Goal: Task Accomplishment & Management: Manage account settings

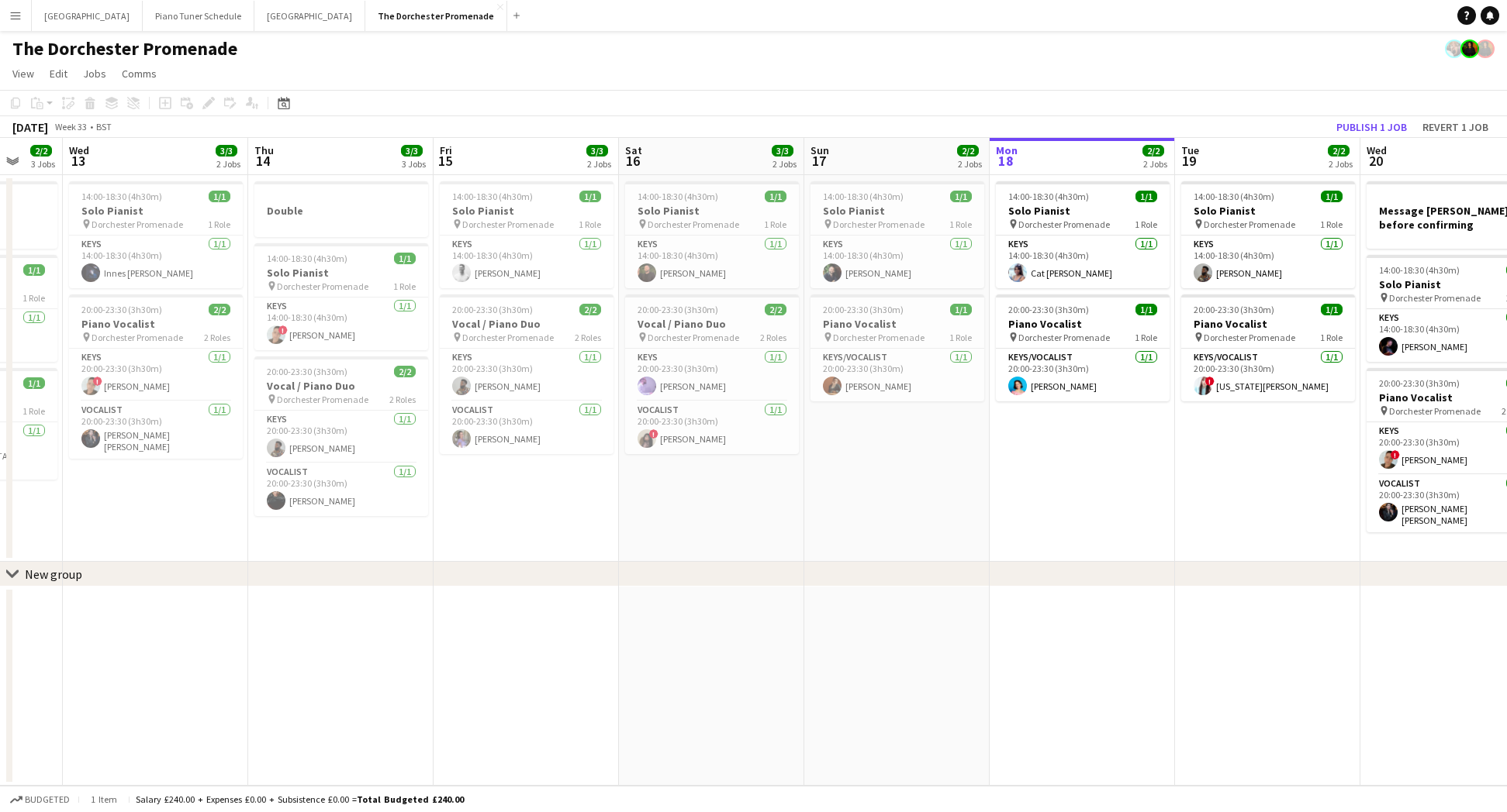
scroll to position [0, 492]
click at [17, 19] on app-icon "Menu" at bounding box center [15, 15] width 12 height 12
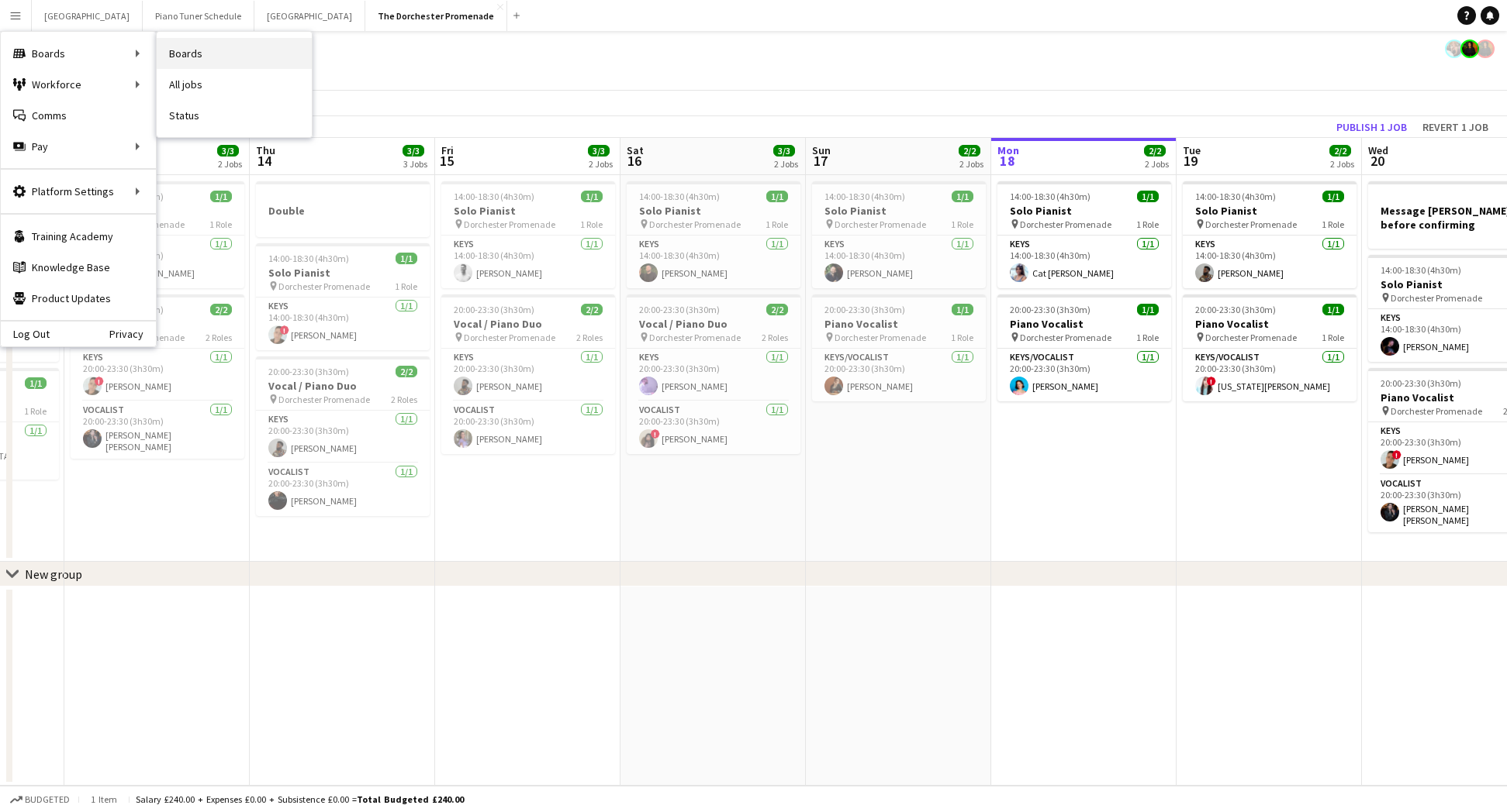
click at [240, 64] on link "Boards" at bounding box center [234, 53] width 155 height 31
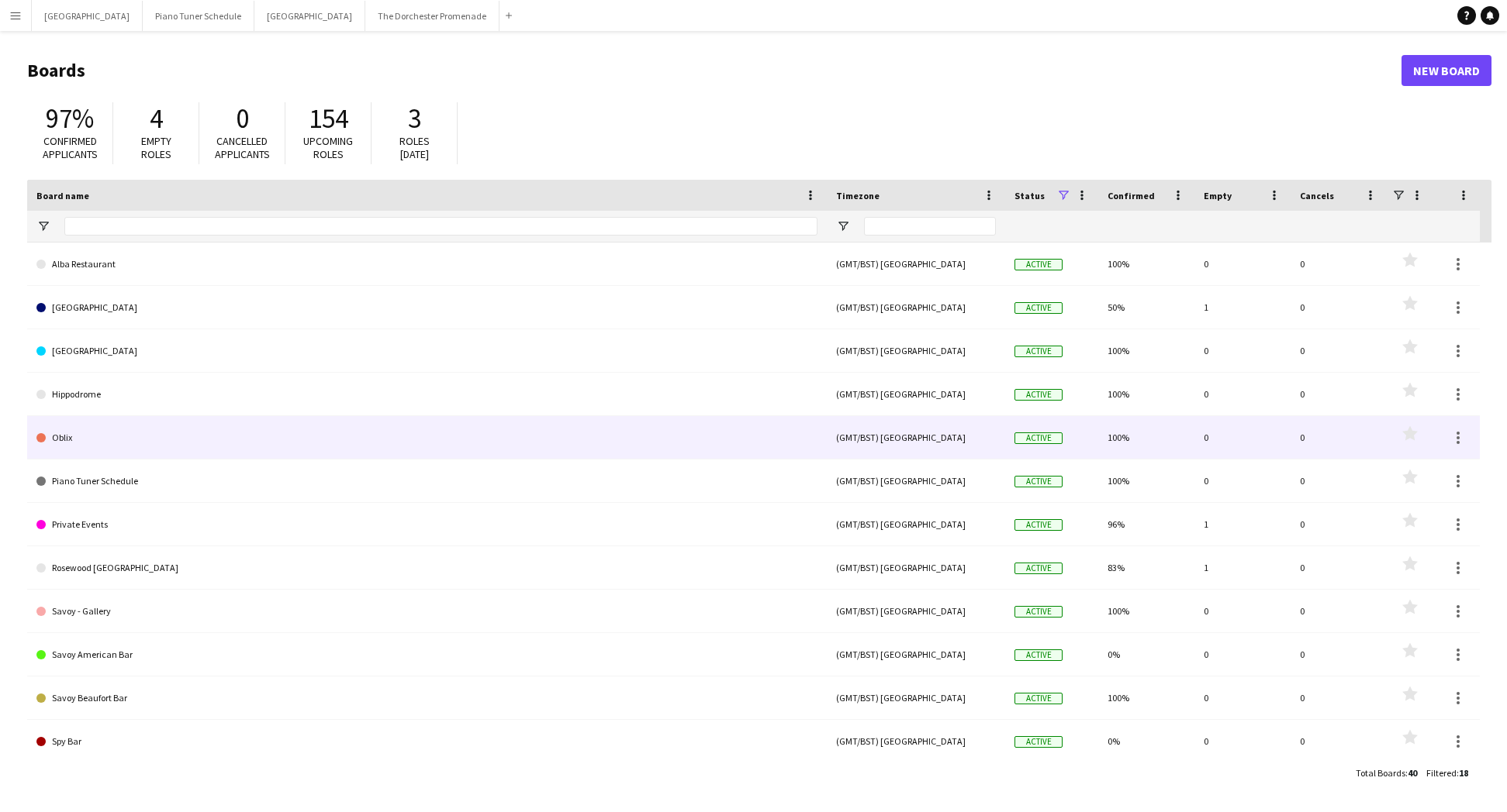
click at [131, 448] on link "Oblix" at bounding box center [427, 438] width 781 height 44
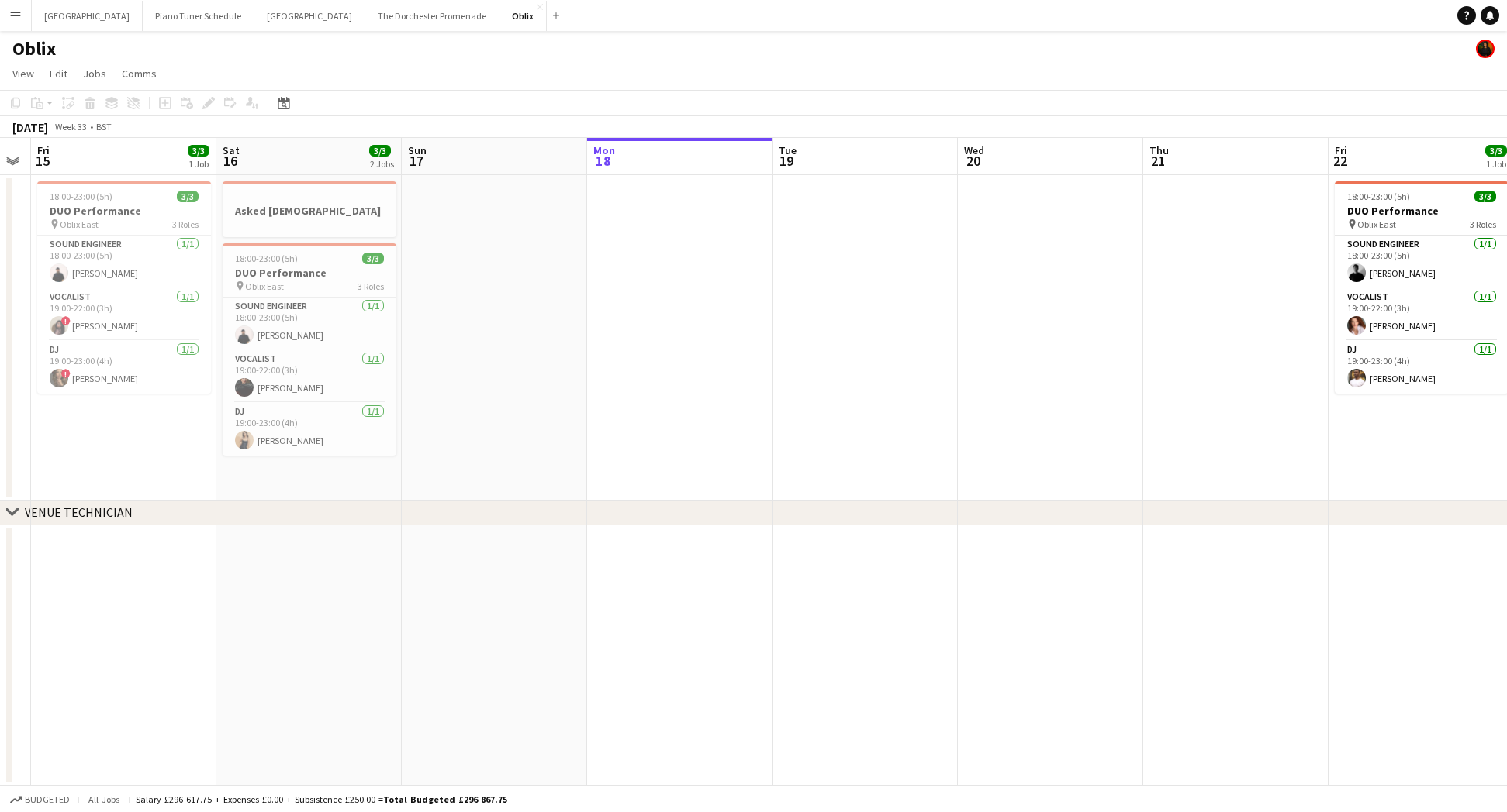
scroll to position [0, 329]
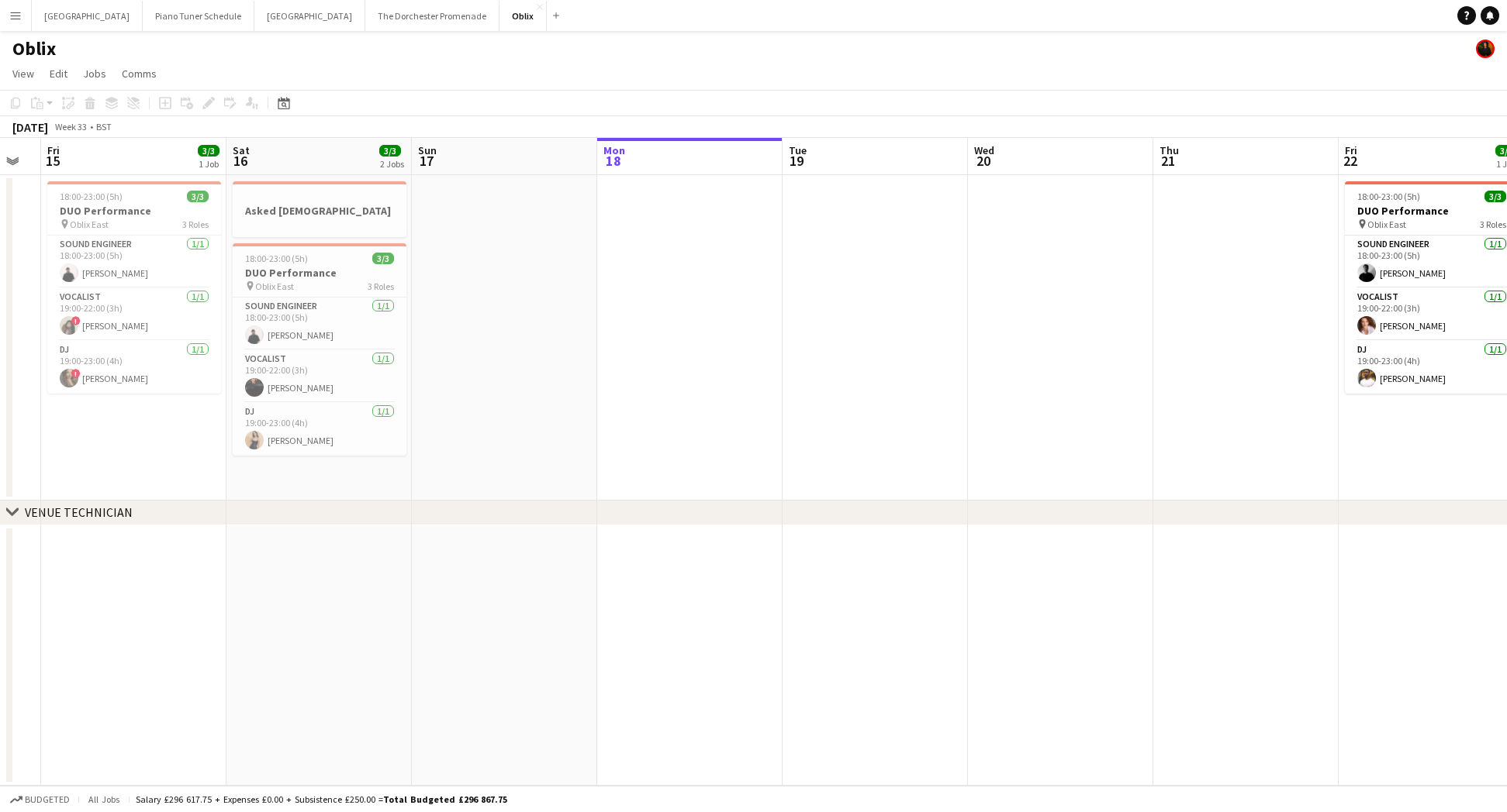
click at [20, 19] on app-icon "Menu" at bounding box center [15, 15] width 12 height 12
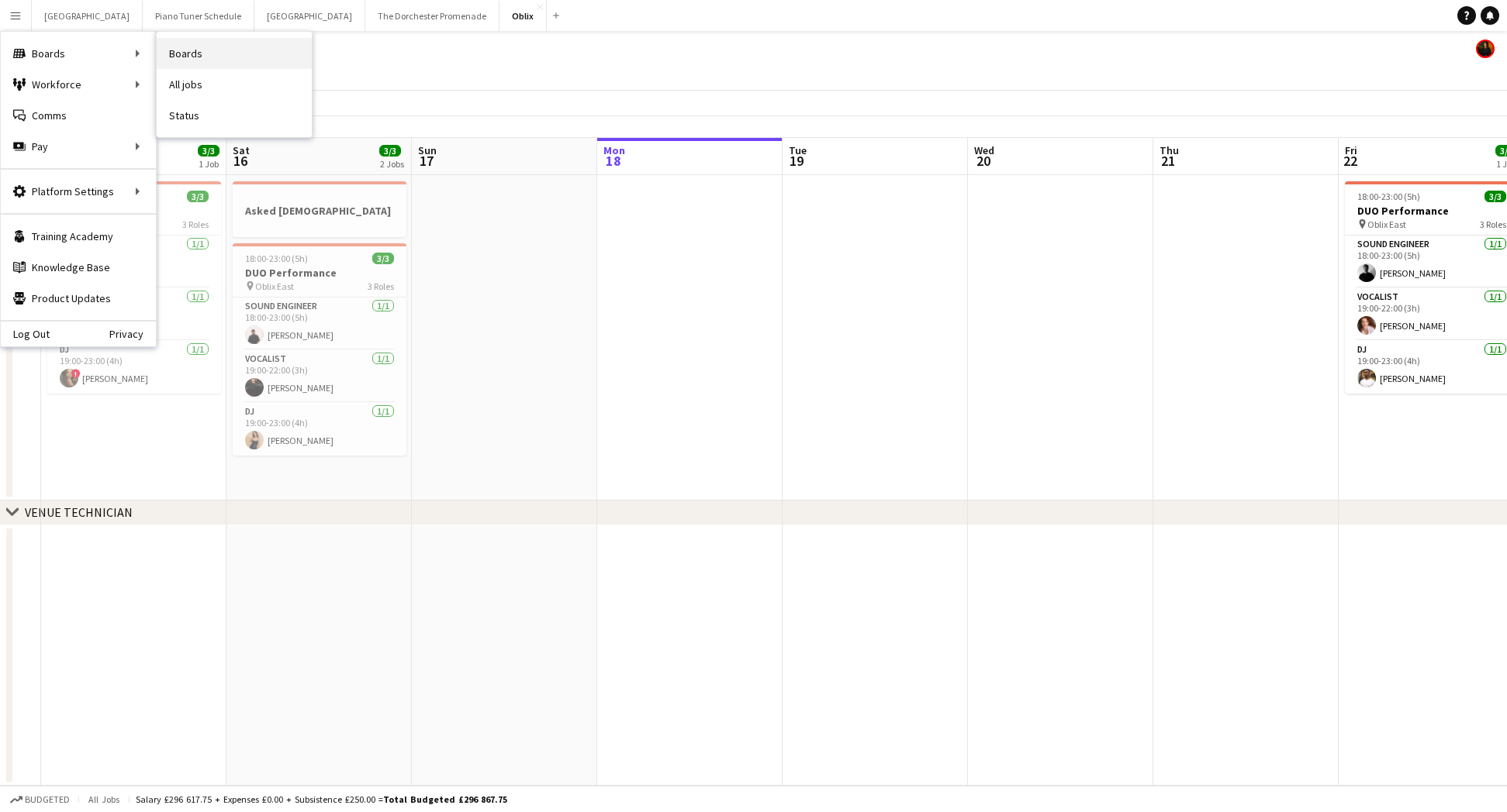
click at [213, 60] on link "Boards" at bounding box center [234, 53] width 155 height 31
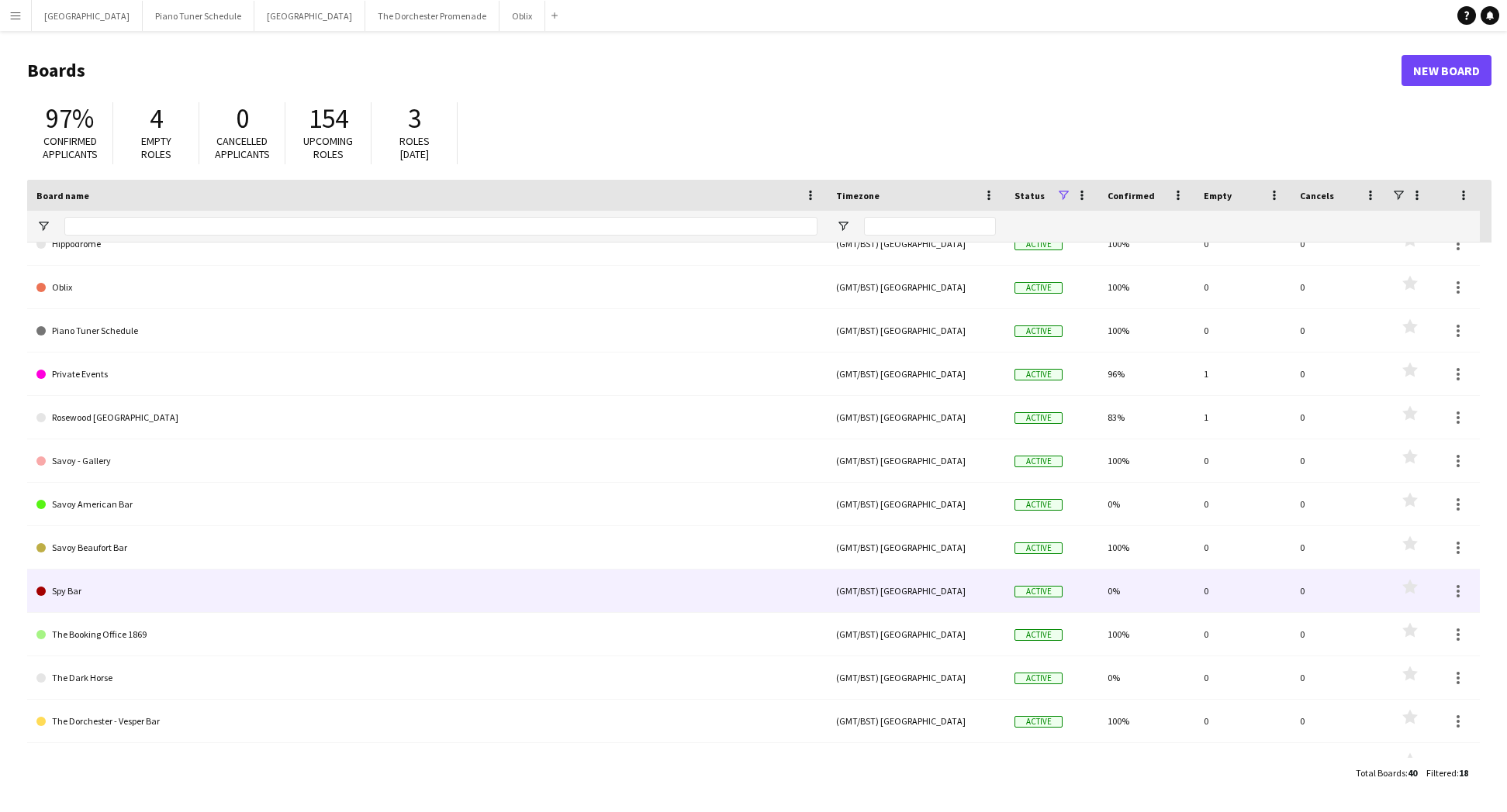
scroll to position [266, 0]
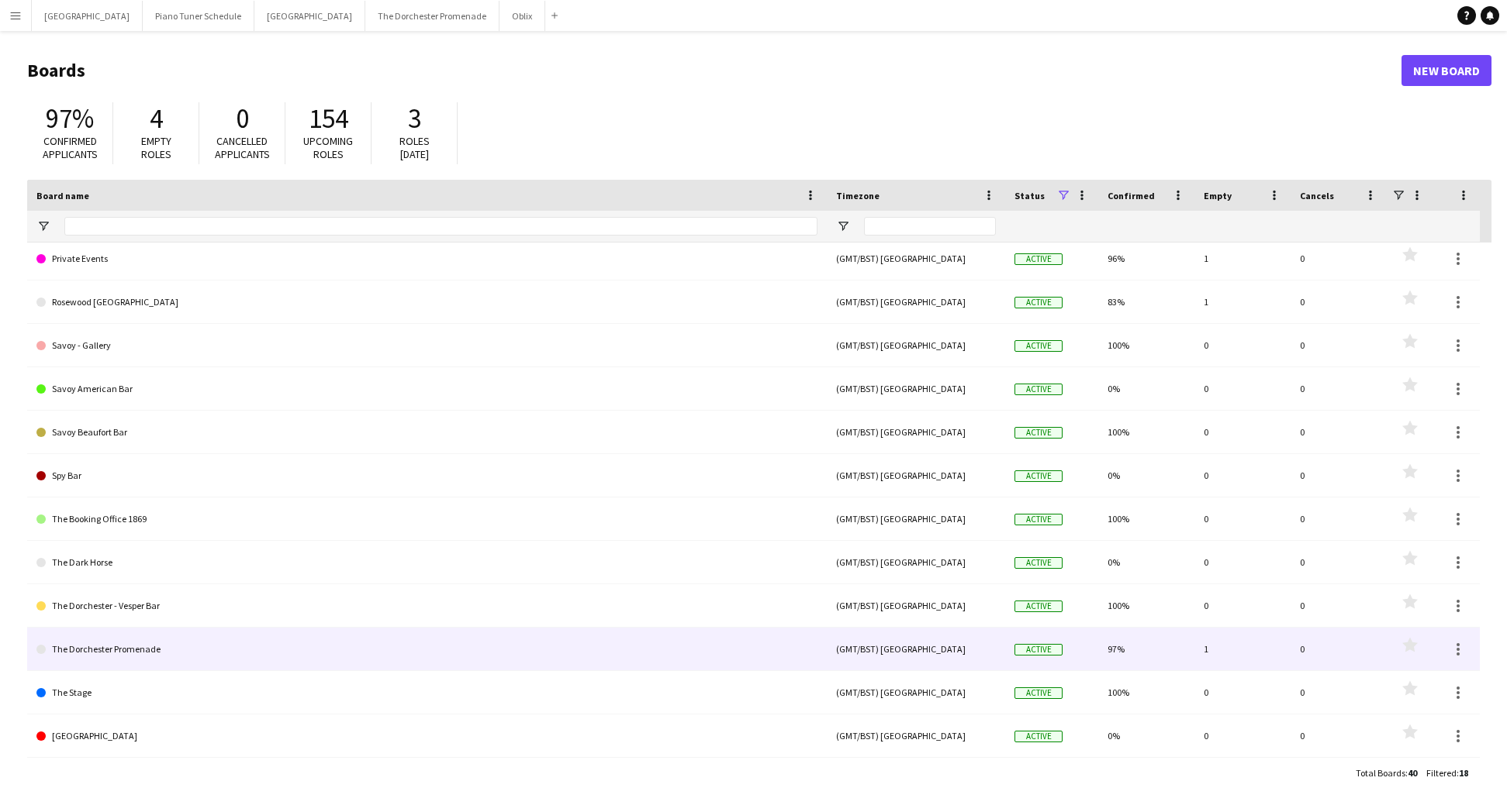
click at [173, 637] on link "The Dorchester Promenade" at bounding box center [427, 649] width 781 height 44
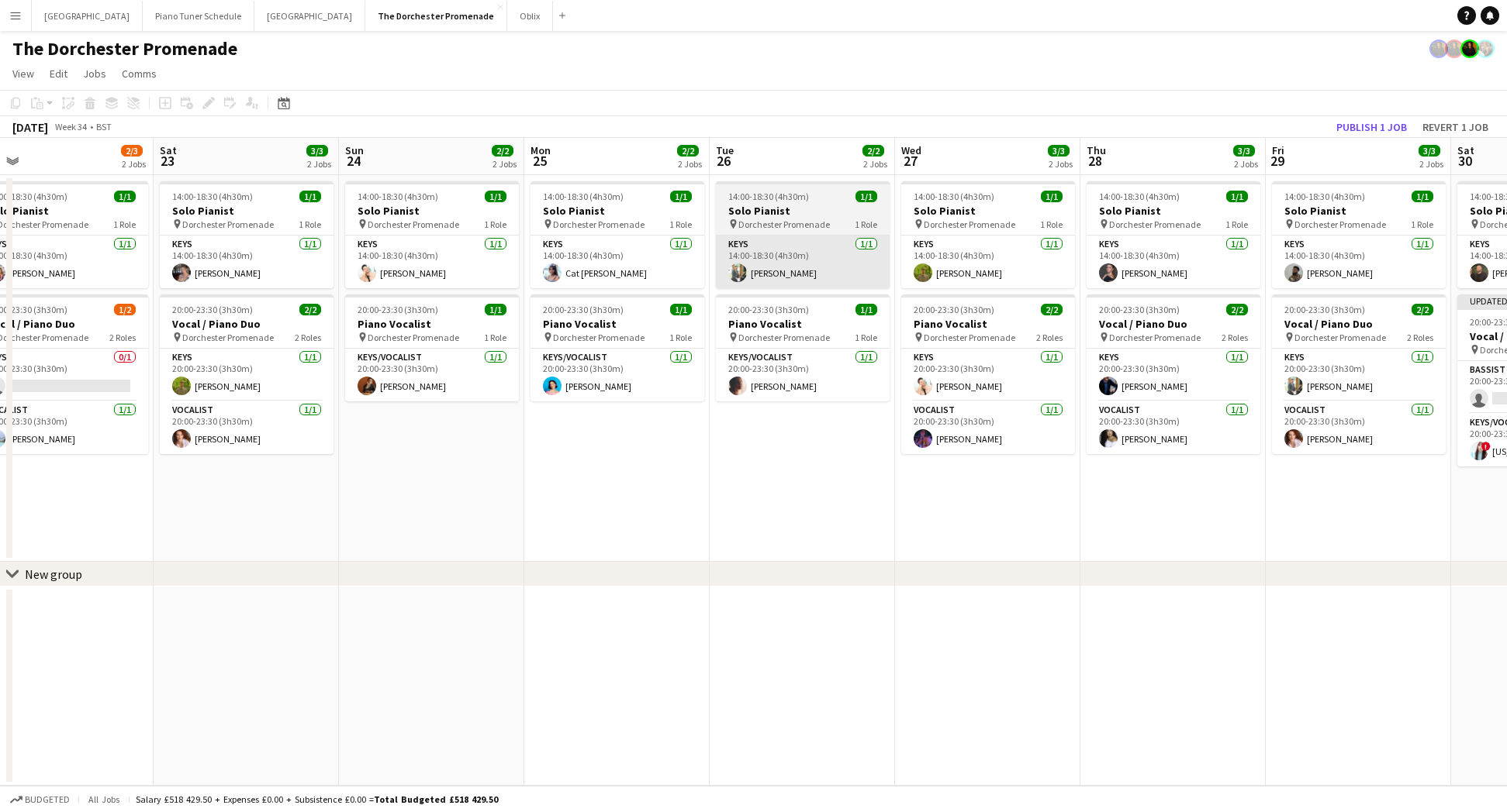
scroll to position [0, 415]
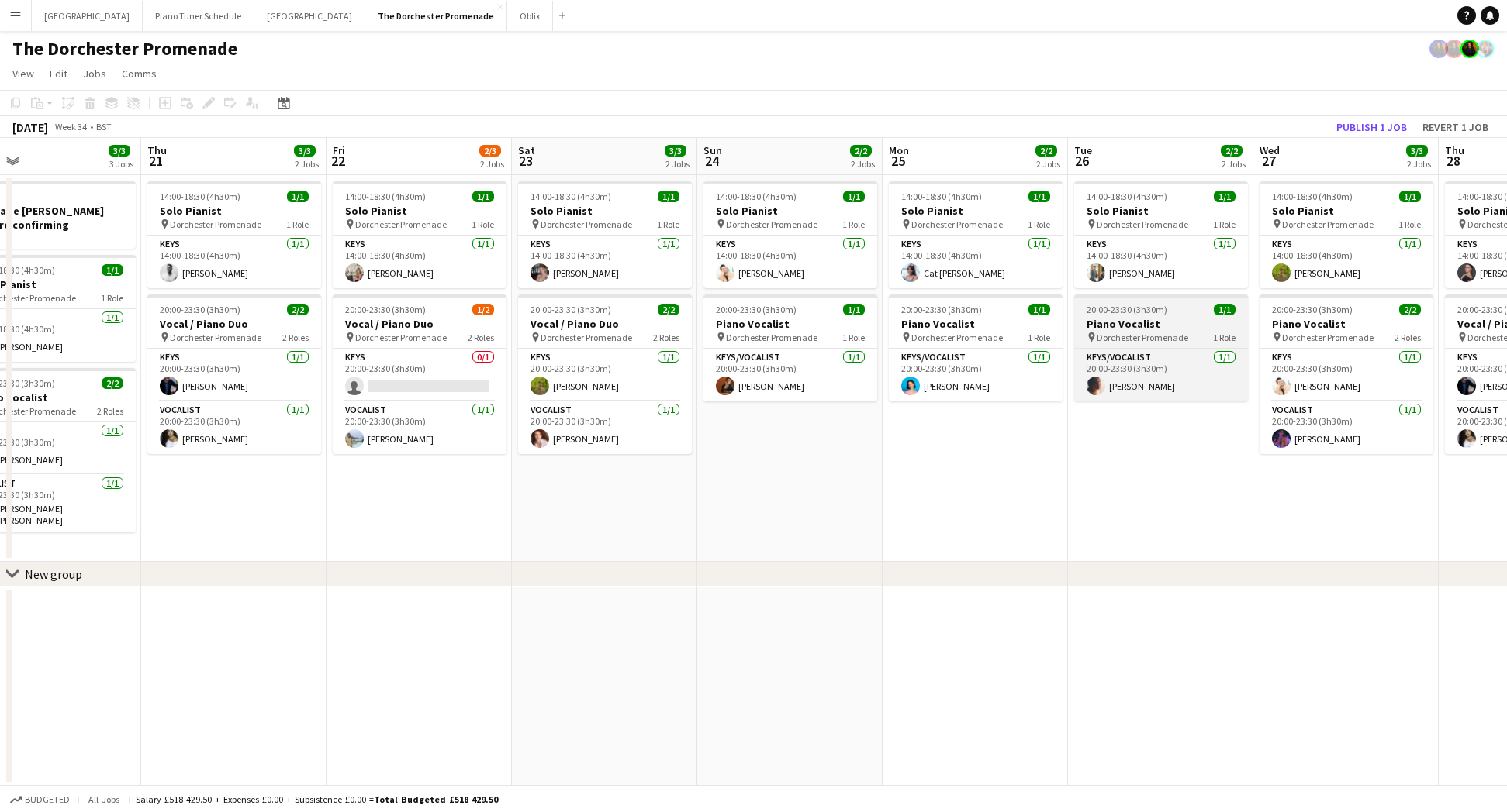
click at [1164, 324] on h3 "Piano Vocalist" at bounding box center [1160, 324] width 173 height 14
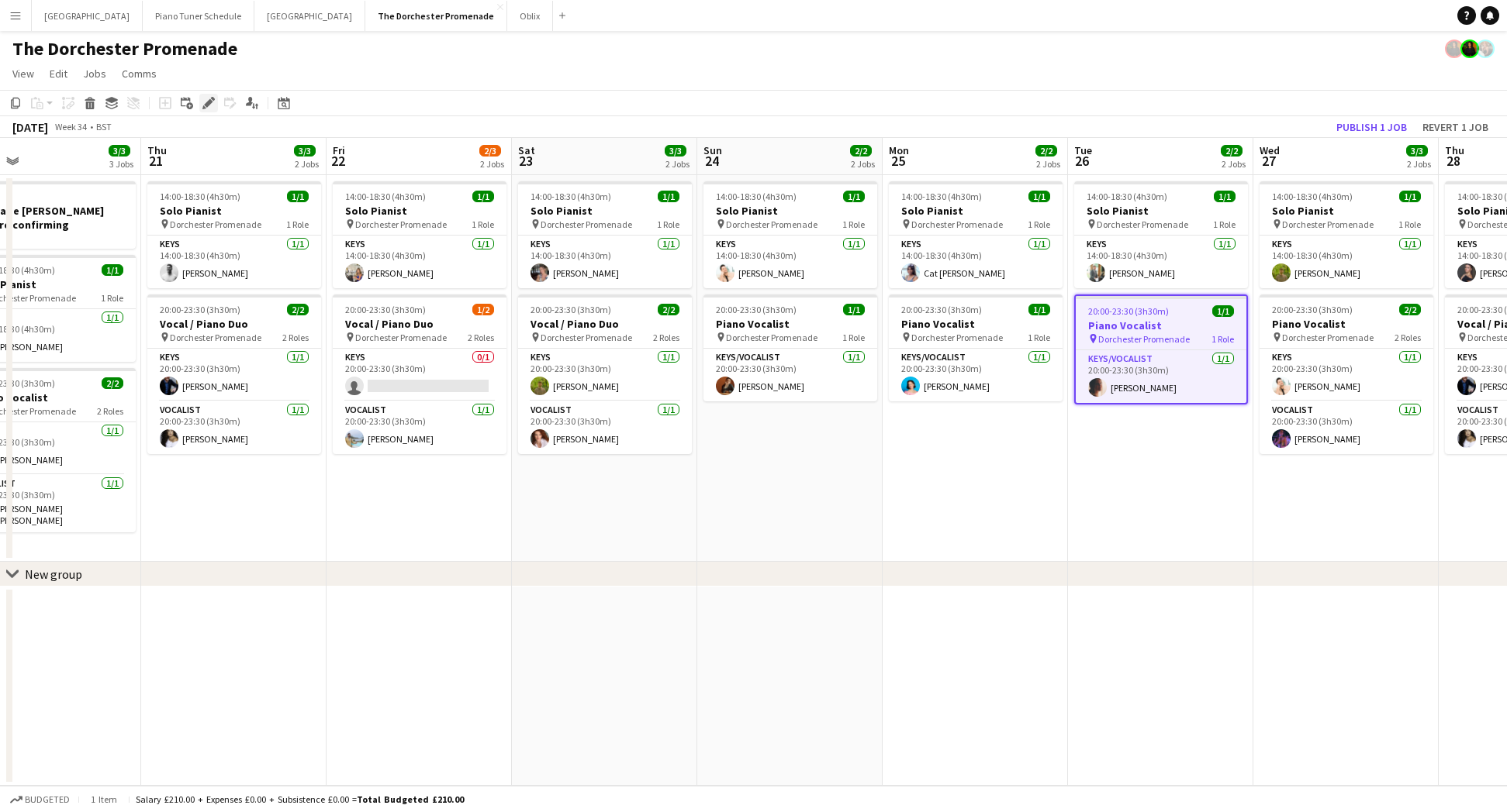
click at [208, 108] on icon "Edit" at bounding box center [208, 103] width 12 height 12
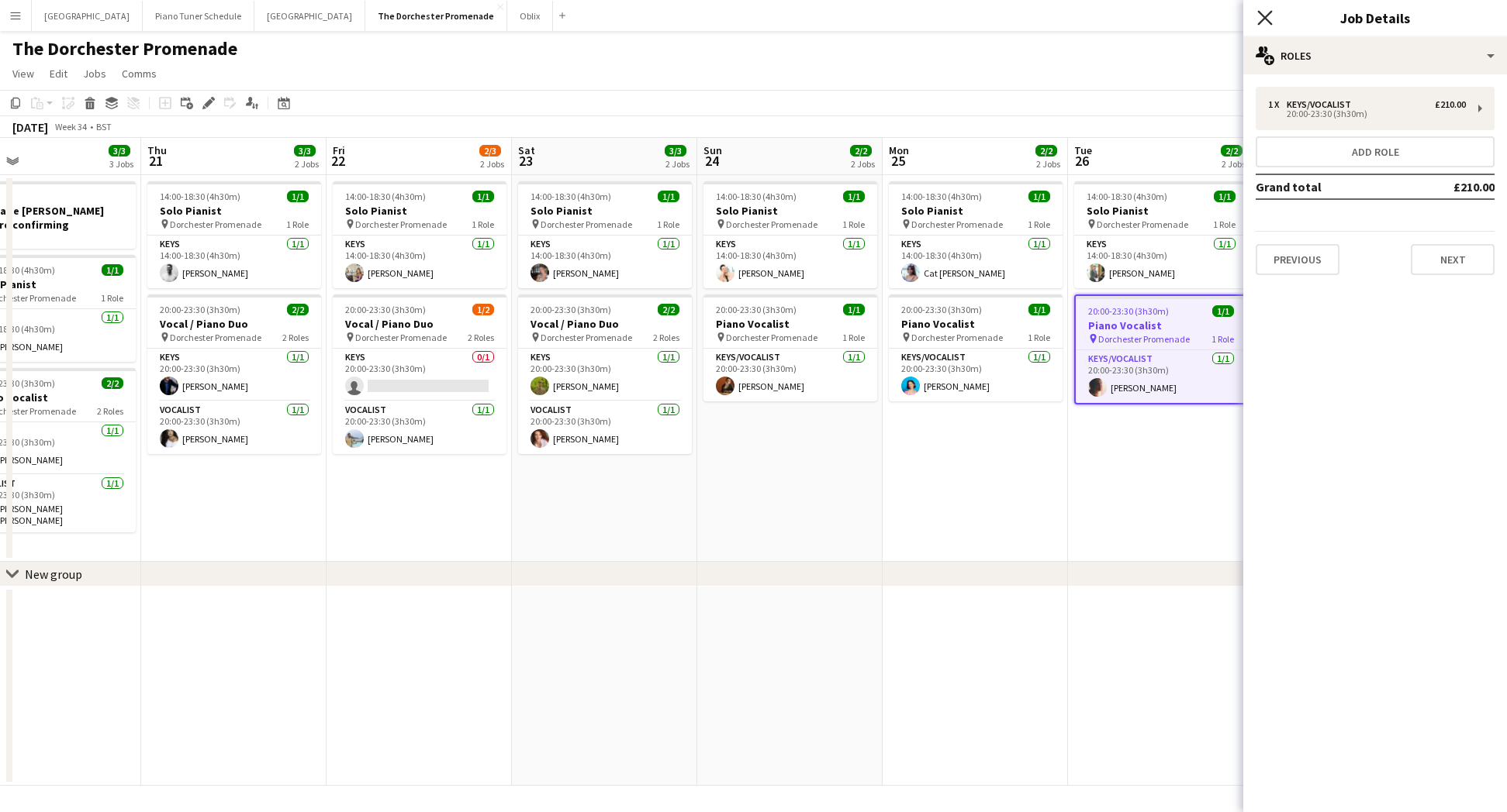
click at [1262, 18] on icon "Close pop-in" at bounding box center [1265, 18] width 15 height 15
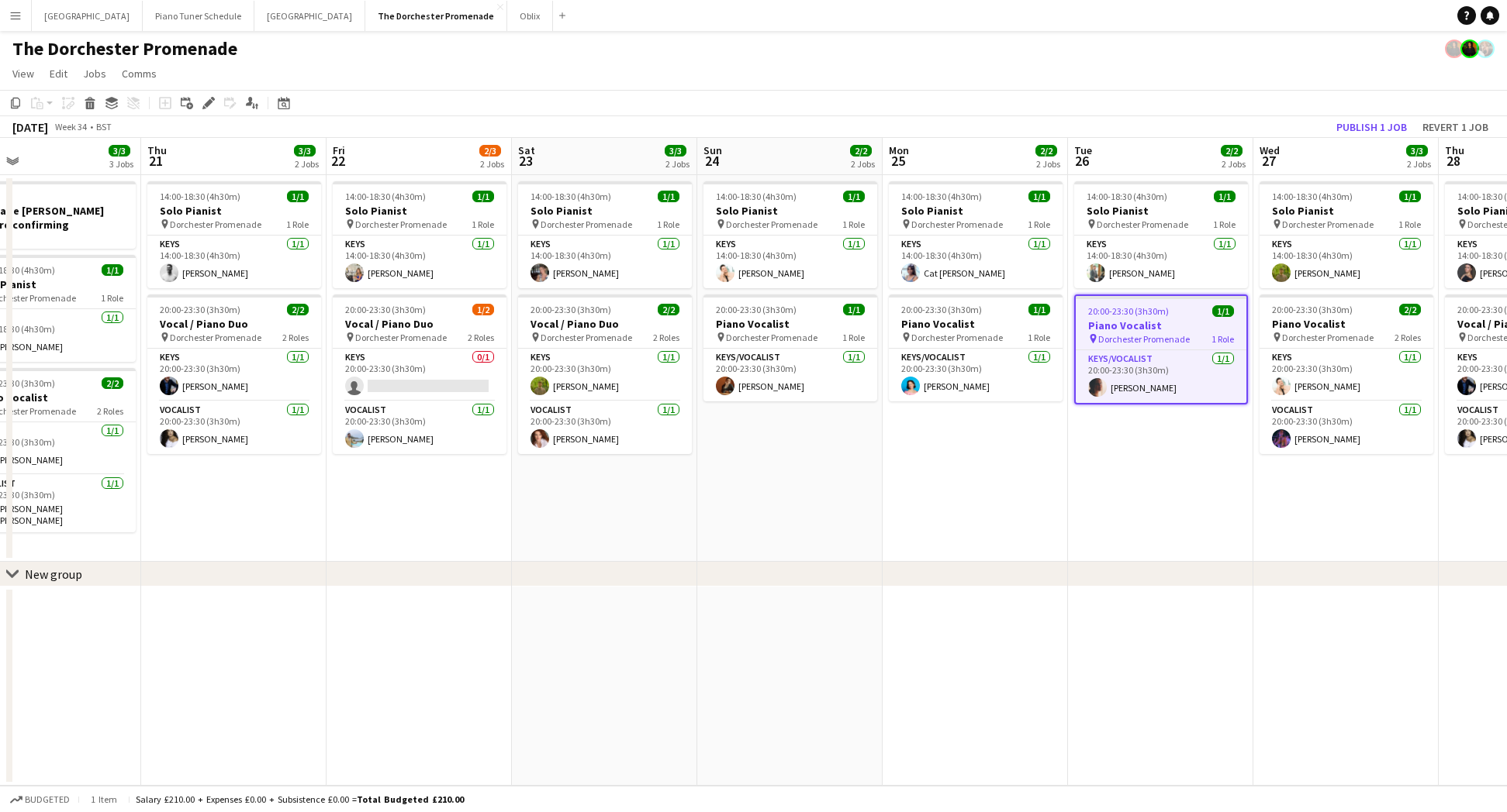
click at [1190, 329] on h3 "Piano Vocalist" at bounding box center [1161, 325] width 171 height 14
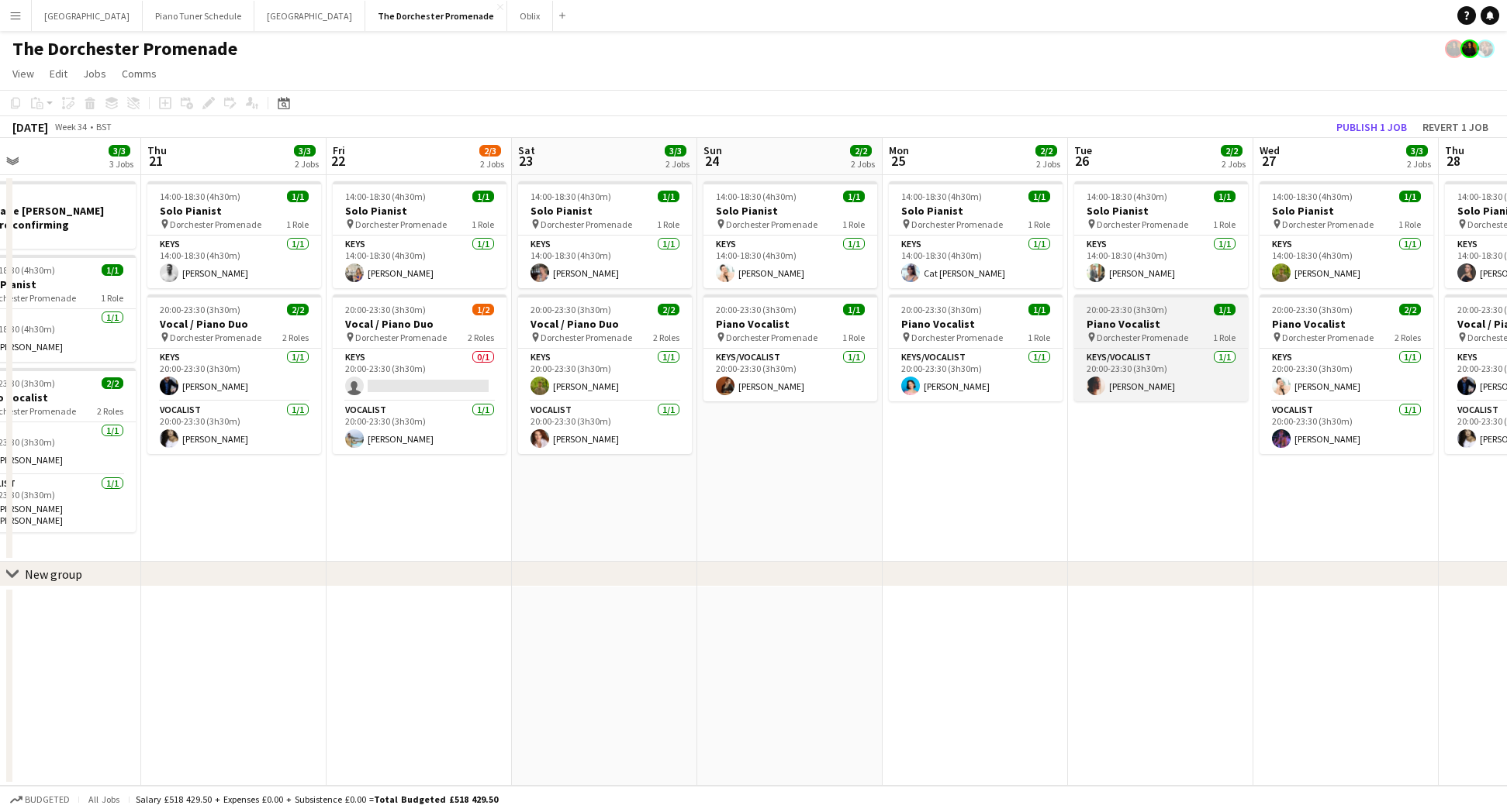
click at [1190, 329] on h3 "Piano Vocalist" at bounding box center [1160, 324] width 173 height 14
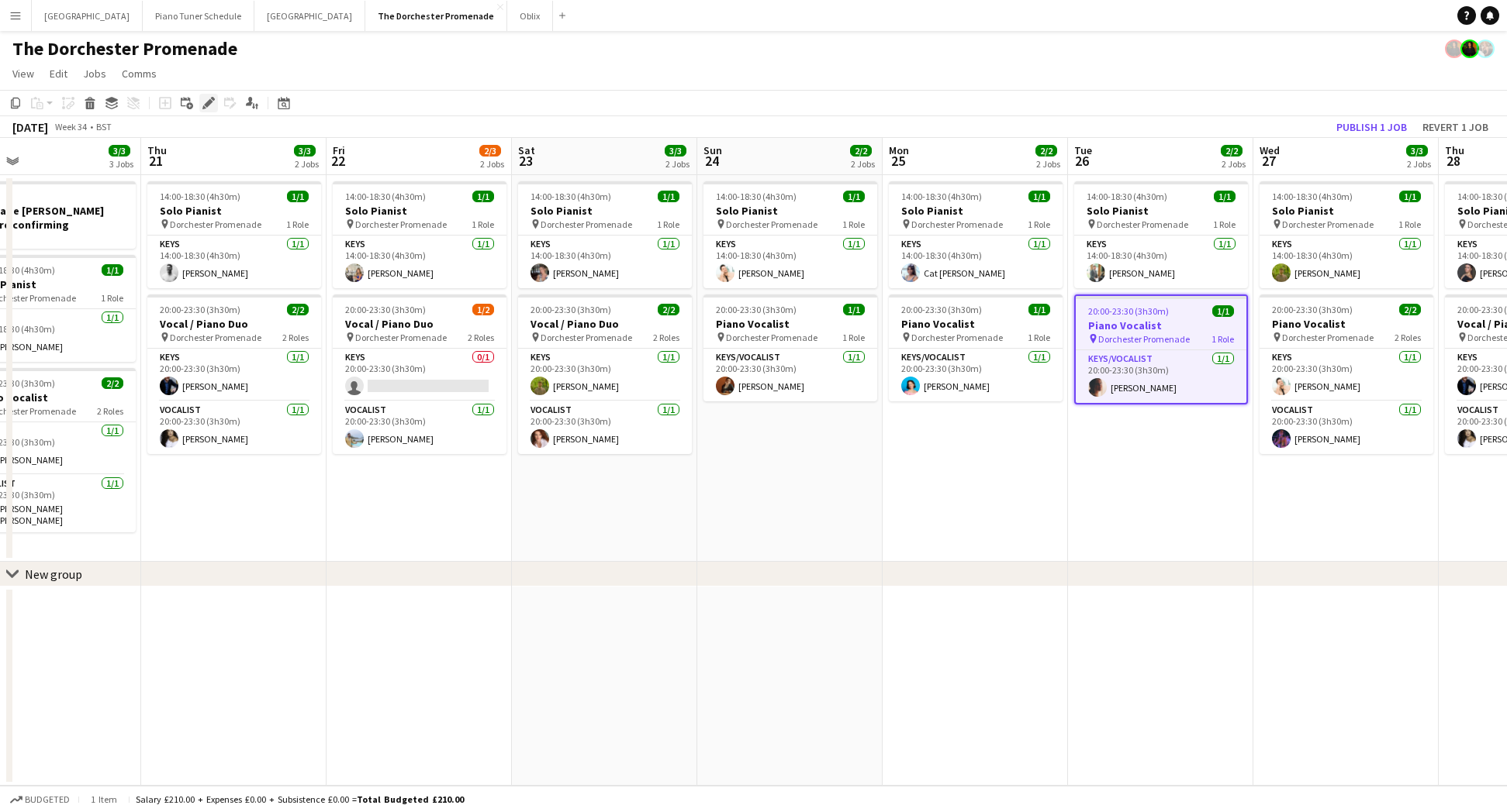
click at [208, 97] on icon "Edit" at bounding box center [208, 103] width 12 height 12
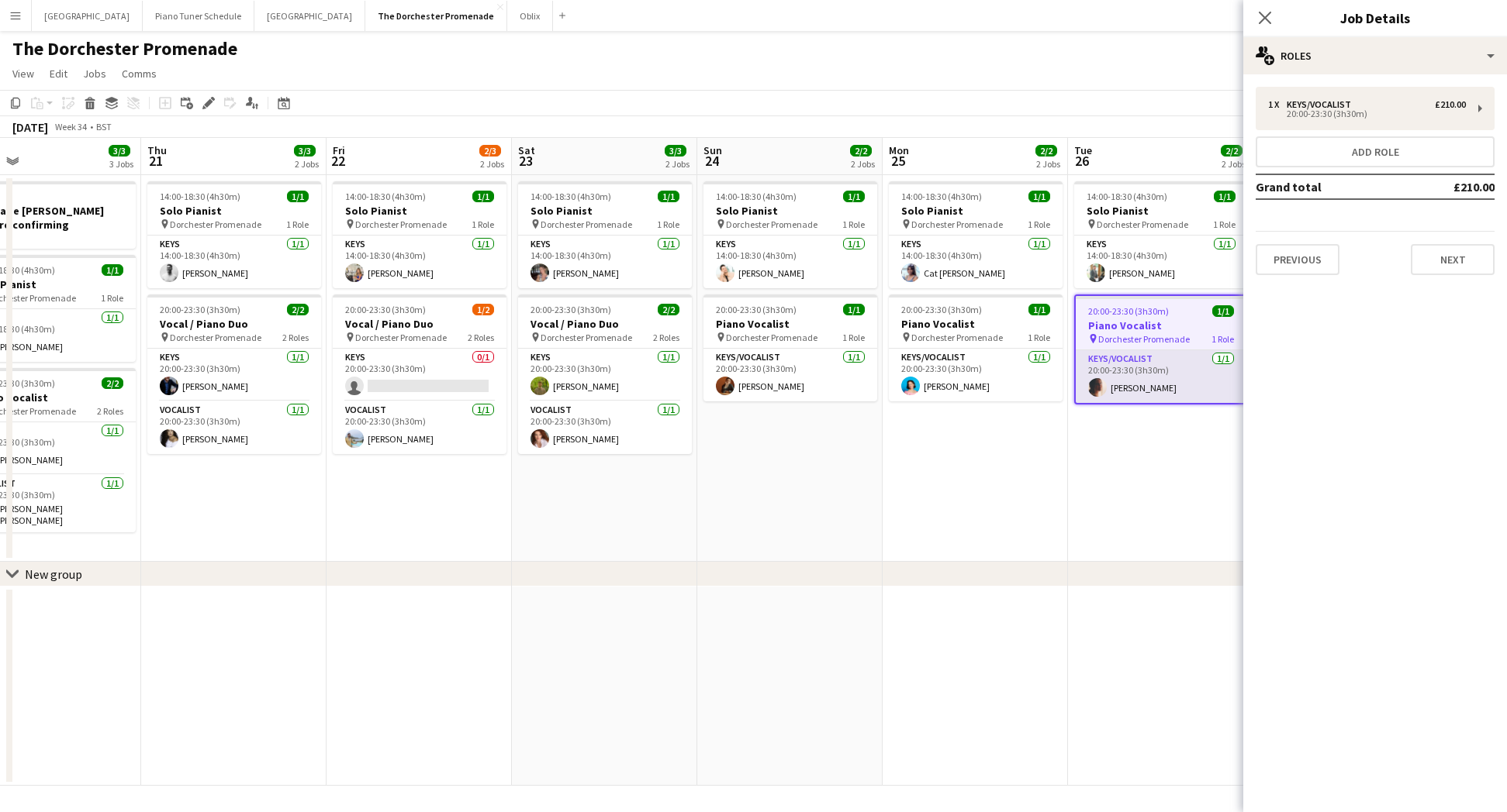
click at [1154, 372] on app-card-role "Keys/Vocalist [DATE] 20:00-23:30 (3h30m) [PERSON_NAME]" at bounding box center [1161, 376] width 171 height 53
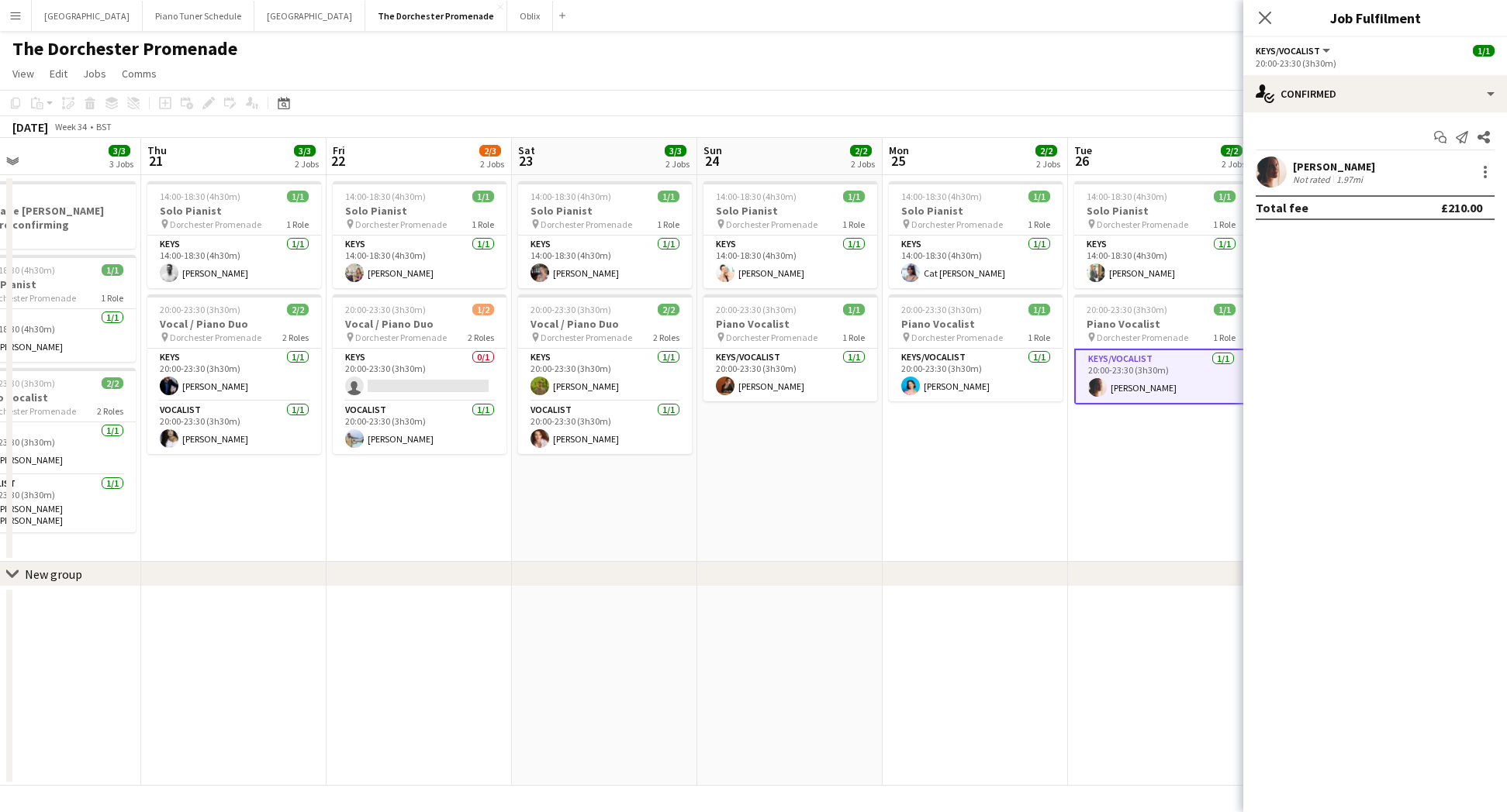
click at [1492, 183] on div "[PERSON_NAME] Not rated 1.97mi" at bounding box center [1375, 171] width 263 height 31
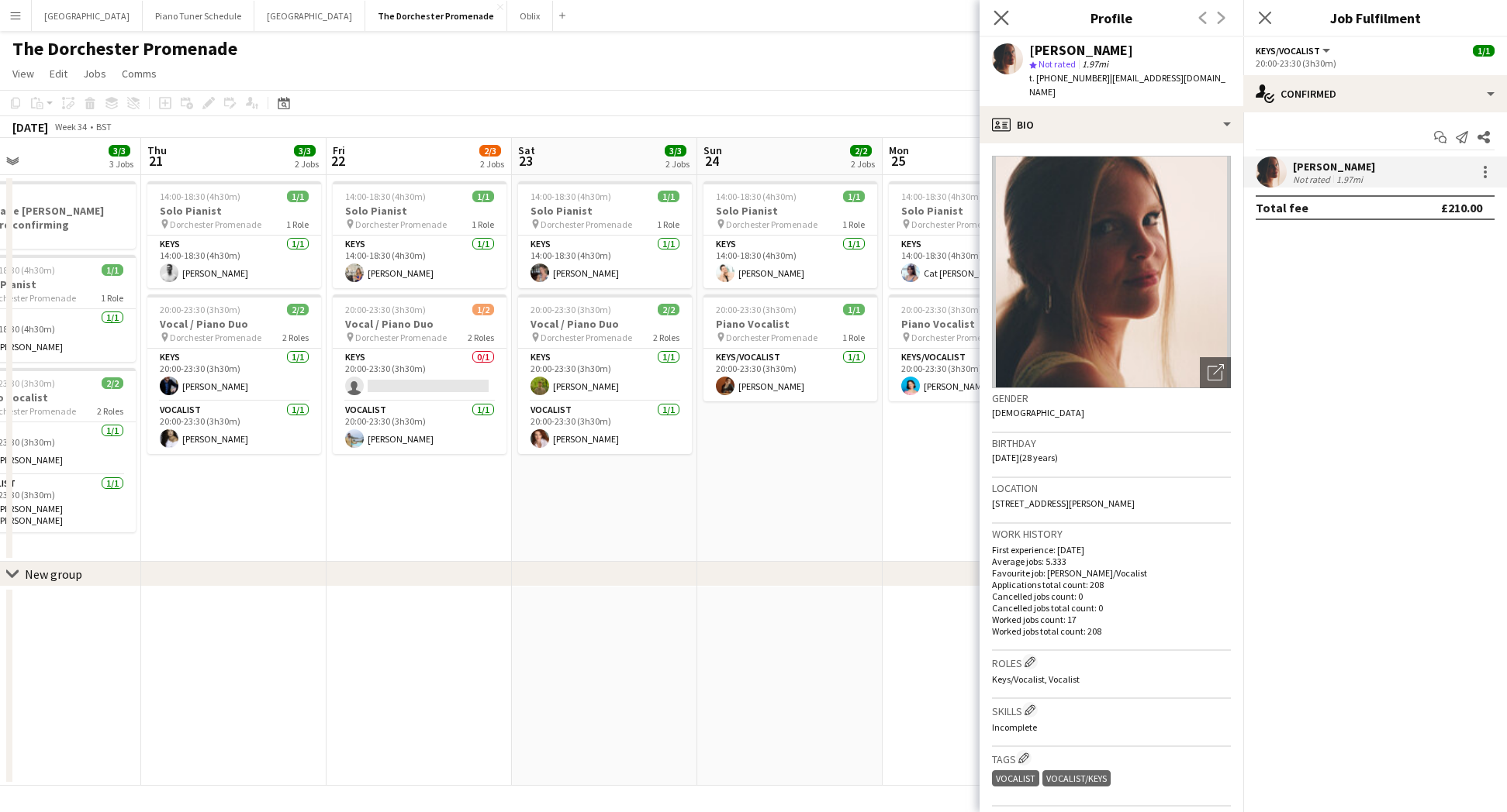
click at [1001, 26] on app-icon "Close pop-in" at bounding box center [1002, 19] width 22 height 22
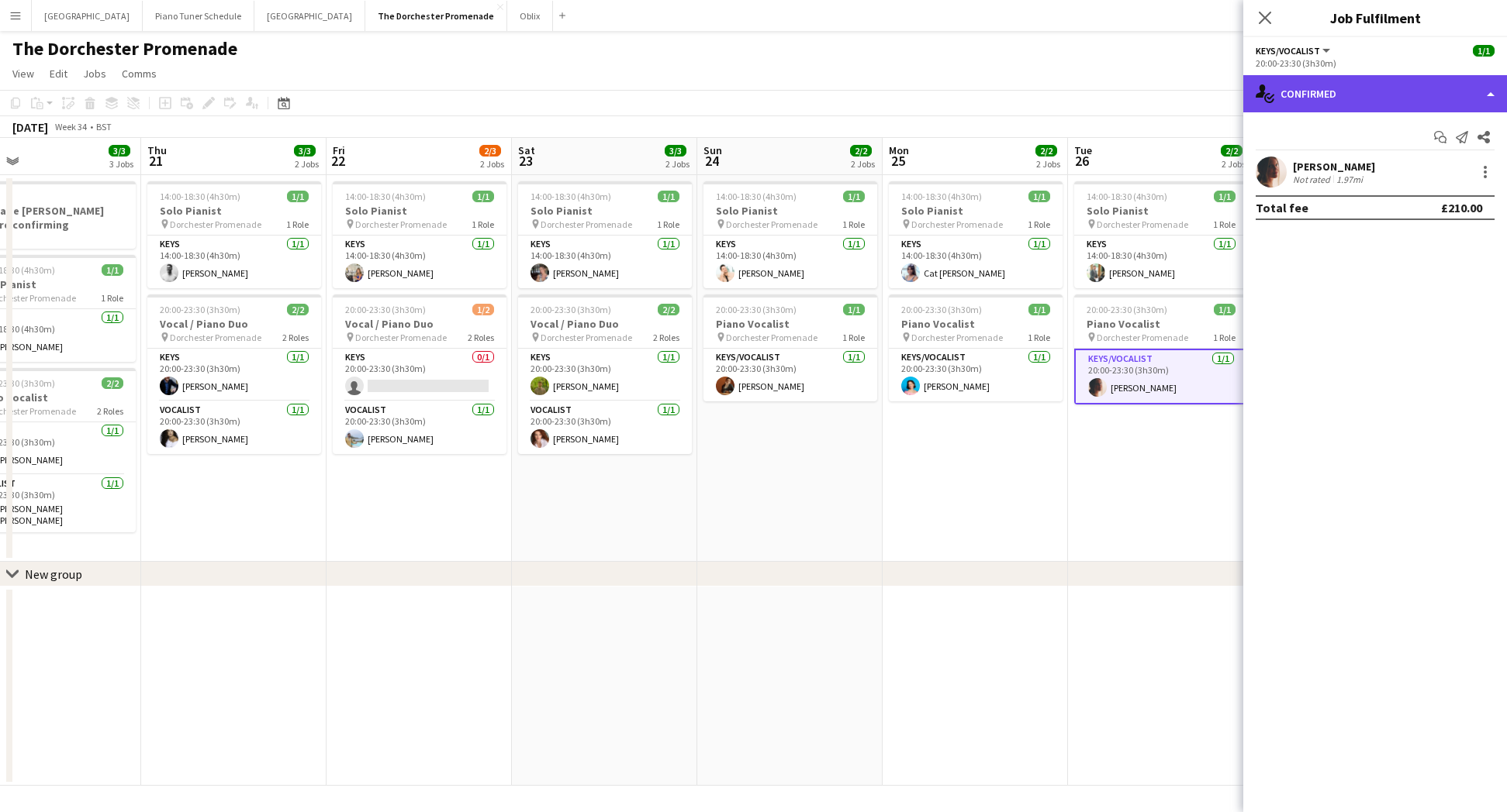
click at [1484, 95] on div "single-neutral-actions-check-2 Confirmed" at bounding box center [1375, 94] width 263 height 37
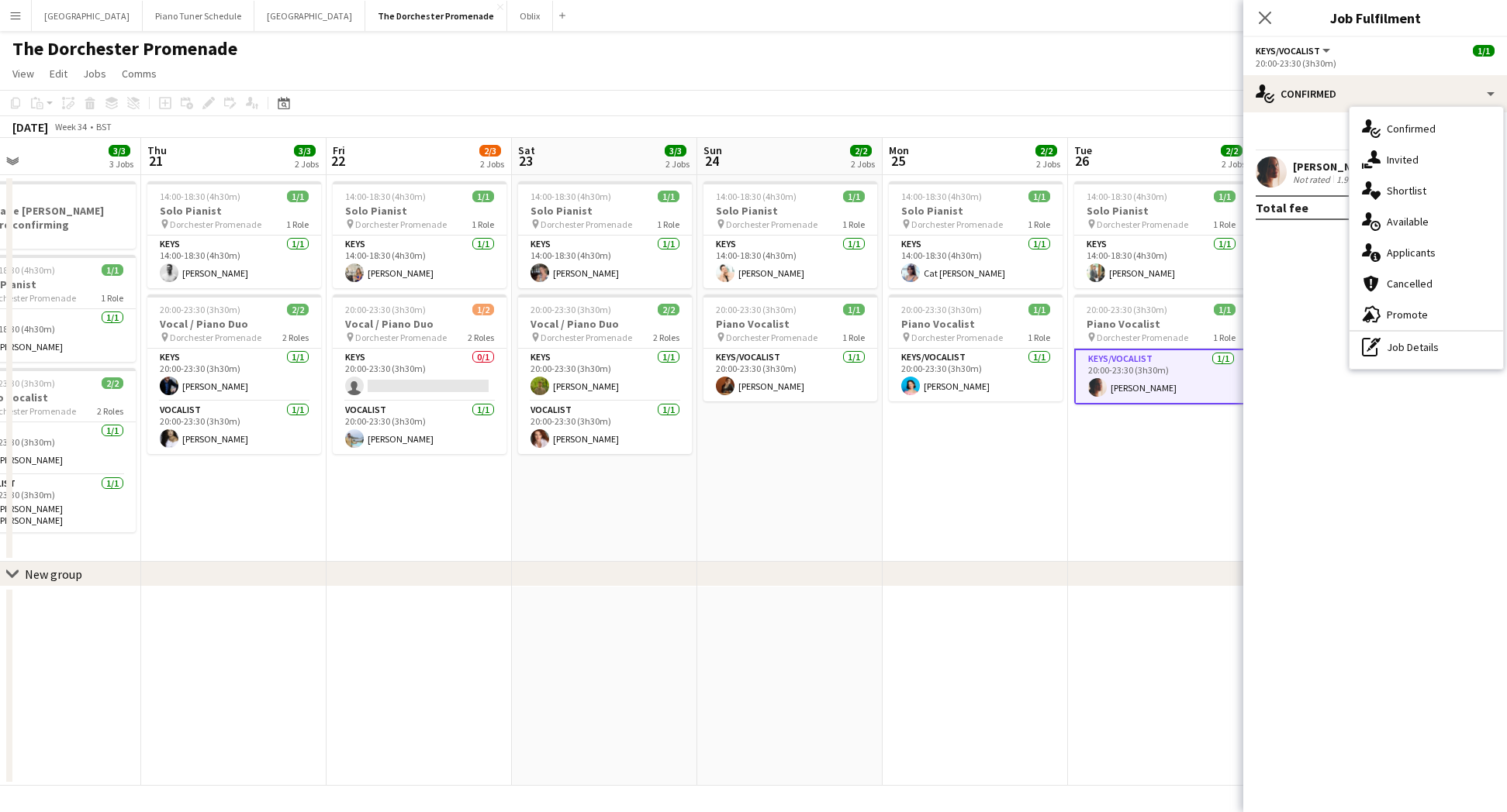
click at [1269, 287] on mat-expansion-panel "check Confirmed Start chat Send notification Share [PERSON_NAME] Not rated 1.97…" at bounding box center [1375, 462] width 263 height 700
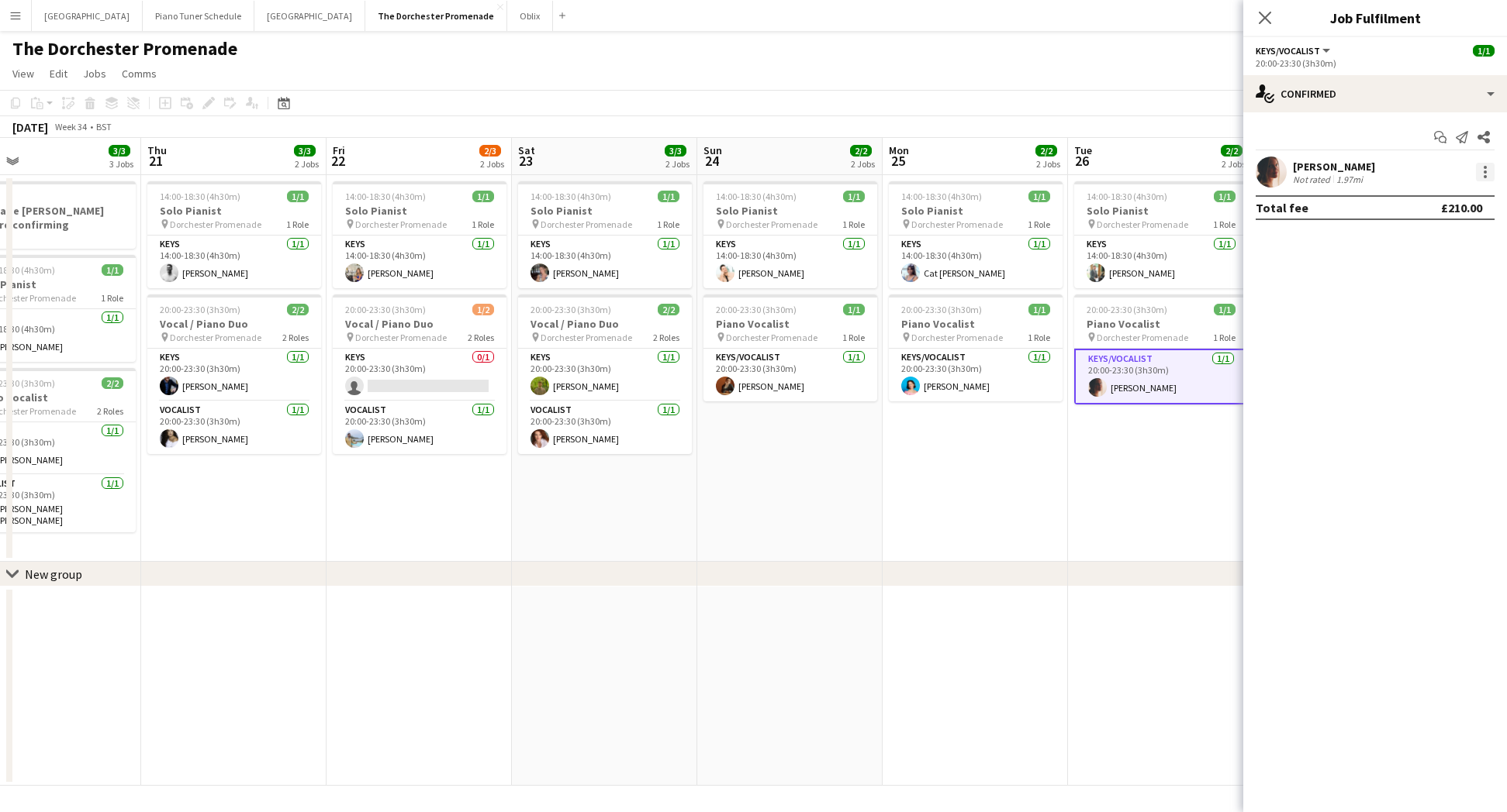
click at [1482, 163] on div at bounding box center [1486, 172] width 19 height 19
click at [1439, 349] on span "Remove" at bounding box center [1435, 349] width 96 height 14
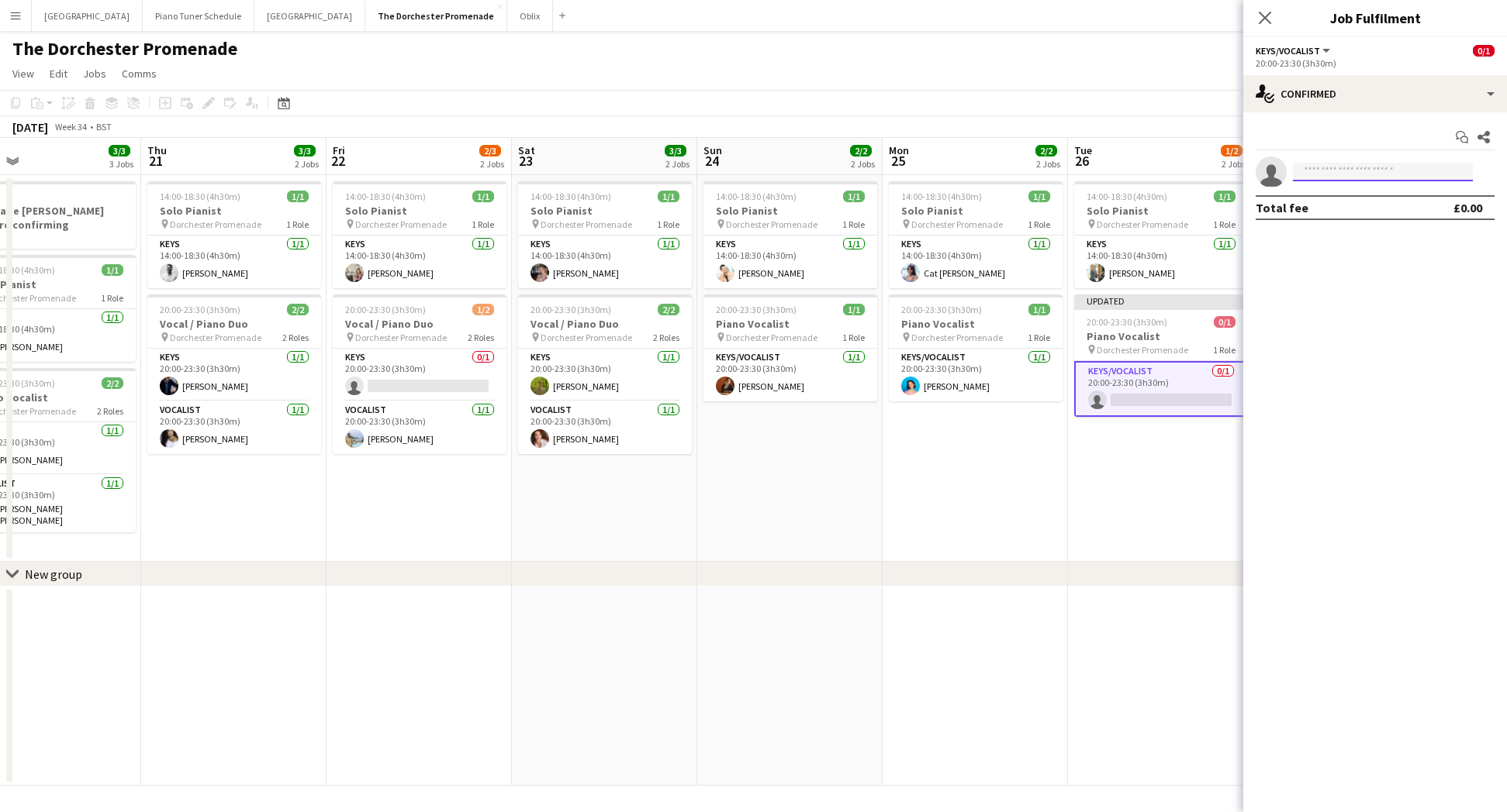
click at [1320, 169] on input at bounding box center [1383, 172] width 180 height 19
type input "****"
click at [1356, 216] on span "[PHONE_NUMBER]" at bounding box center [1383, 219] width 155 height 12
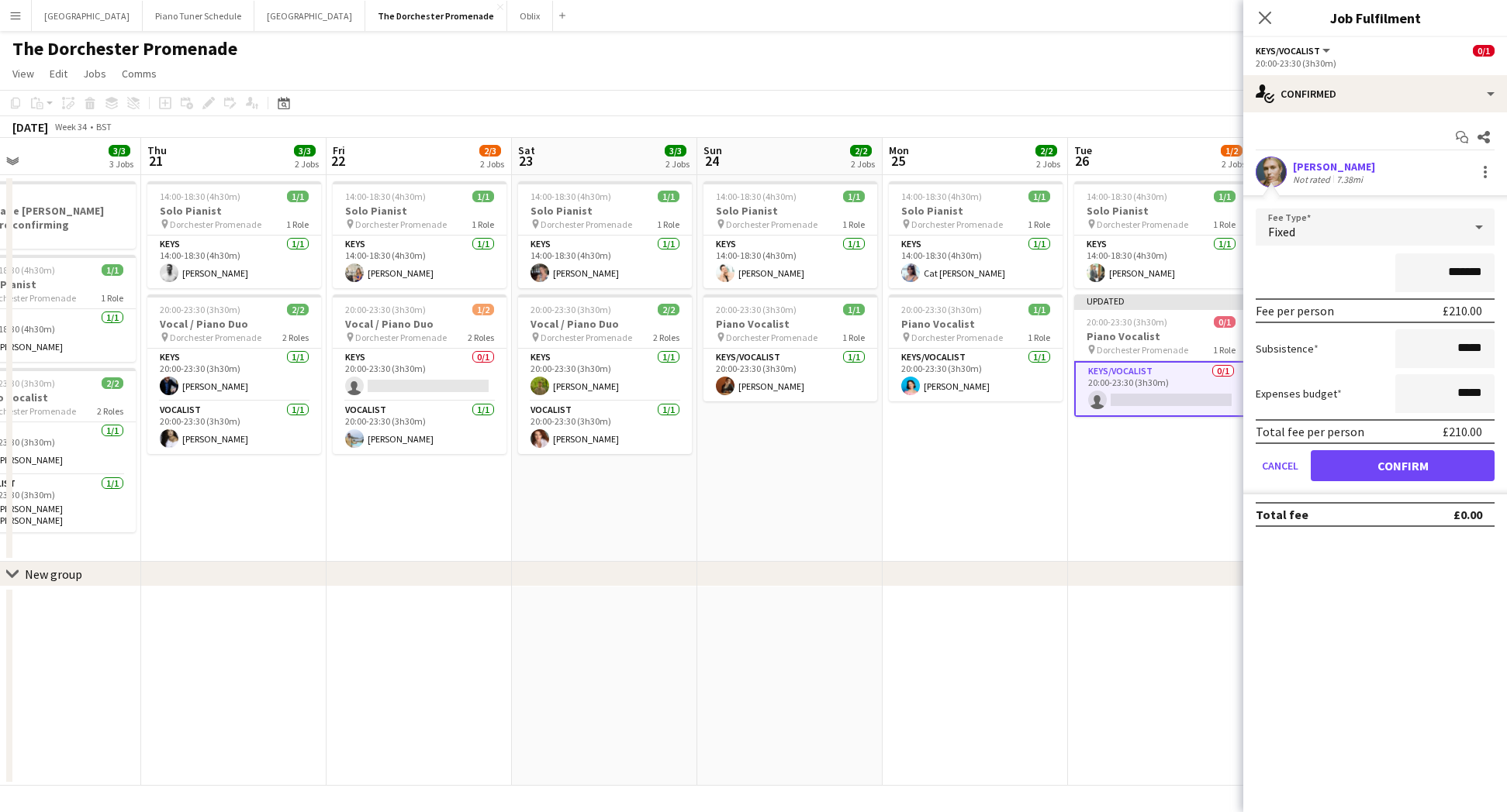
click at [1386, 525] on div "Total fee £0.00" at bounding box center [1375, 514] width 239 height 25
click at [1390, 457] on button "Confirm" at bounding box center [1402, 465] width 184 height 31
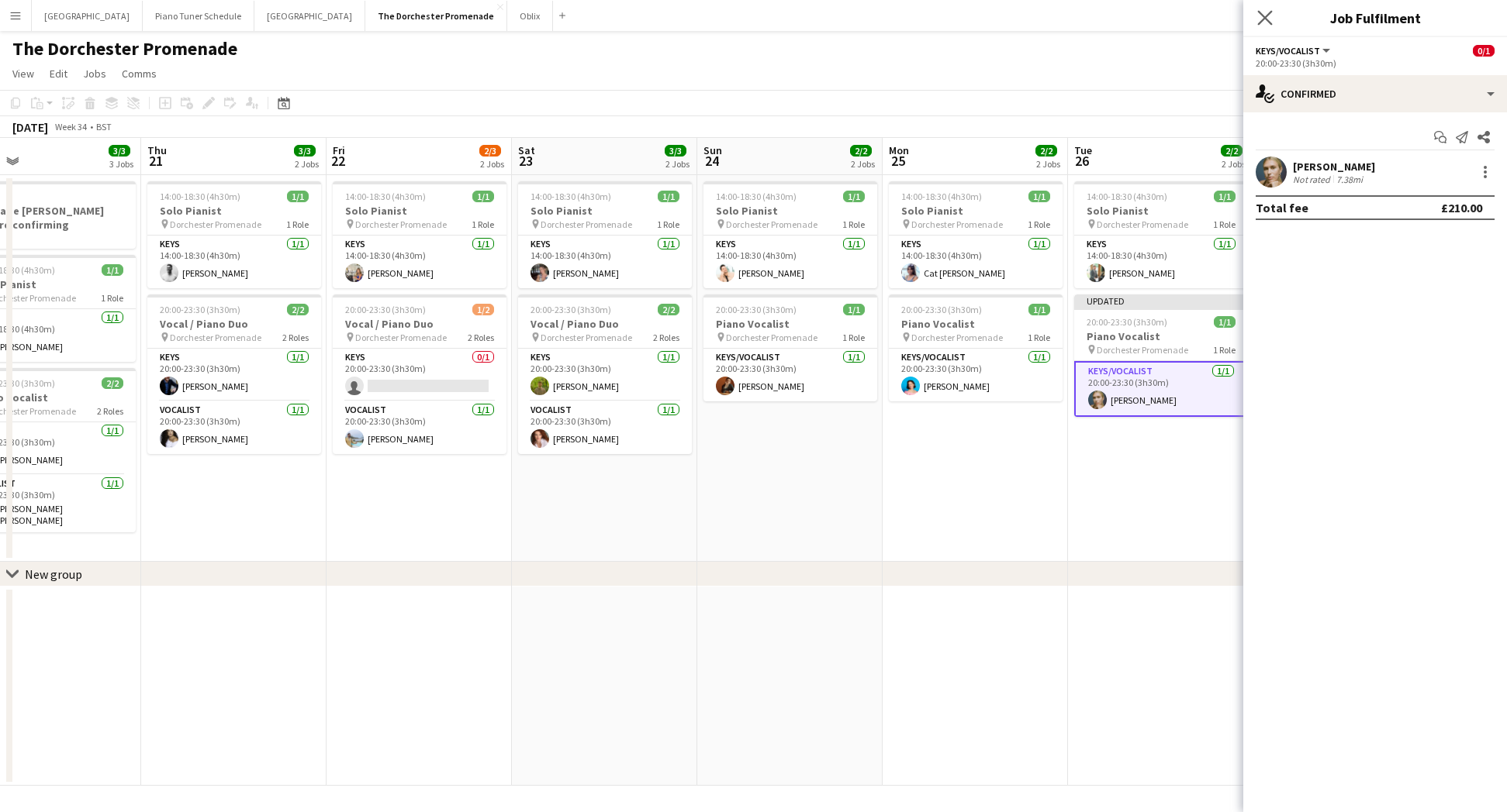
click at [1269, 26] on app-icon "Close pop-in" at bounding box center [1265, 19] width 22 height 22
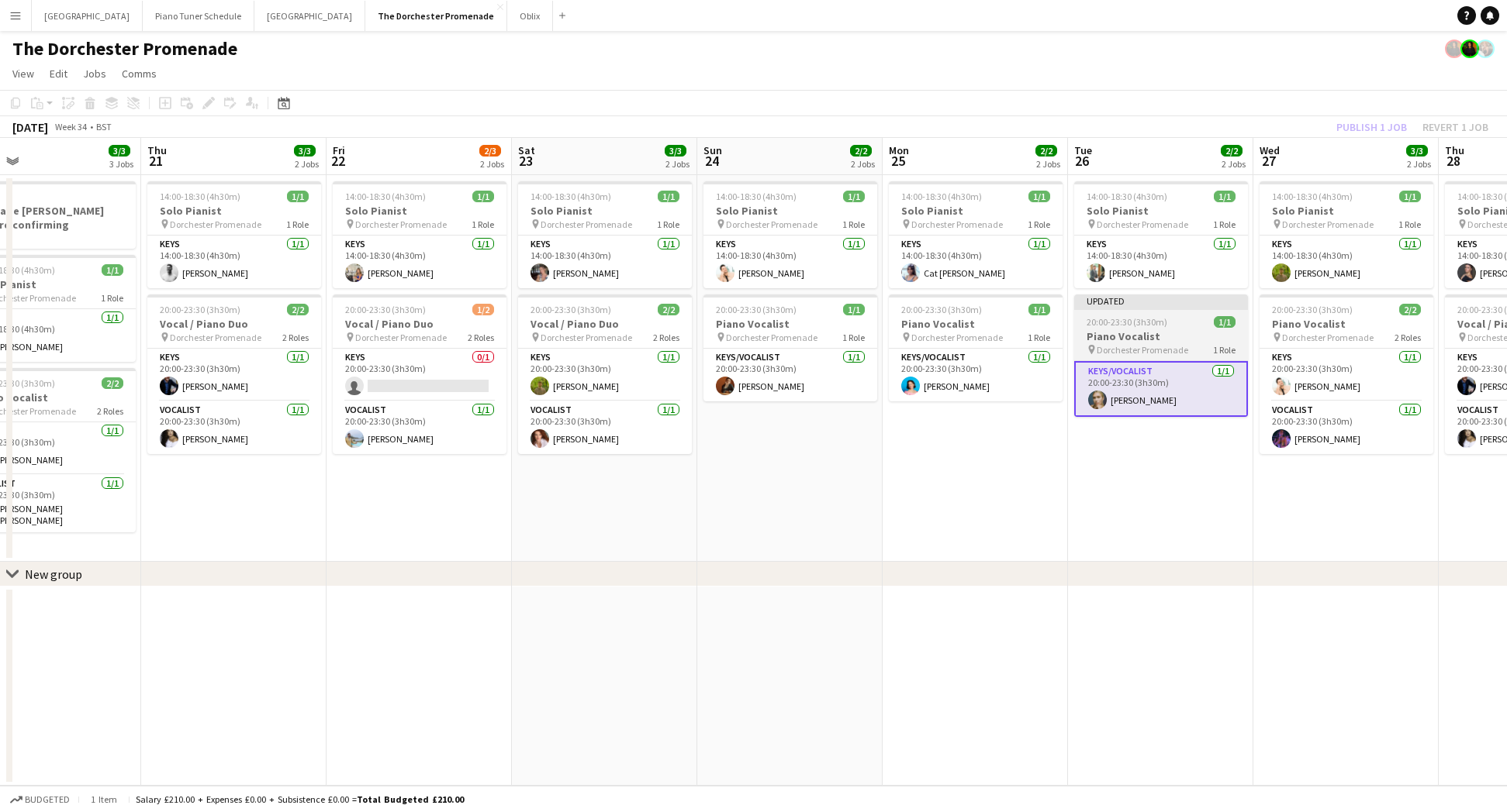
click at [1196, 318] on div "20:00-23:30 (3h30m) 1/1" at bounding box center [1160, 322] width 173 height 12
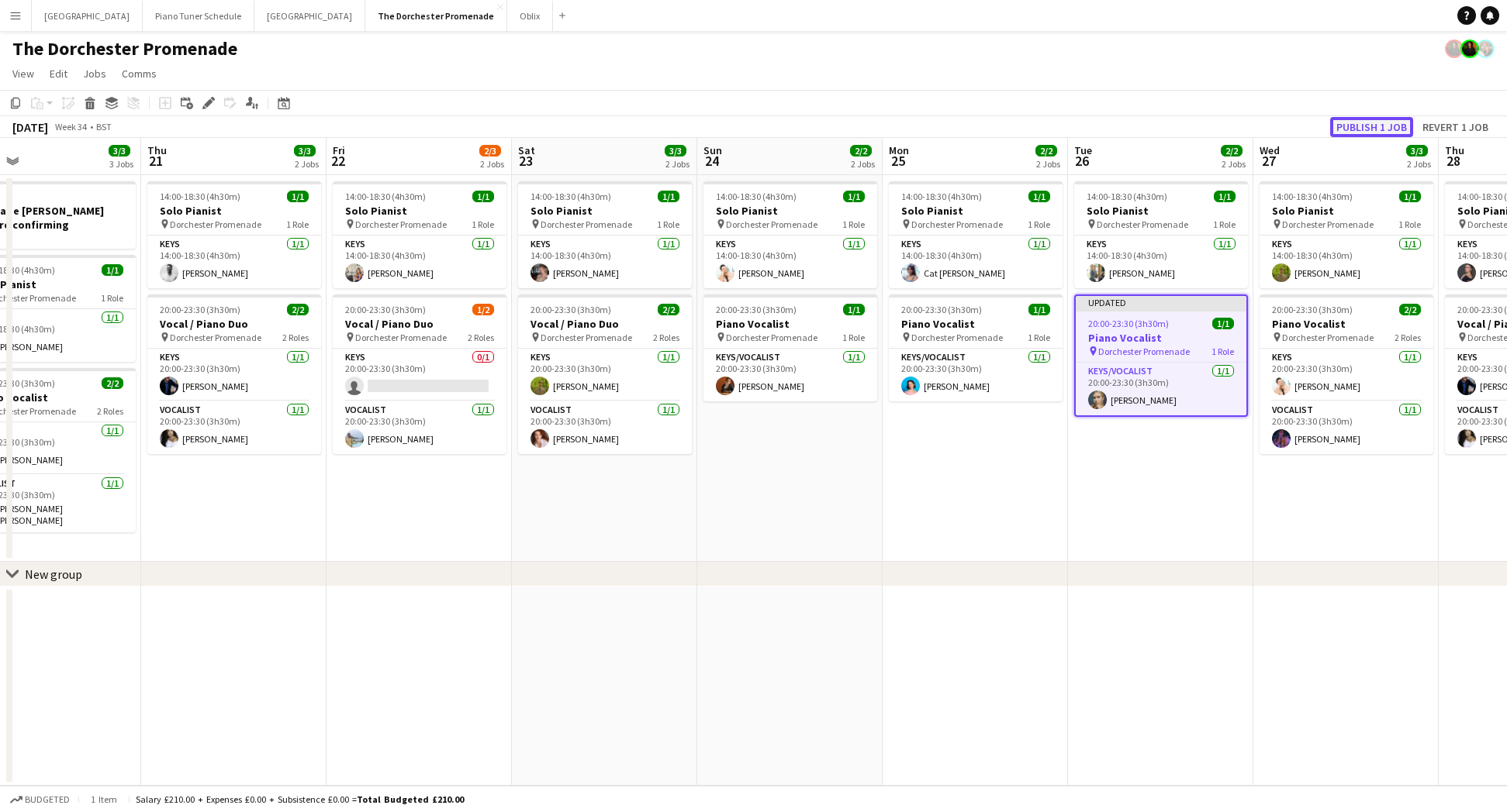
click at [1364, 124] on button "Publish 1 job" at bounding box center [1371, 127] width 83 height 20
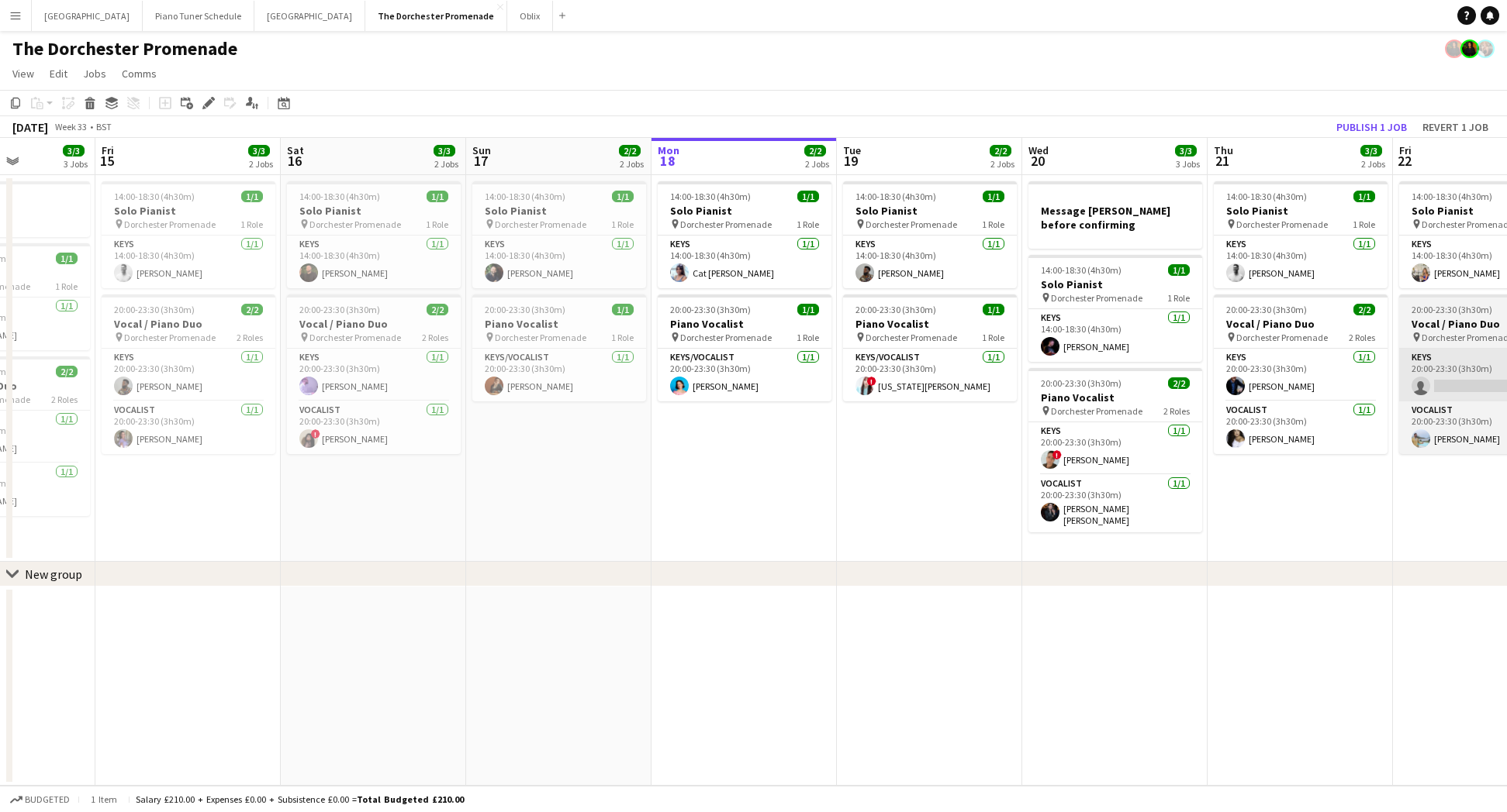
scroll to position [0, 471]
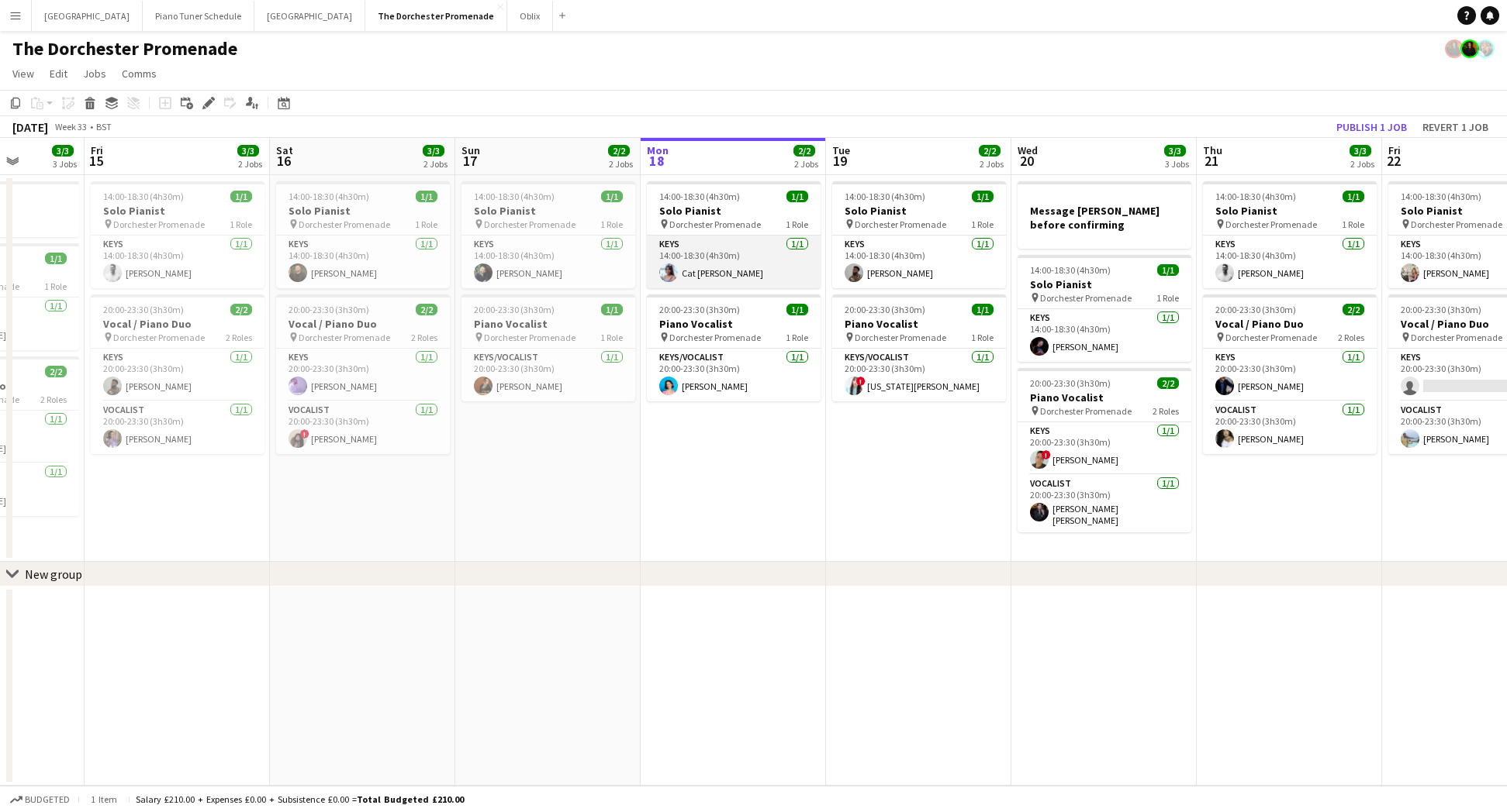
click at [722, 251] on app-card-role "Keys [DATE] 14:00-18:30 (4h30m) Cat [PERSON_NAME]" at bounding box center [734, 261] width 173 height 53
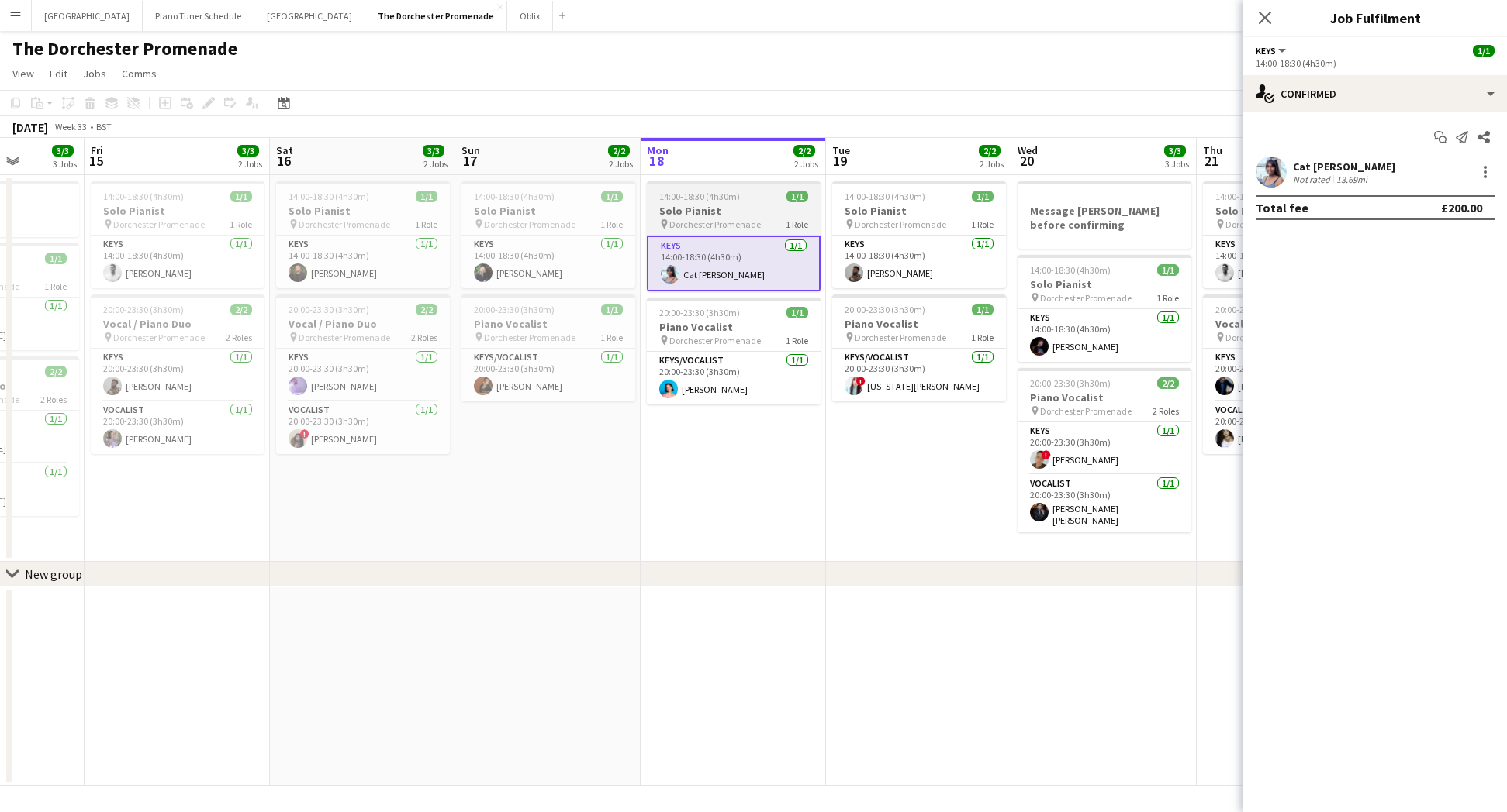
click at [742, 204] on h3 "Solo Pianist" at bounding box center [734, 210] width 173 height 14
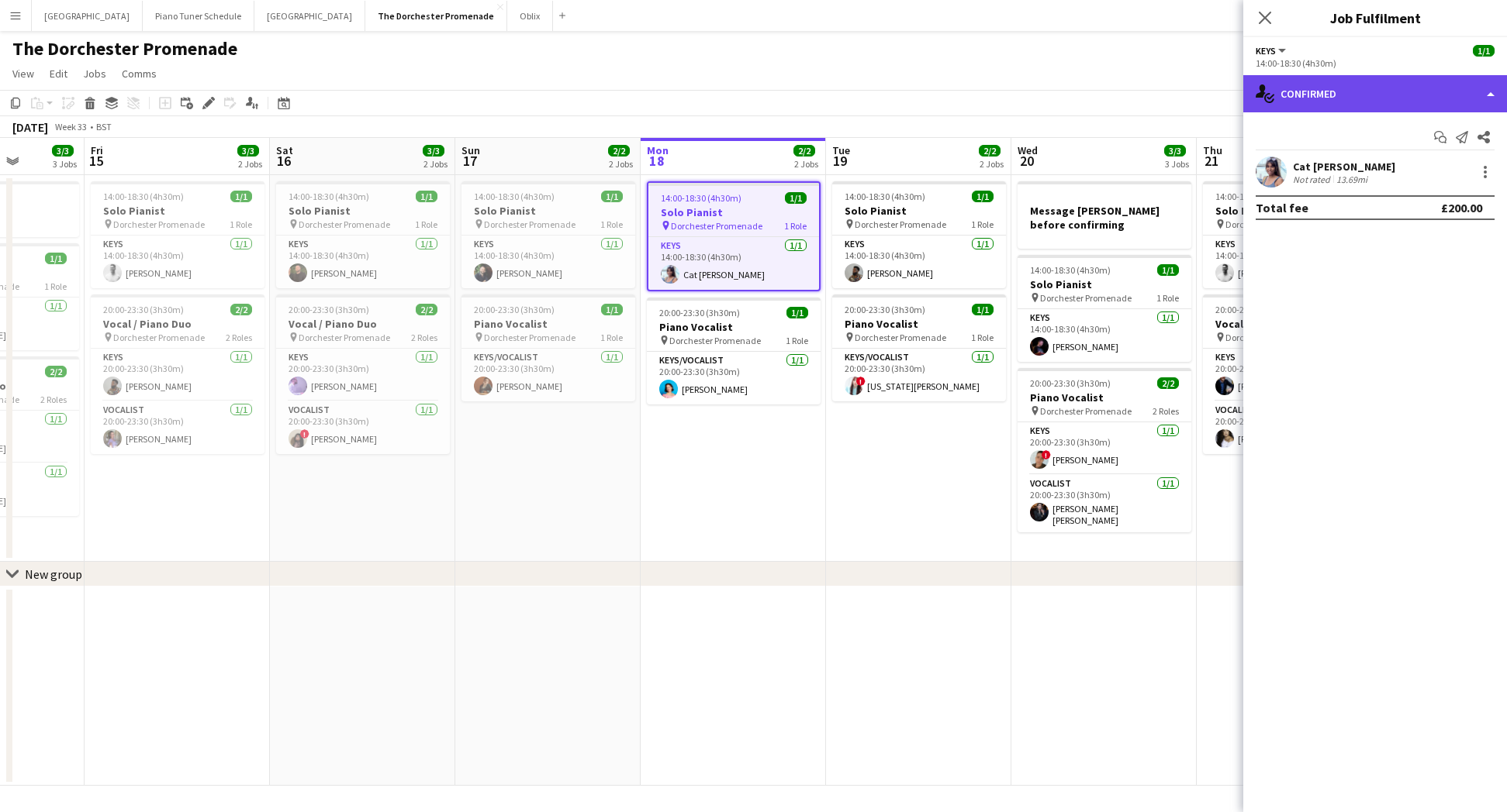
click at [1486, 100] on div "single-neutral-actions-check-2 Confirmed" at bounding box center [1375, 94] width 263 height 37
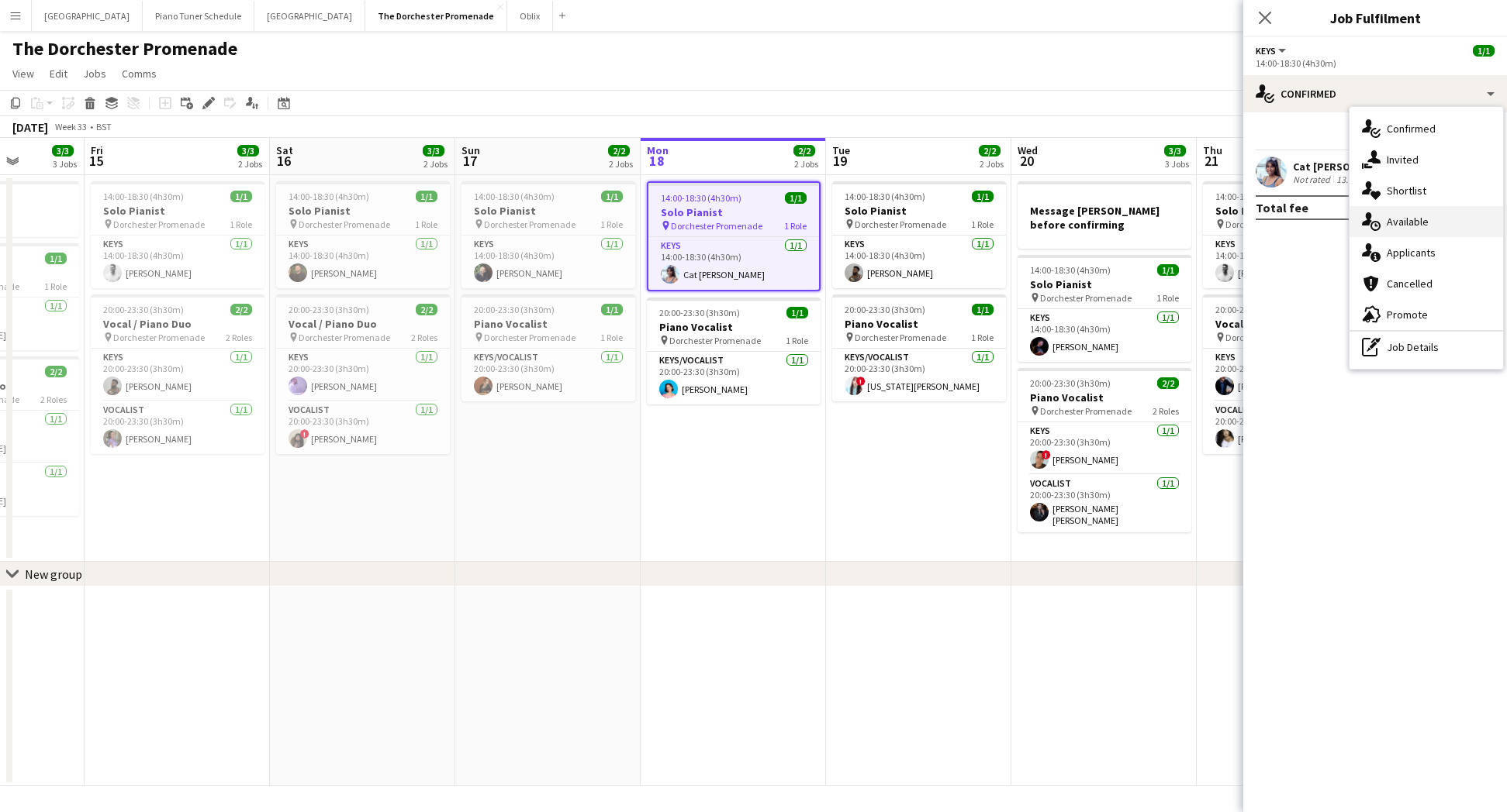
click at [1431, 224] on div "single-neutral-actions-upload Available" at bounding box center [1426, 221] width 154 height 31
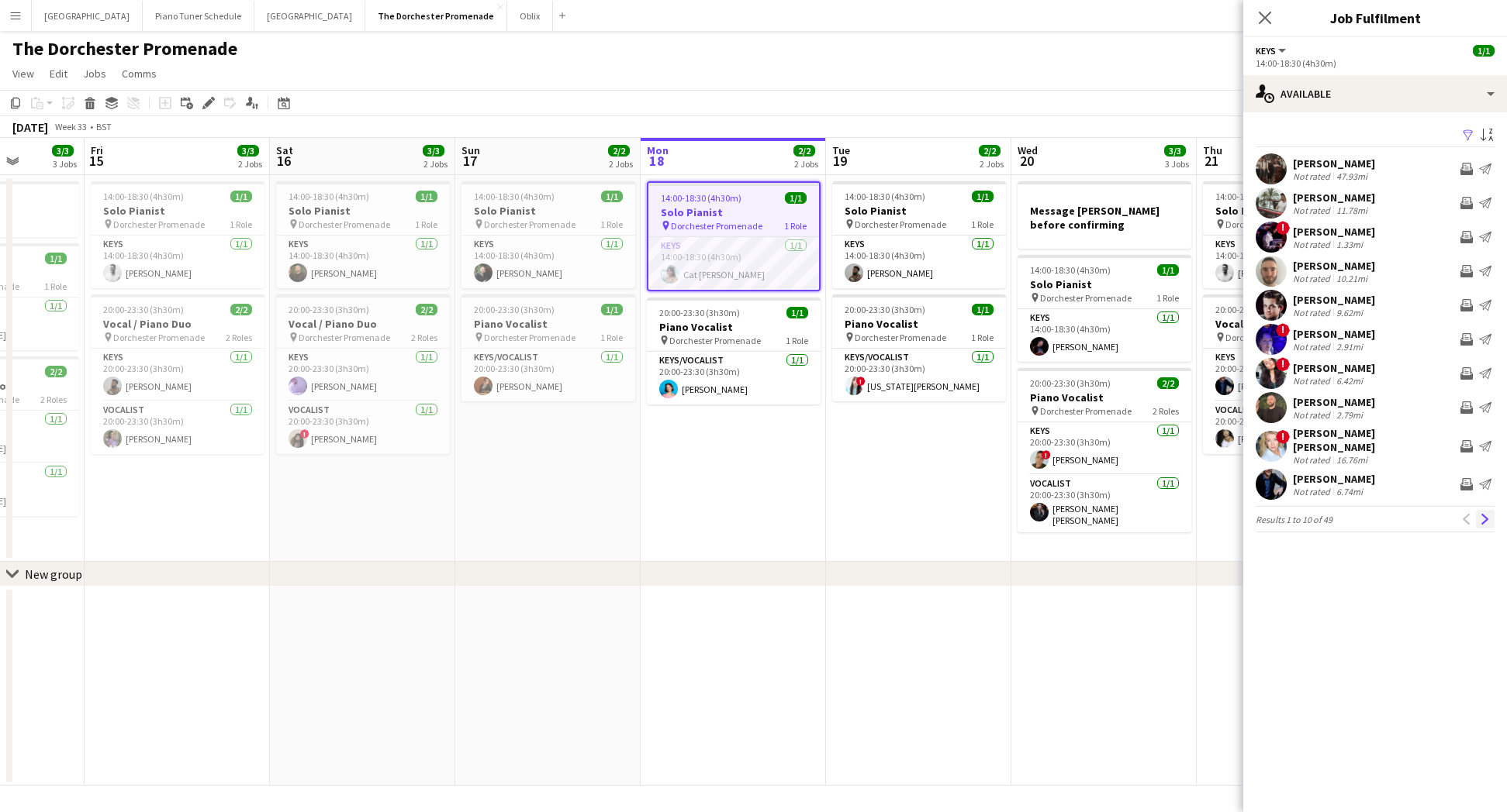
click at [1490, 516] on button "Next" at bounding box center [1486, 519] width 19 height 19
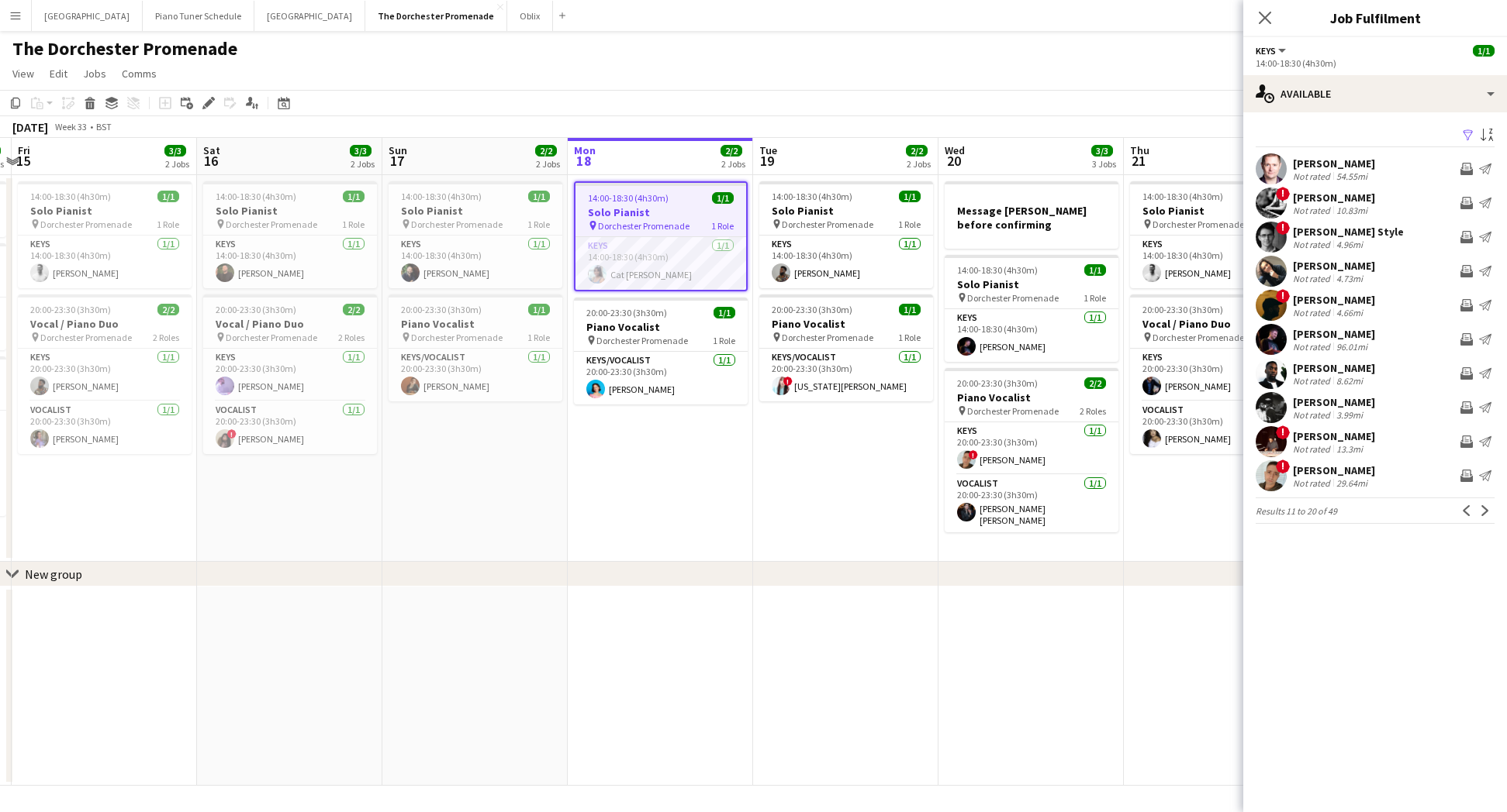
scroll to position [0, 346]
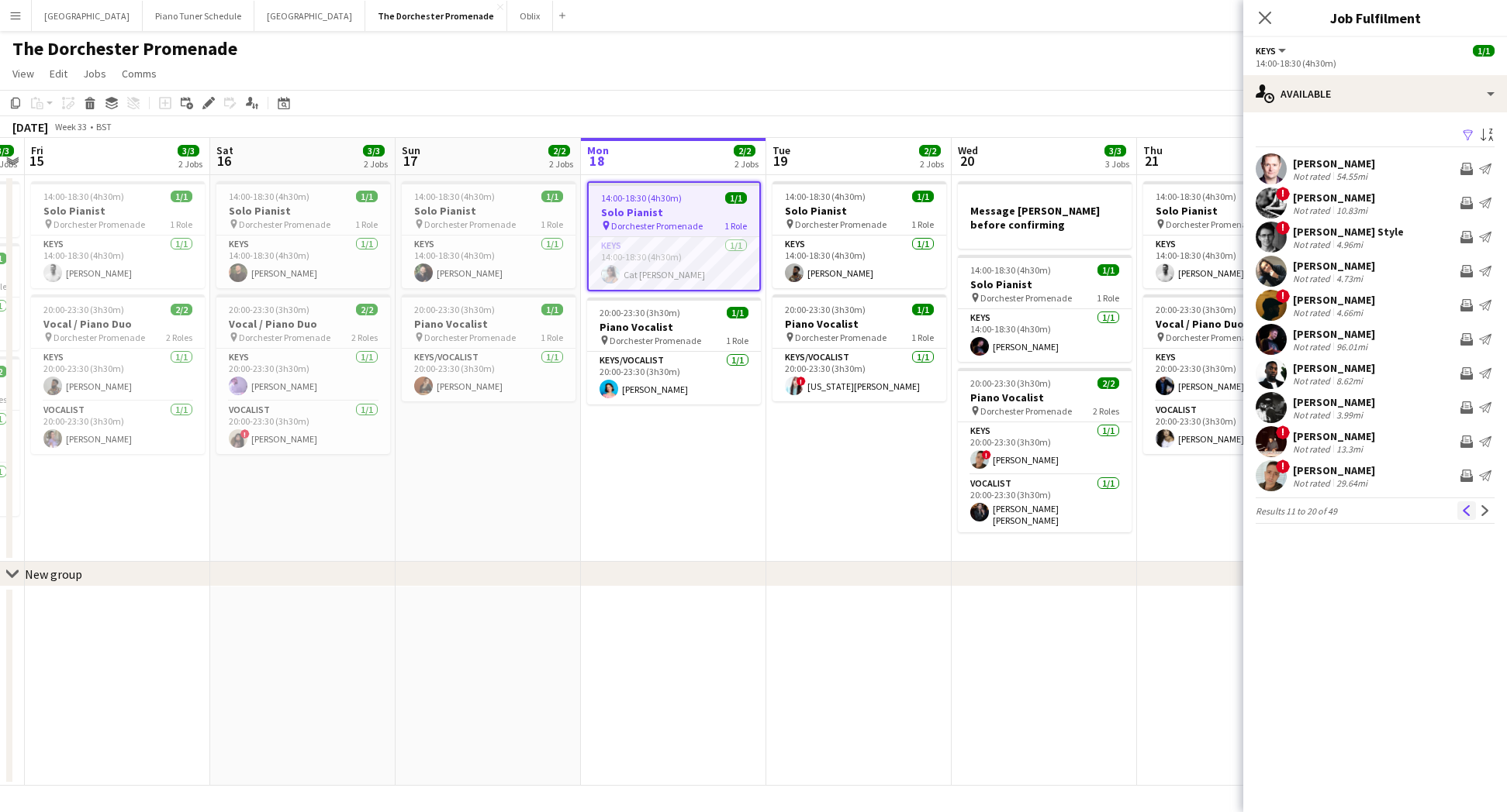
click at [1458, 509] on button "Previous" at bounding box center [1466, 511] width 19 height 19
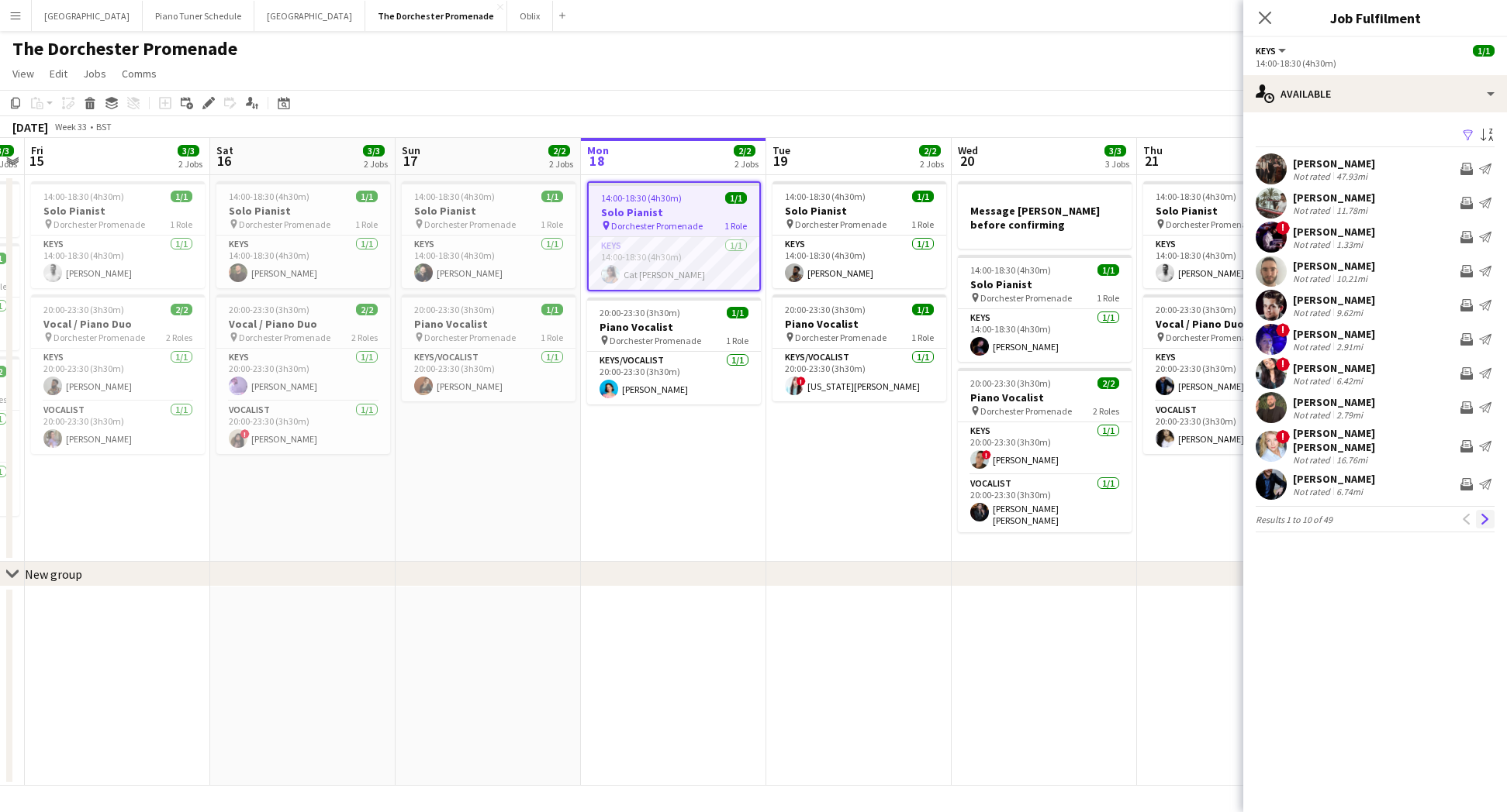
click at [1486, 514] on app-icon "Next" at bounding box center [1486, 519] width 11 height 11
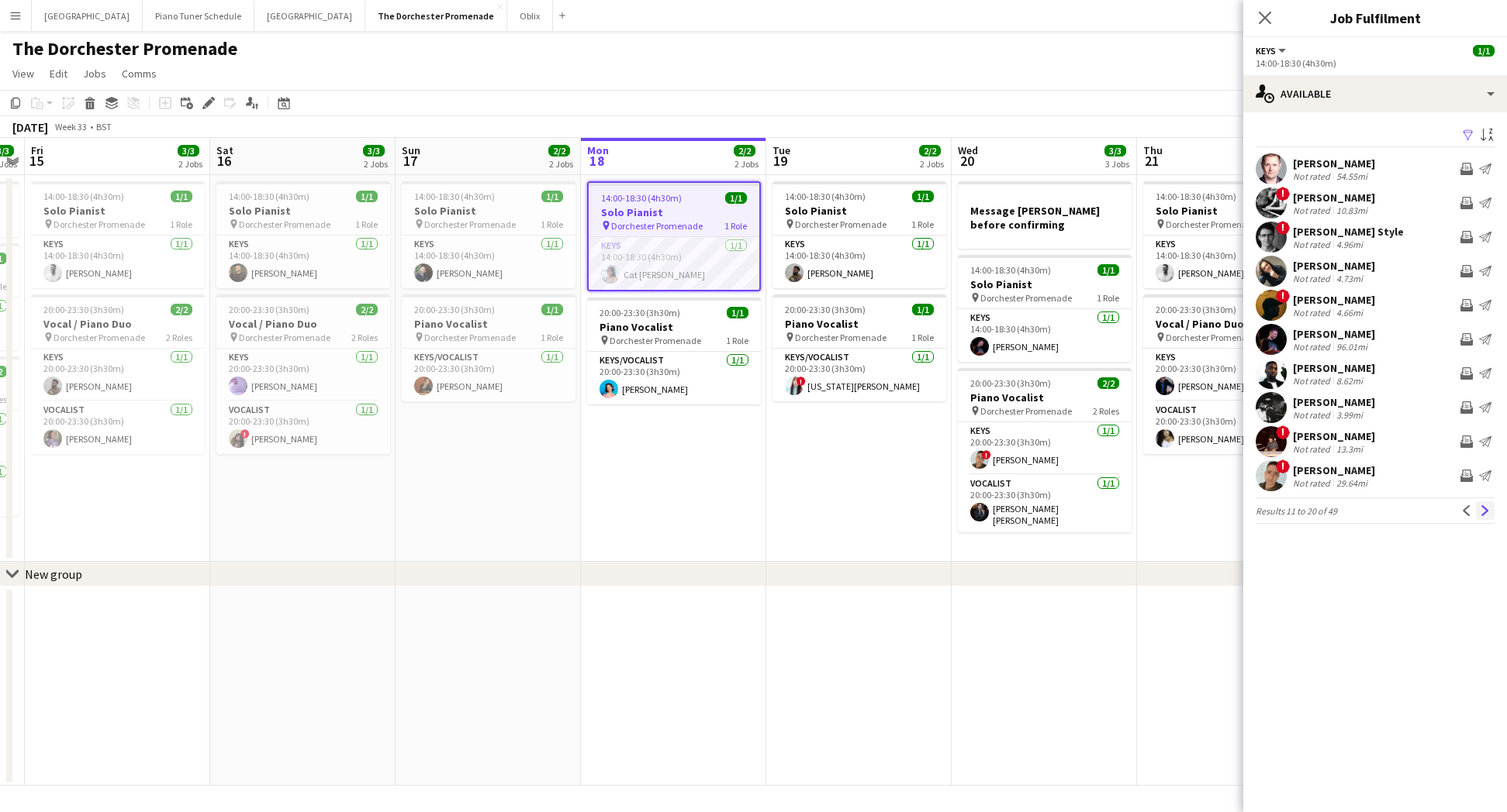
click at [1488, 506] on app-icon "Next" at bounding box center [1486, 511] width 11 height 11
click at [1488, 506] on app-icon "Next" at bounding box center [1486, 511] width 11 height 11
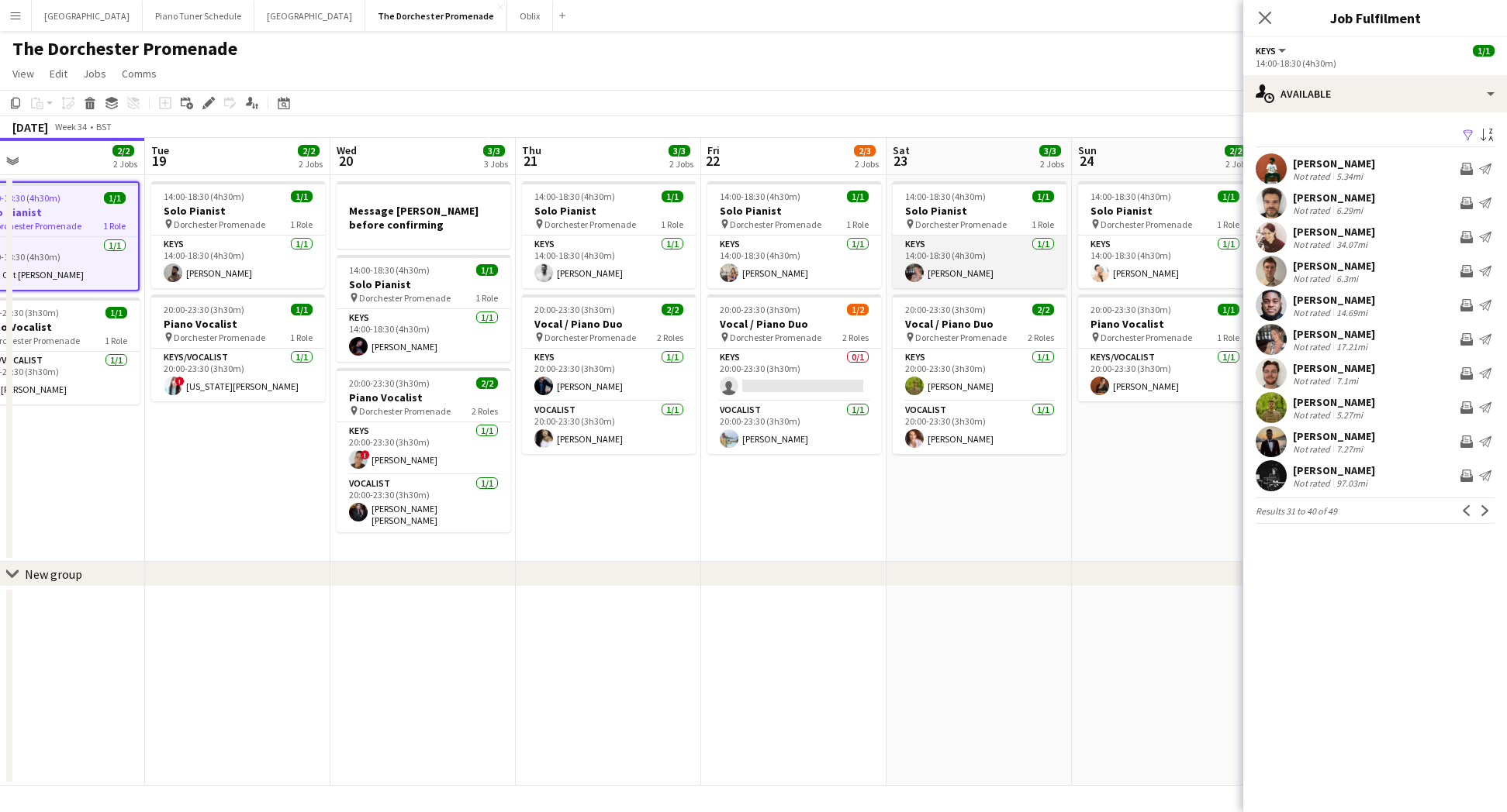
scroll to position [0, 598]
click at [952, 264] on app-card-role "Keys [DATE] 14:00-18:30 (4h30m) [PERSON_NAME]" at bounding box center [977, 261] width 173 height 53
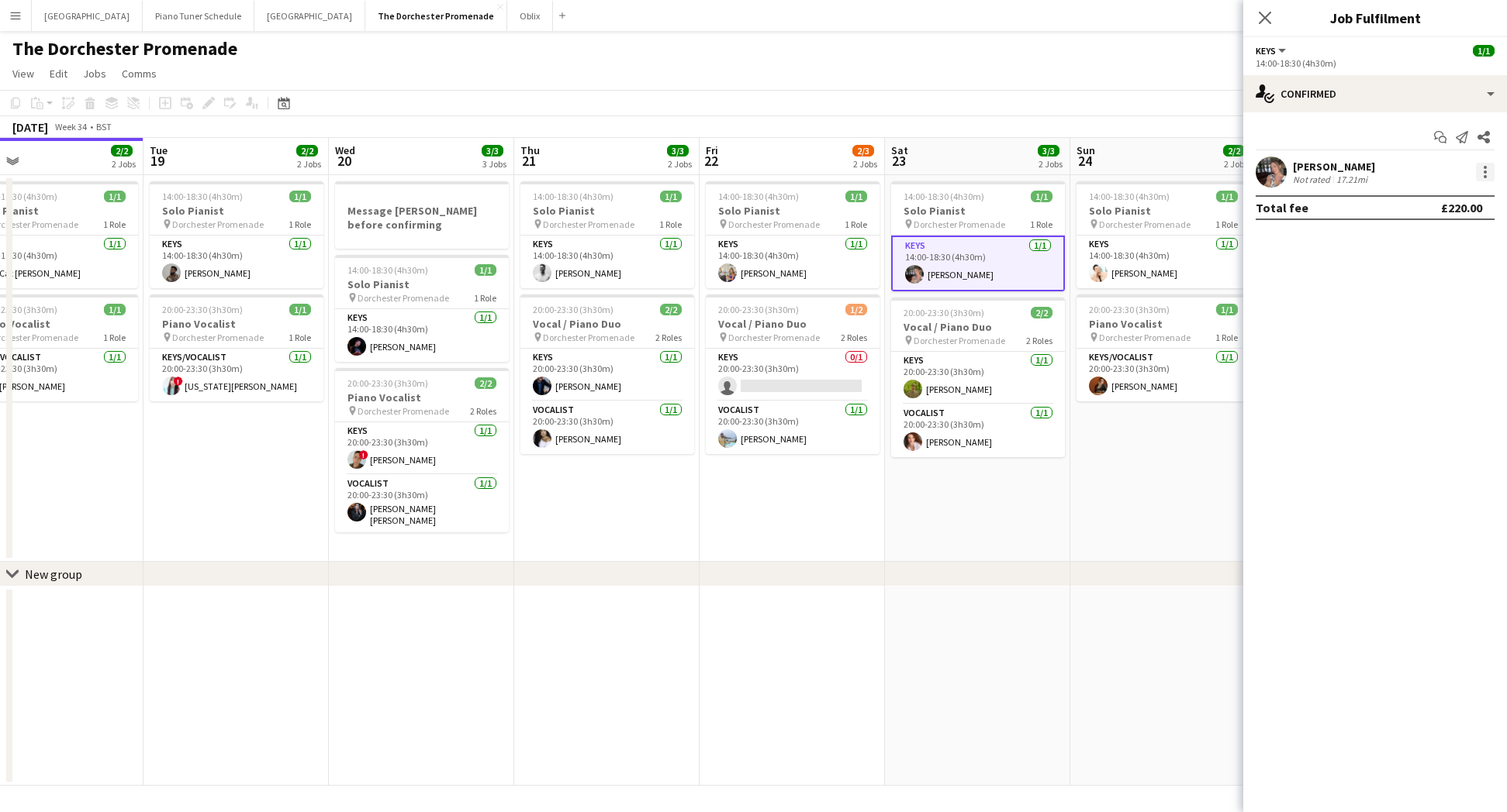
click at [1486, 176] on div at bounding box center [1485, 176] width 3 height 3
click at [1422, 341] on button "Remove" at bounding box center [1434, 349] width 121 height 37
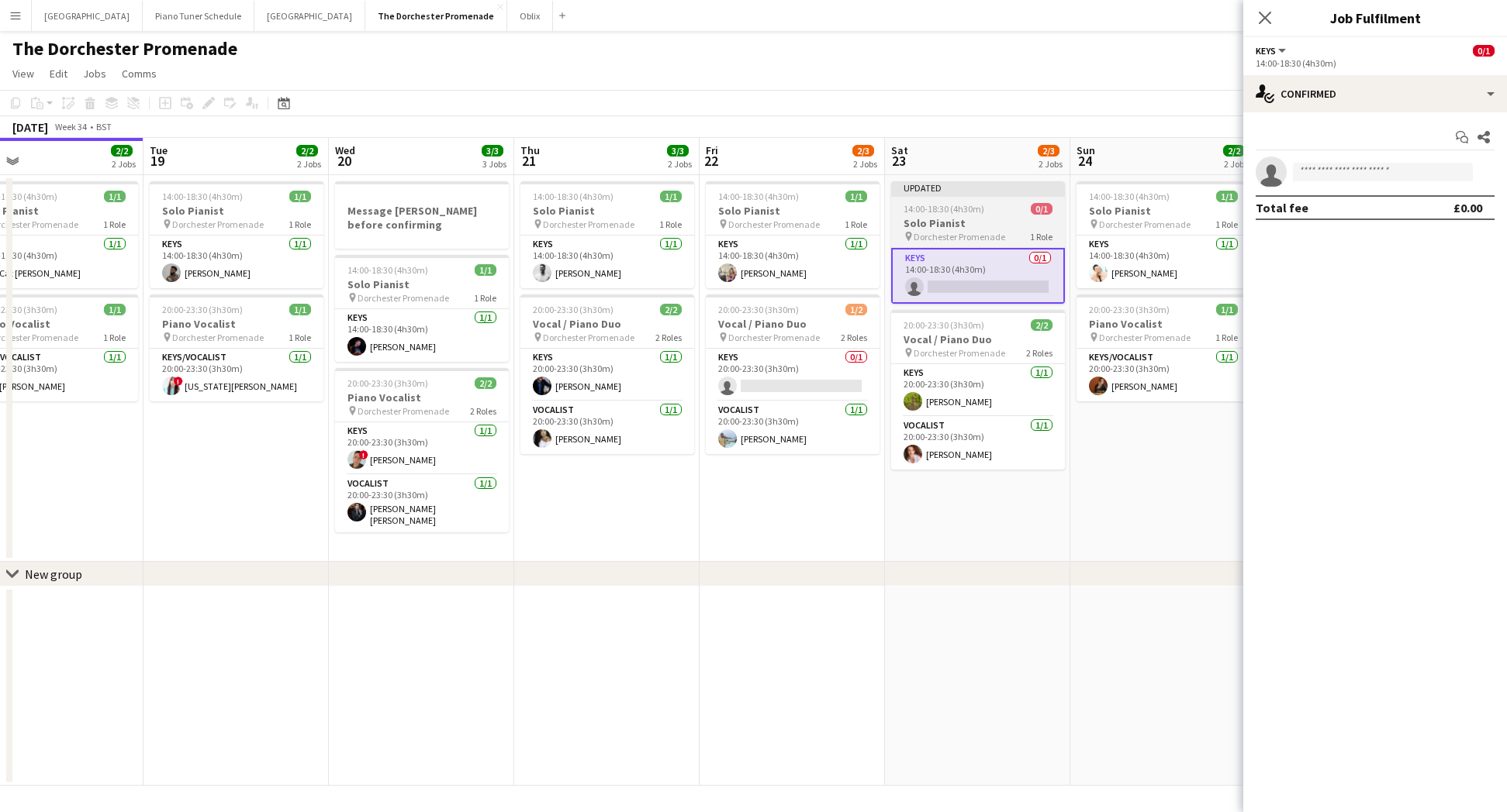
click at [956, 212] on span "14:00-18:30 (4h30m)" at bounding box center [943, 209] width 81 height 12
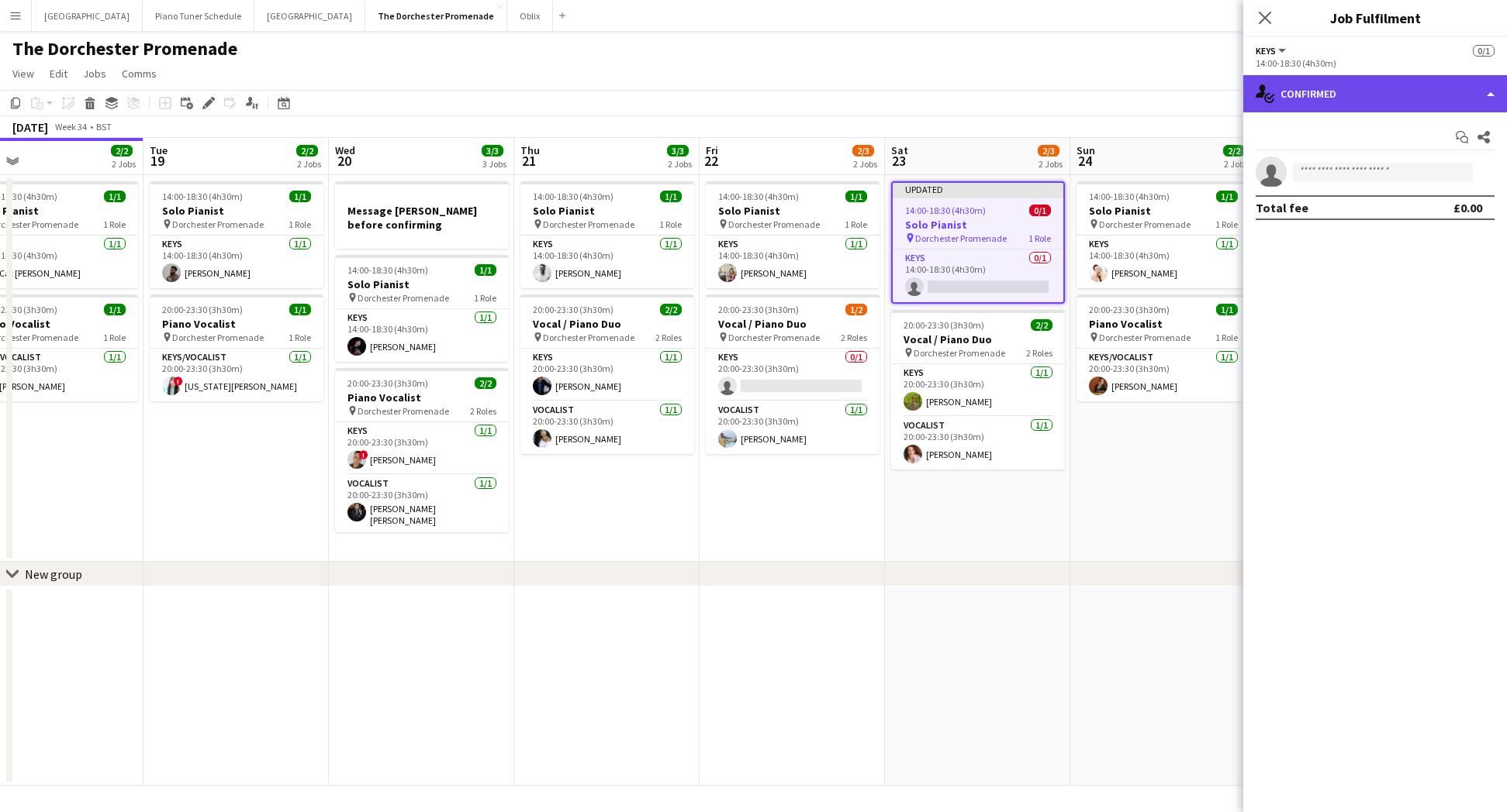
click at [1497, 97] on div "single-neutral-actions-check-2 Confirmed" at bounding box center [1375, 94] width 263 height 37
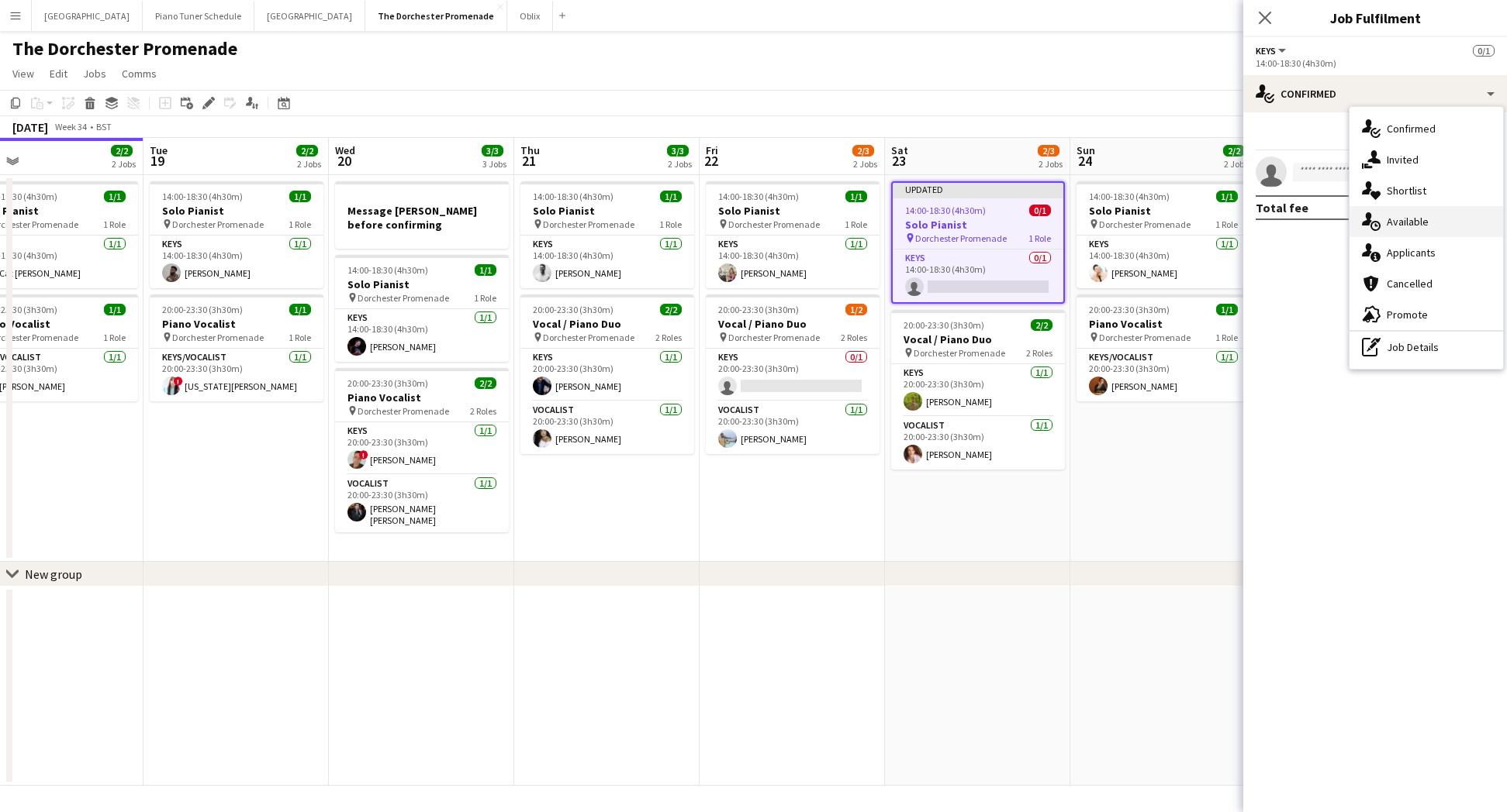
click at [1456, 209] on div "single-neutral-actions-upload Available" at bounding box center [1426, 221] width 154 height 31
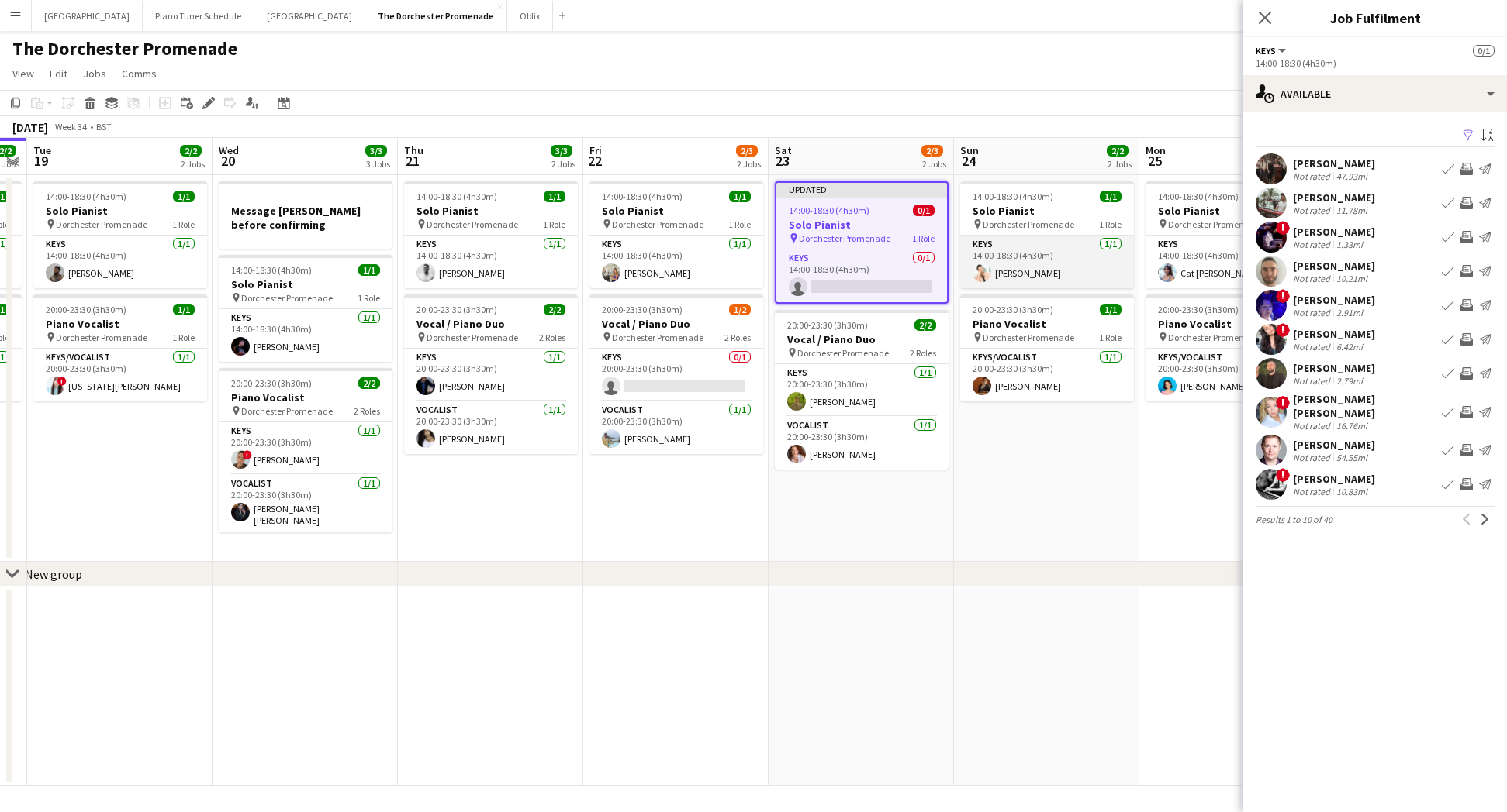
scroll to position [0, 734]
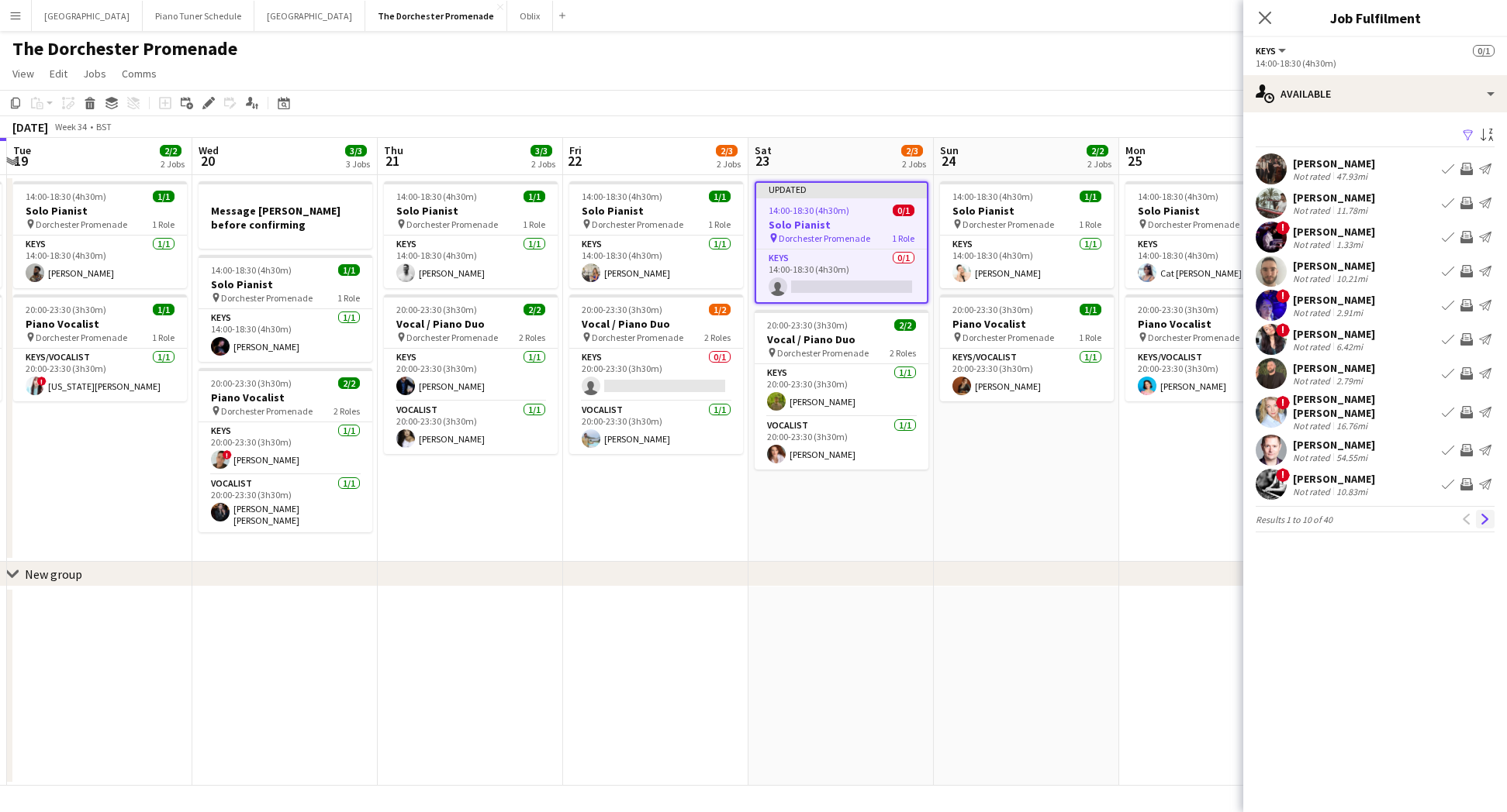
click at [1480, 514] on app-icon "Next" at bounding box center [1486, 519] width 11 height 11
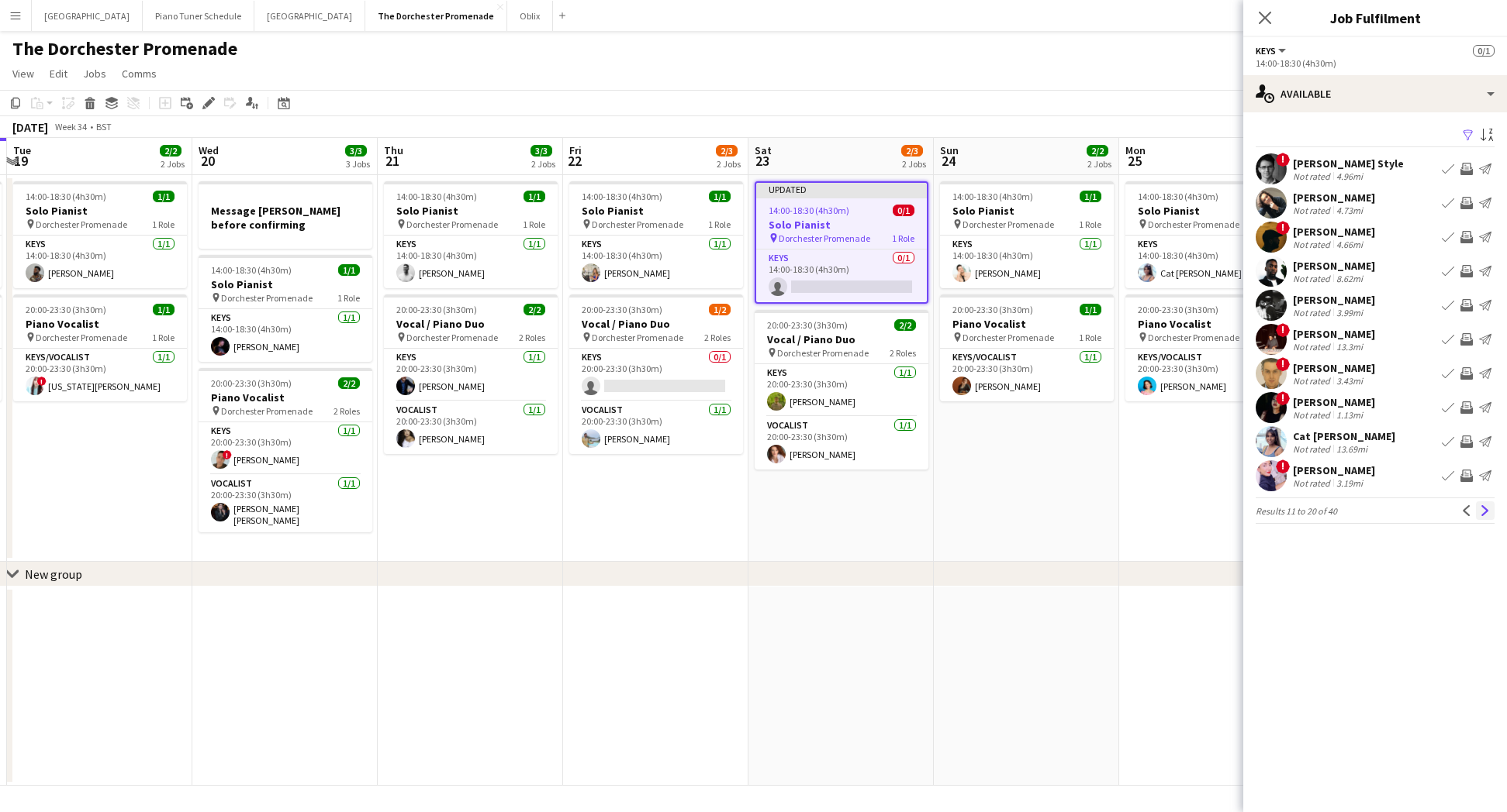
click at [1481, 506] on app-icon "Next" at bounding box center [1486, 511] width 11 height 11
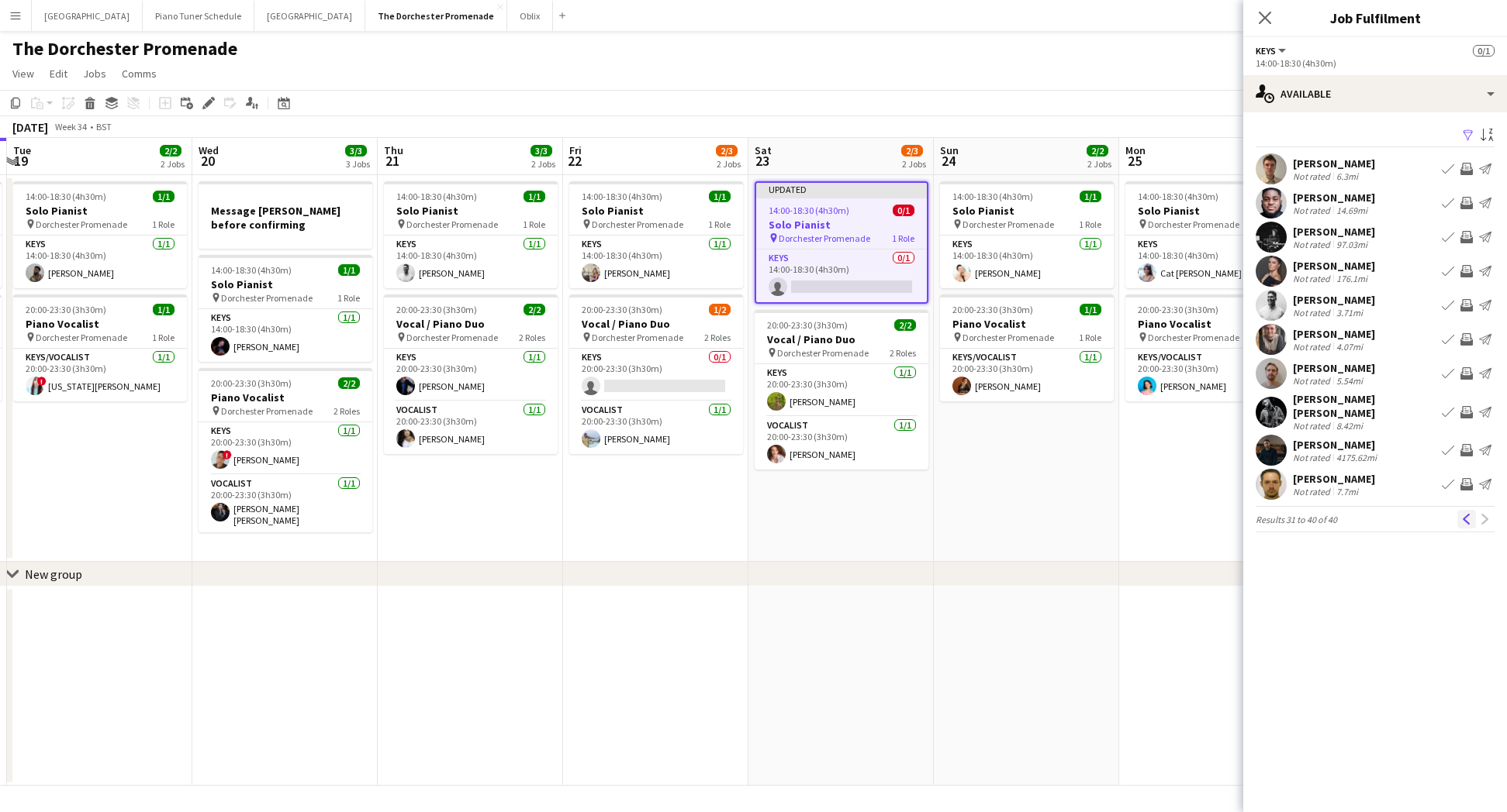
click at [1475, 515] on button "Previous" at bounding box center [1466, 519] width 19 height 19
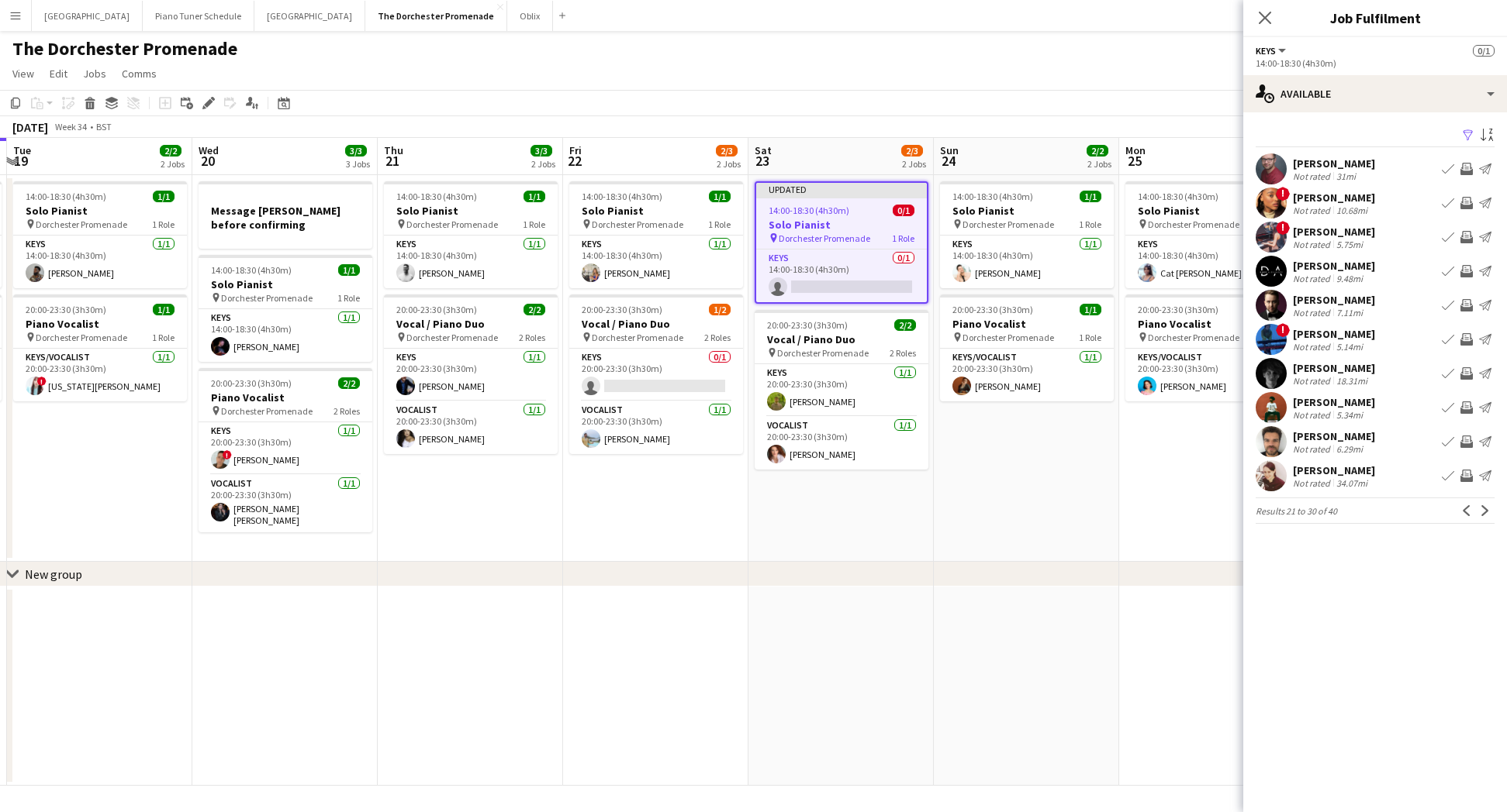
click at [1475, 515] on button "Previous" at bounding box center [1466, 511] width 19 height 19
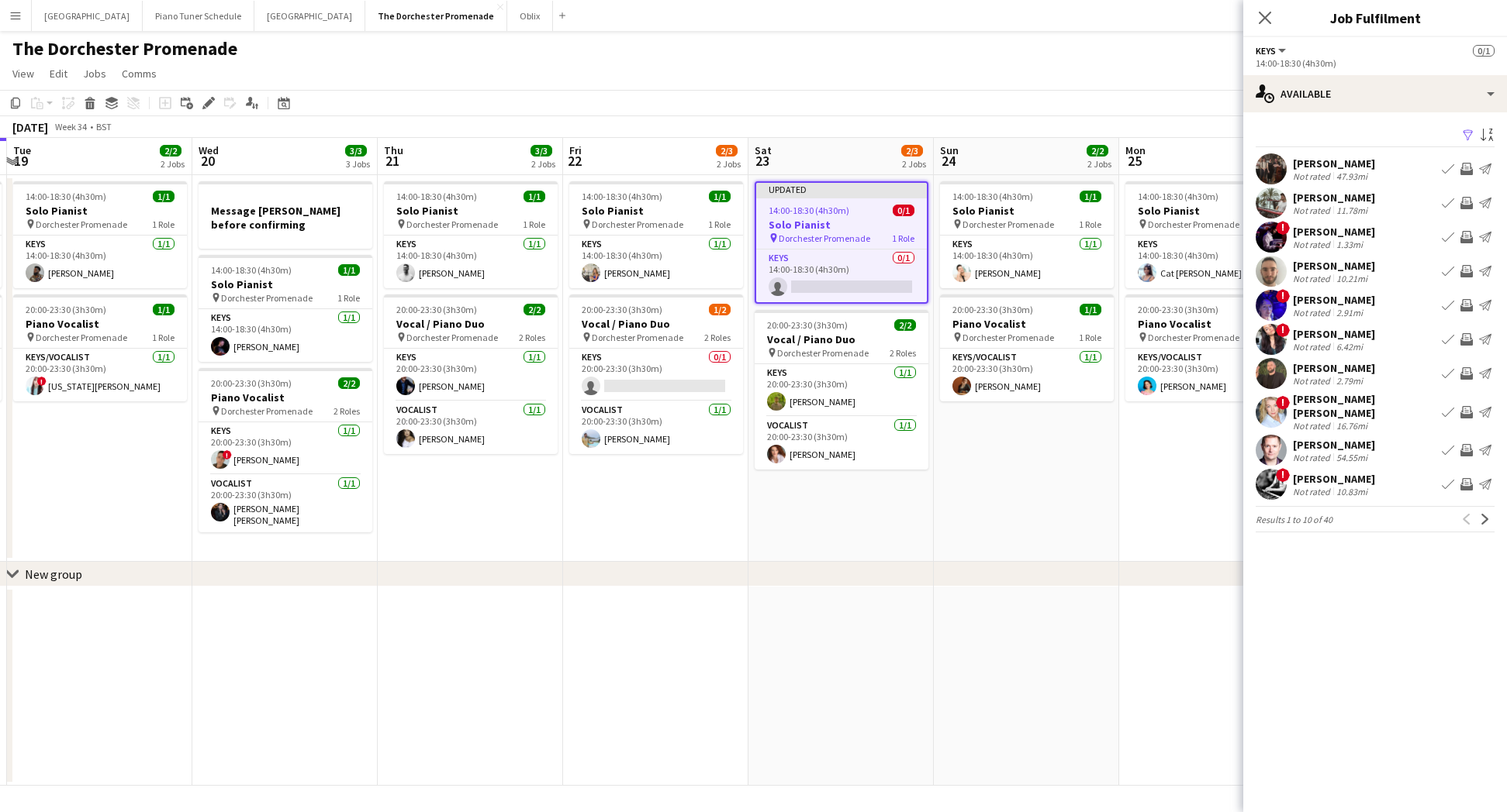
drag, startPoint x: 936, startPoint y: 495, endPoint x: 1036, endPoint y: 457, distance: 107.0
click at [936, 495] on app-date-cell "14:00-18:30 (4h30m) 1/1 Solo Pianist pin Dorchester Promenade 1 Role Keys [DATE…" at bounding box center [1027, 368] width 185 height 387
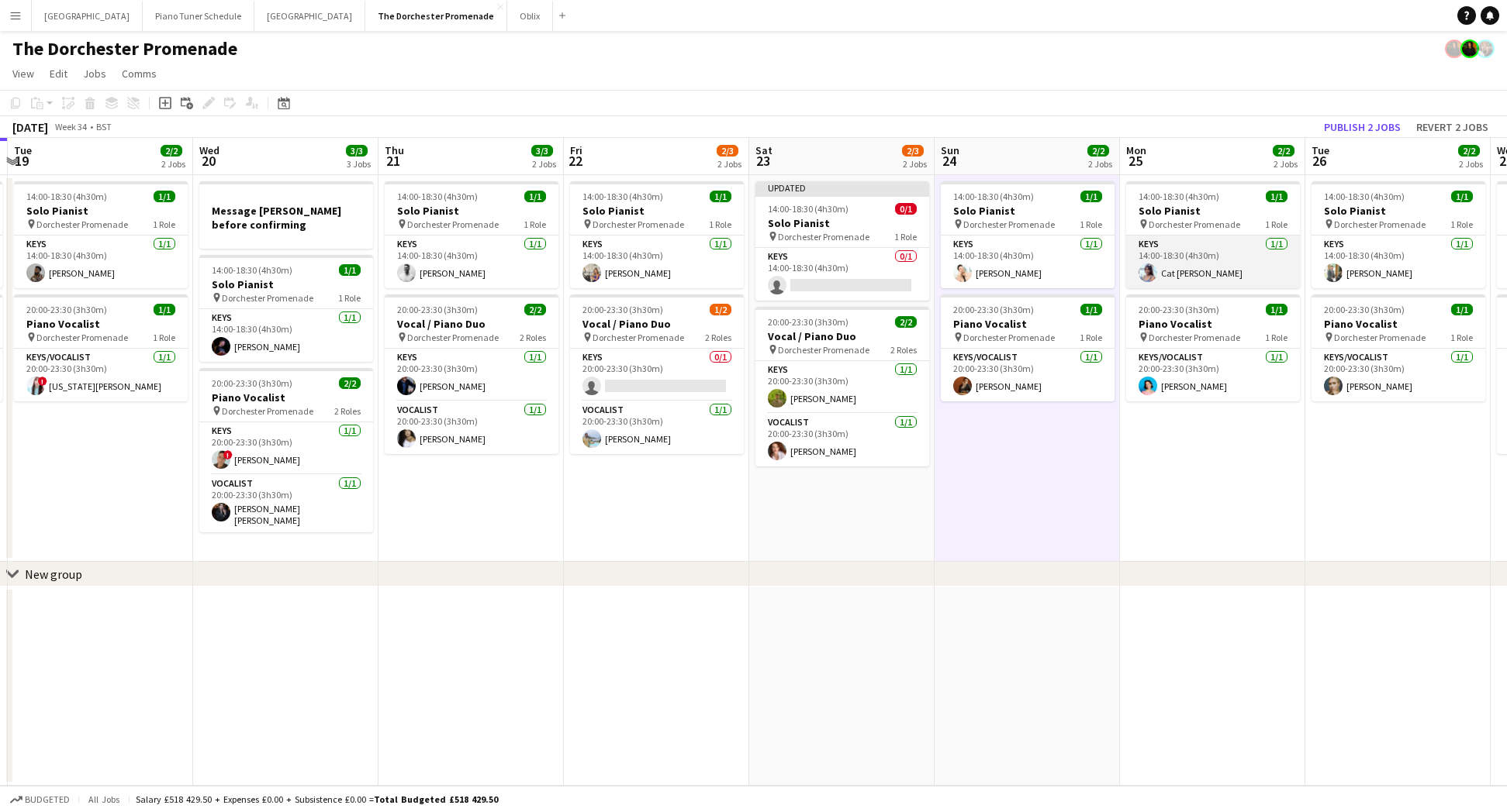
click at [1181, 281] on app-card-role "Keys [DATE] 14:00-18:30 (4h30m) Cat [PERSON_NAME]" at bounding box center [1212, 261] width 173 height 53
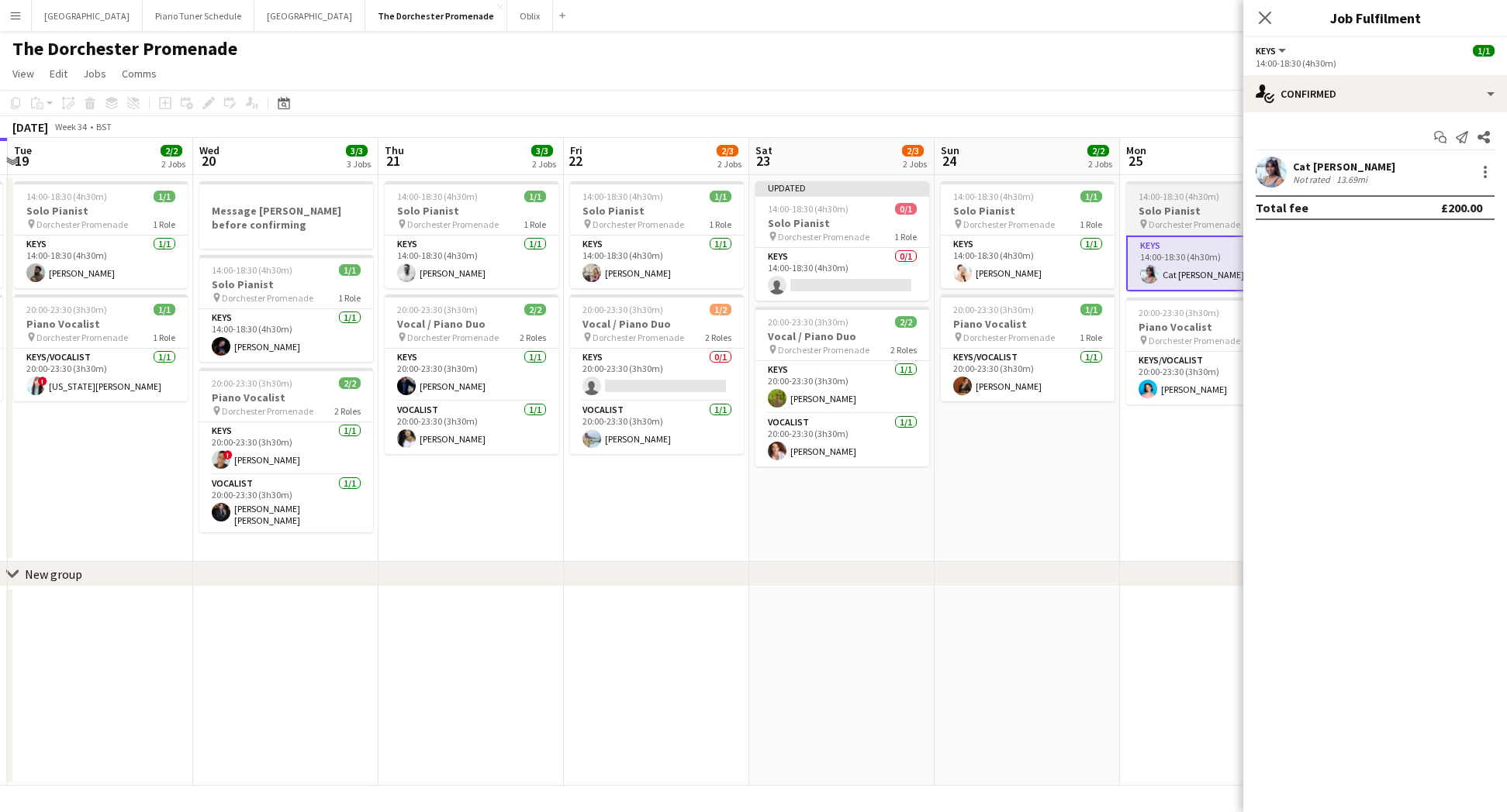
click at [1185, 221] on span "Dorchester Promenade" at bounding box center [1194, 224] width 92 height 12
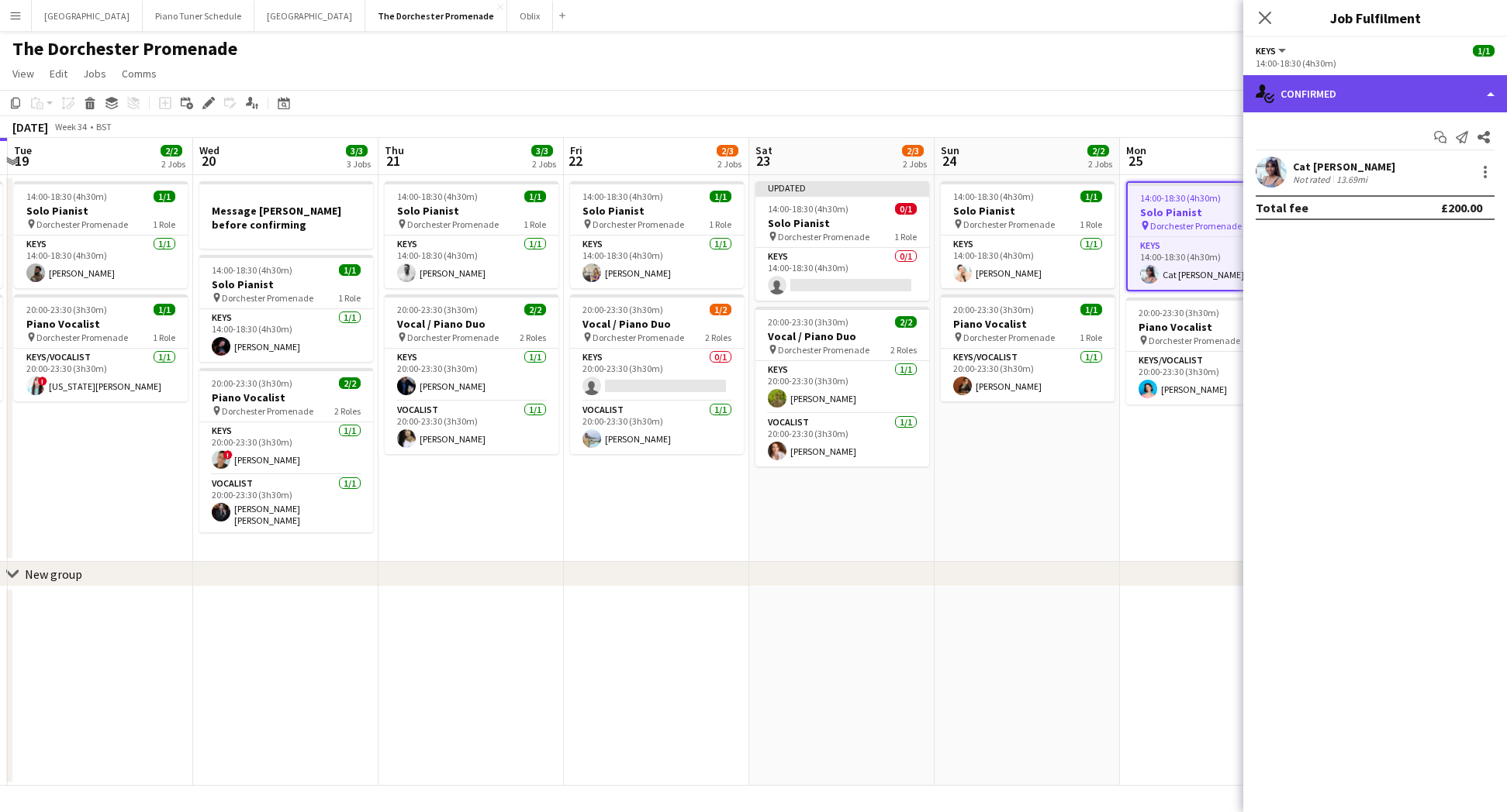
click at [1488, 97] on div "single-neutral-actions-check-2 Confirmed" at bounding box center [1375, 94] width 263 height 37
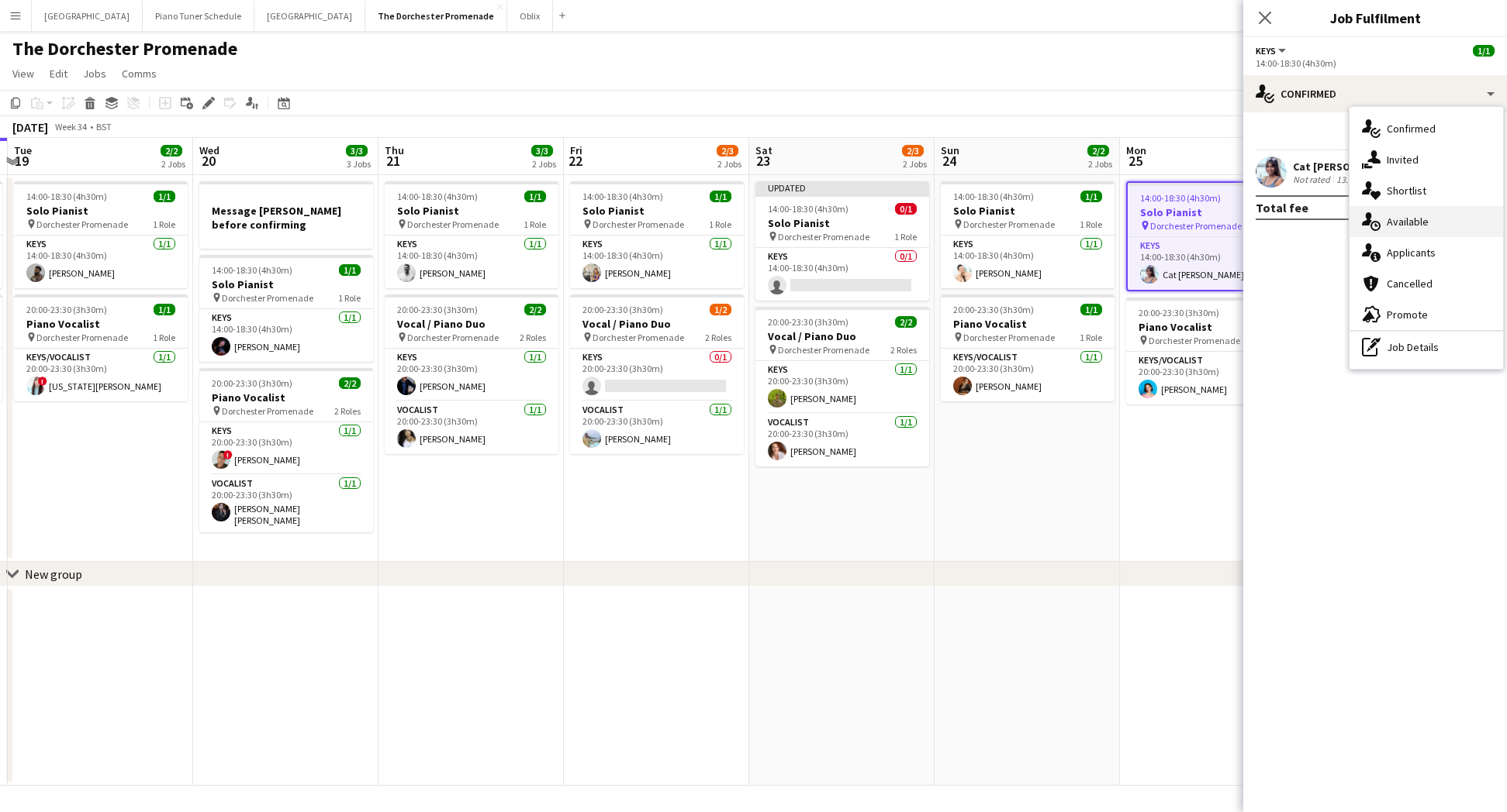
click at [1468, 223] on div "single-neutral-actions-upload Available" at bounding box center [1426, 221] width 154 height 31
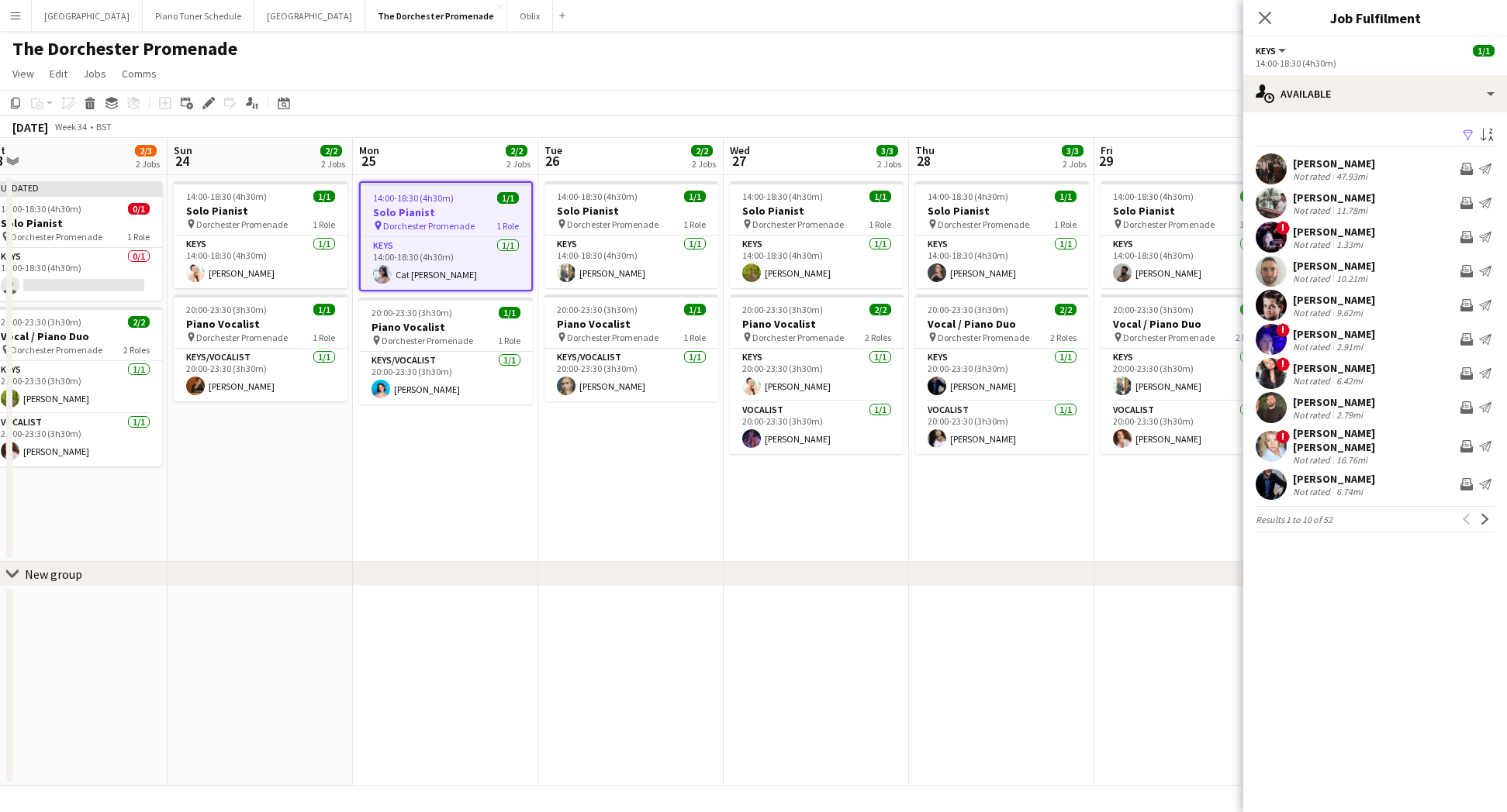
scroll to position [0, 770]
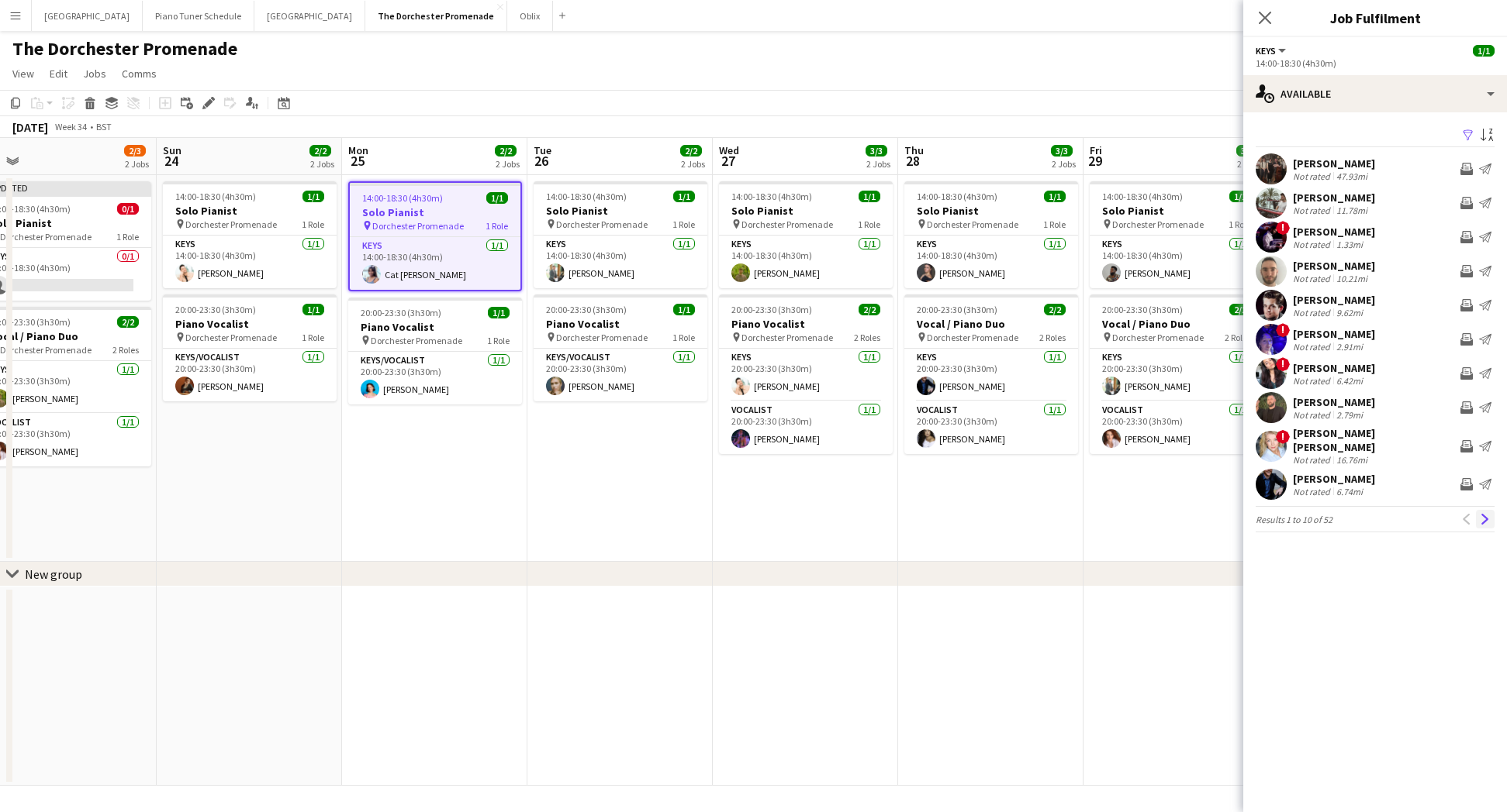
click at [1487, 518] on button "Next" at bounding box center [1486, 519] width 19 height 19
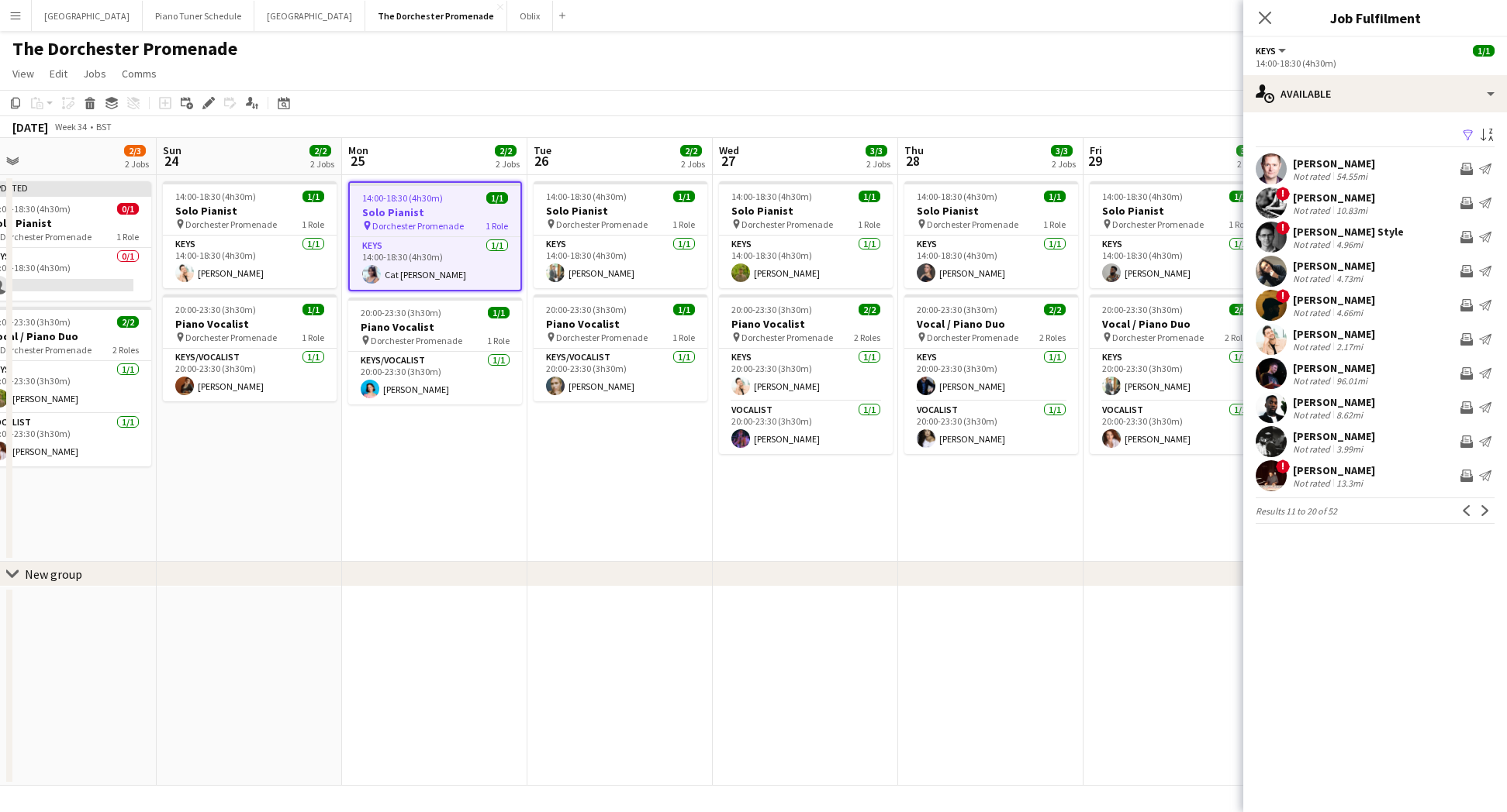
click at [1487, 518] on button "Next" at bounding box center [1486, 511] width 19 height 19
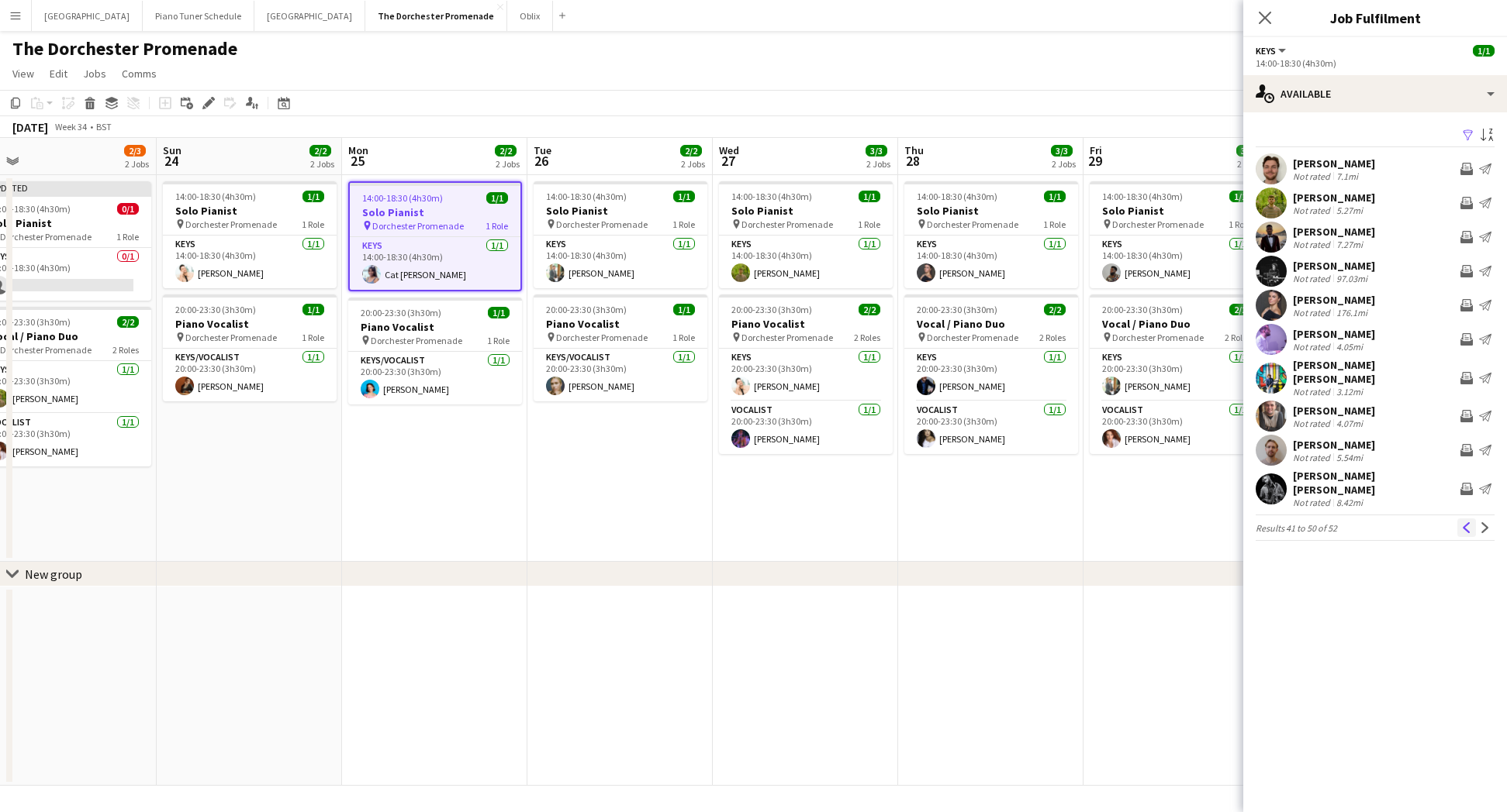
click at [1471, 523] on app-icon "Previous" at bounding box center [1467, 528] width 11 height 11
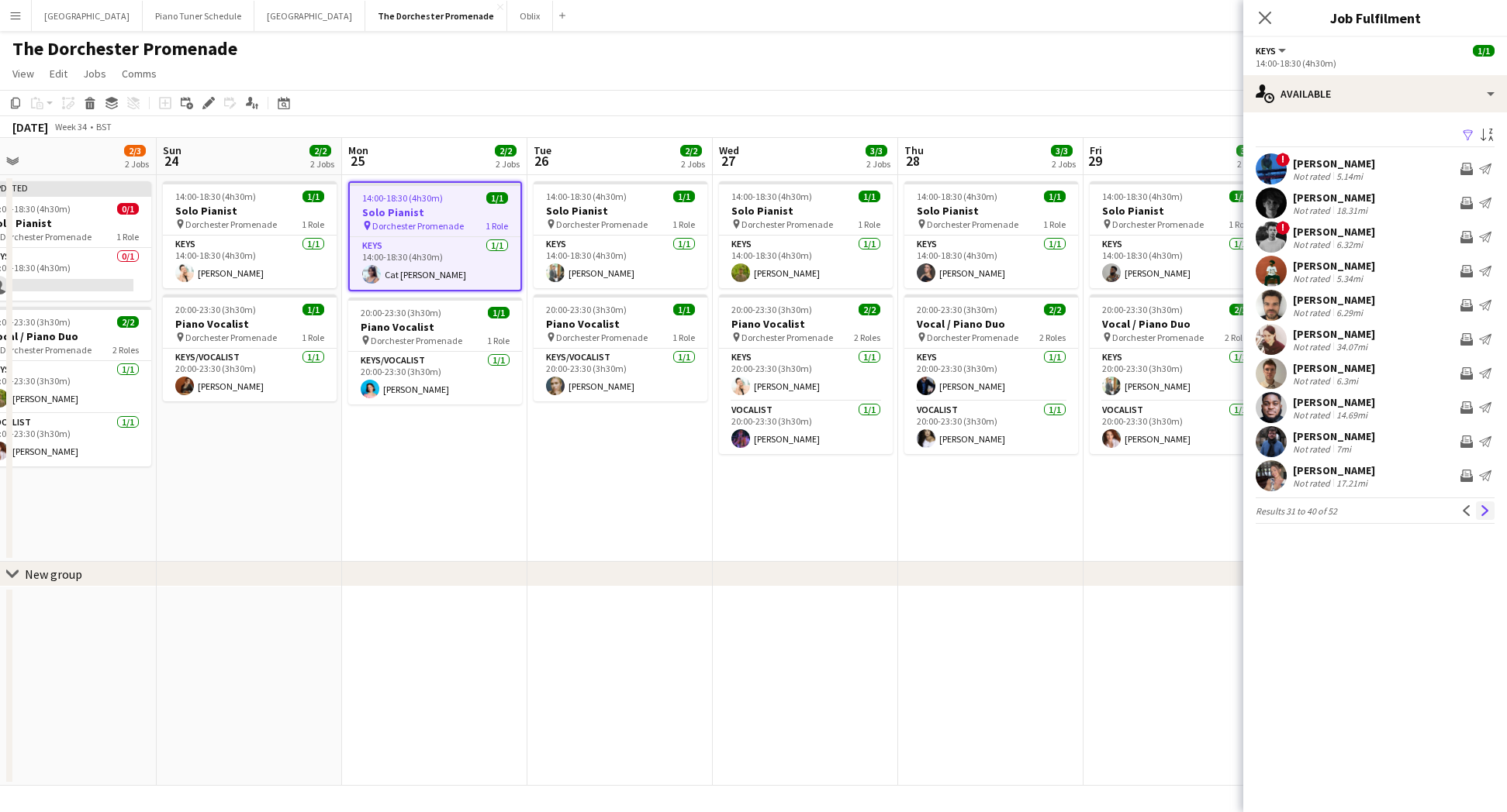
click at [1480, 512] on app-icon "Next" at bounding box center [1486, 511] width 11 height 11
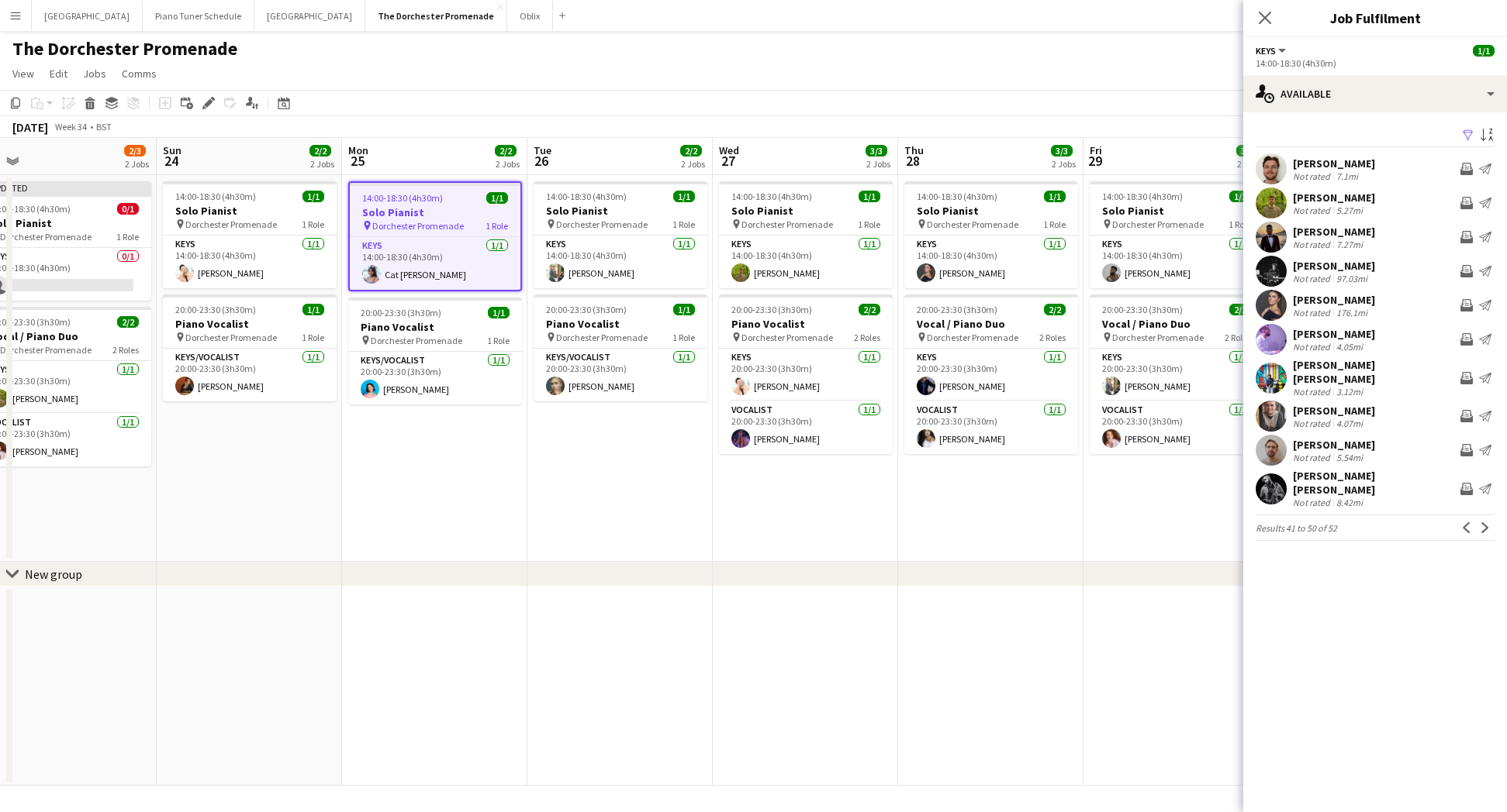
click at [1360, 296] on div "[PERSON_NAME]" at bounding box center [1334, 299] width 83 height 14
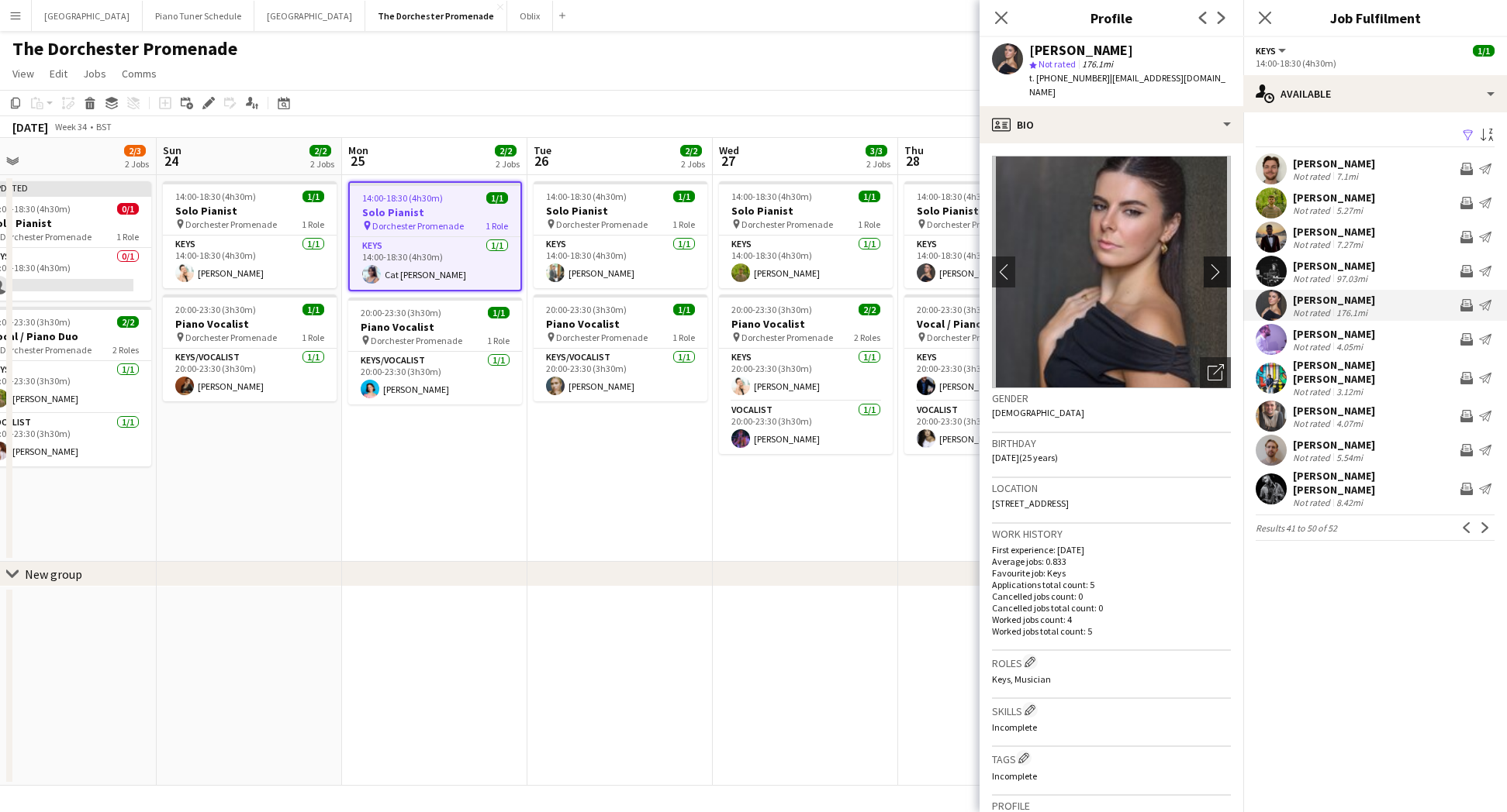
click at [1211, 263] on app-icon "chevron-right" at bounding box center [1220, 272] width 24 height 17
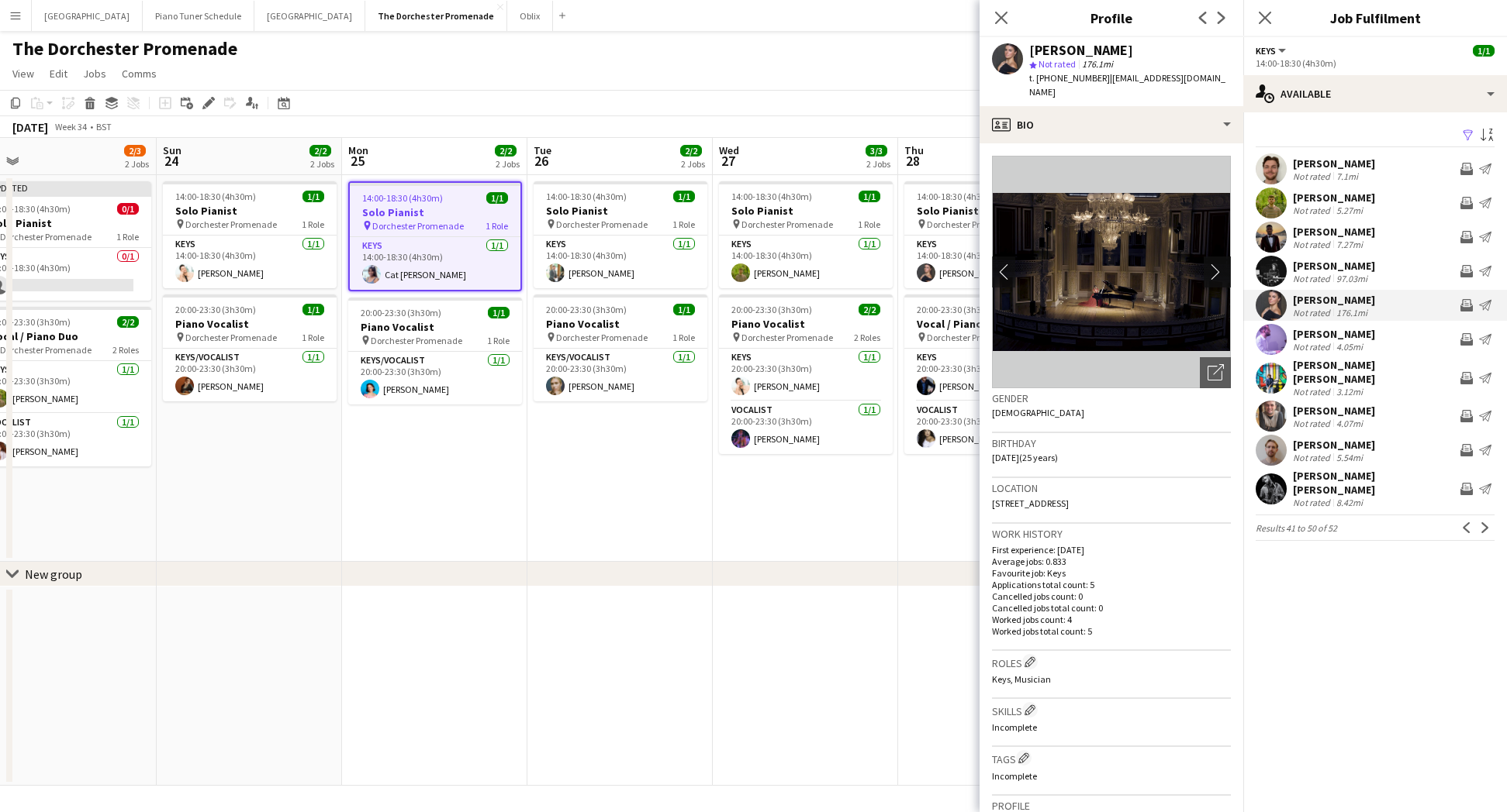
click at [1211, 263] on app-icon "chevron-right" at bounding box center [1220, 272] width 24 height 17
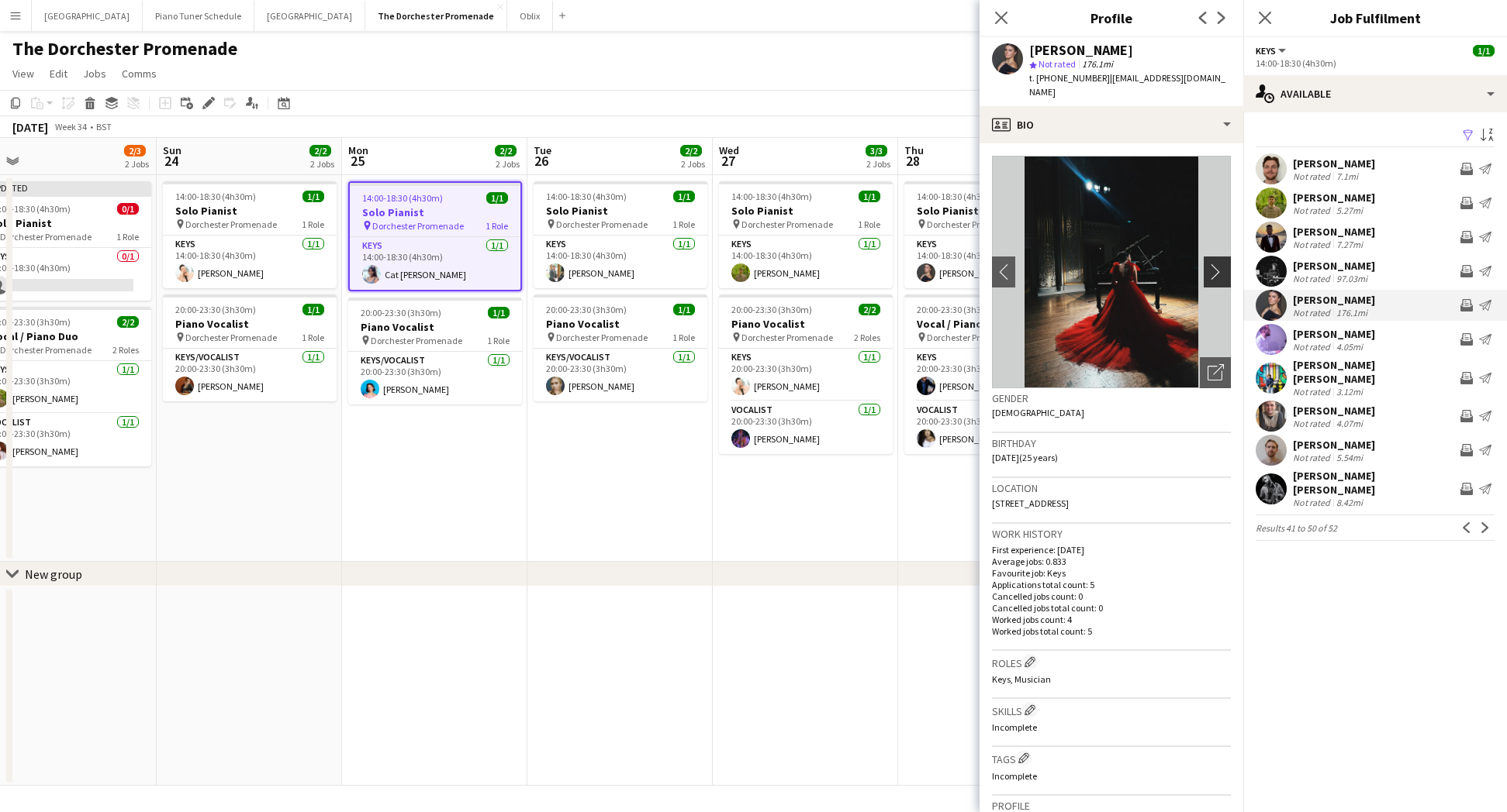
click at [1211, 263] on app-icon "chevron-right" at bounding box center [1220, 272] width 24 height 17
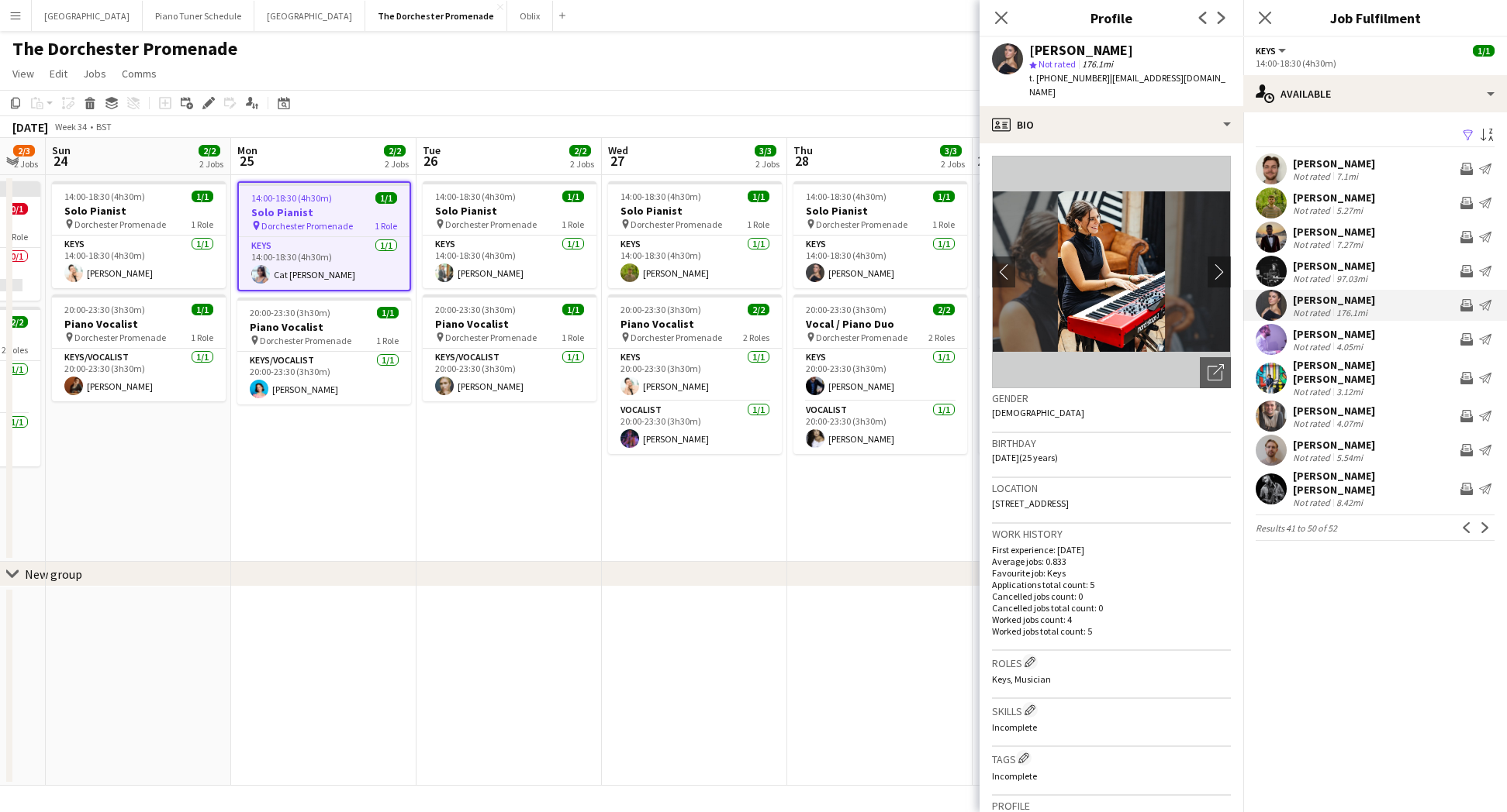
scroll to position [0, 508]
click at [1005, 15] on icon "Close pop-in" at bounding box center [1001, 18] width 15 height 15
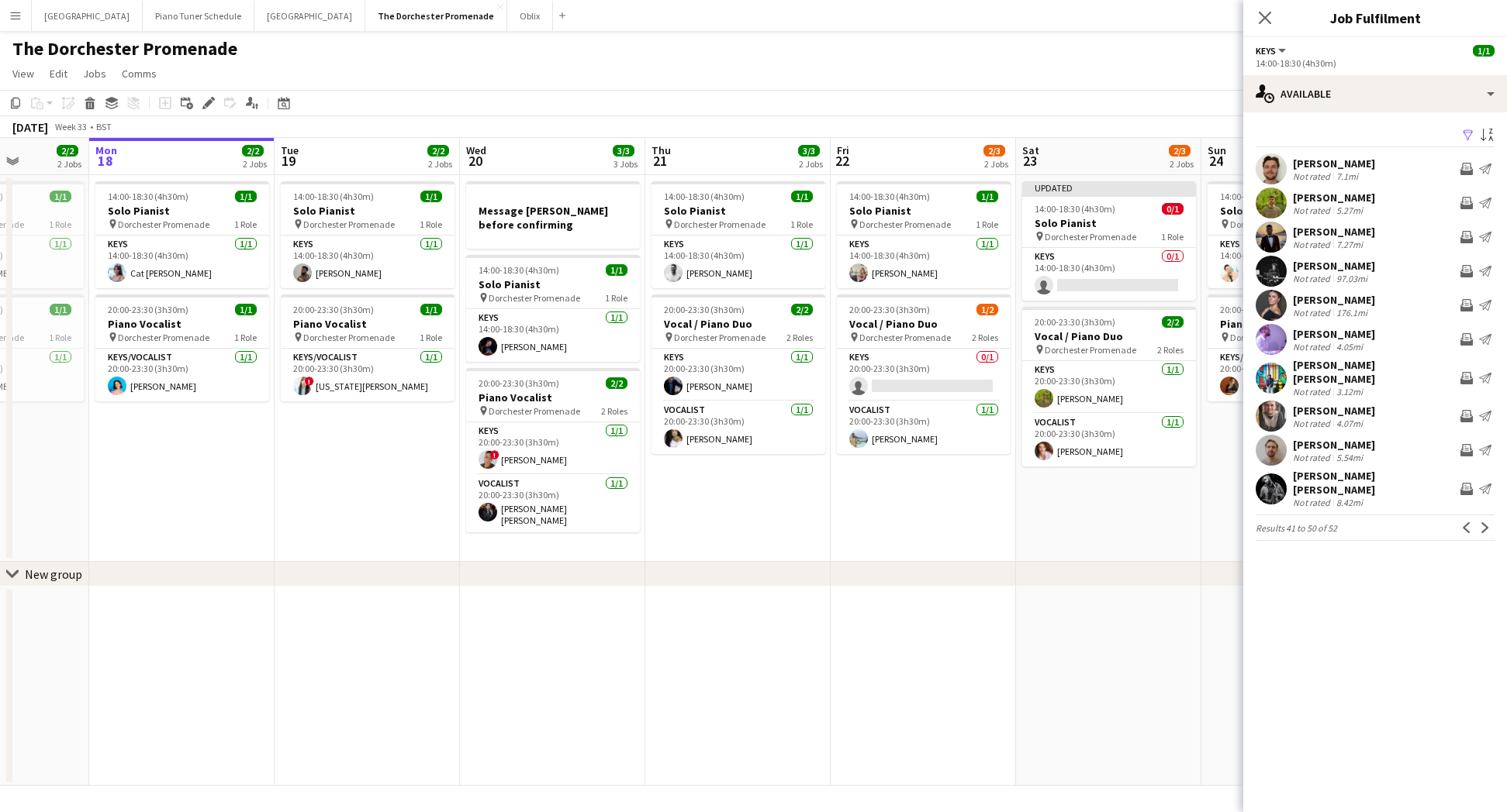
scroll to position [0, 464]
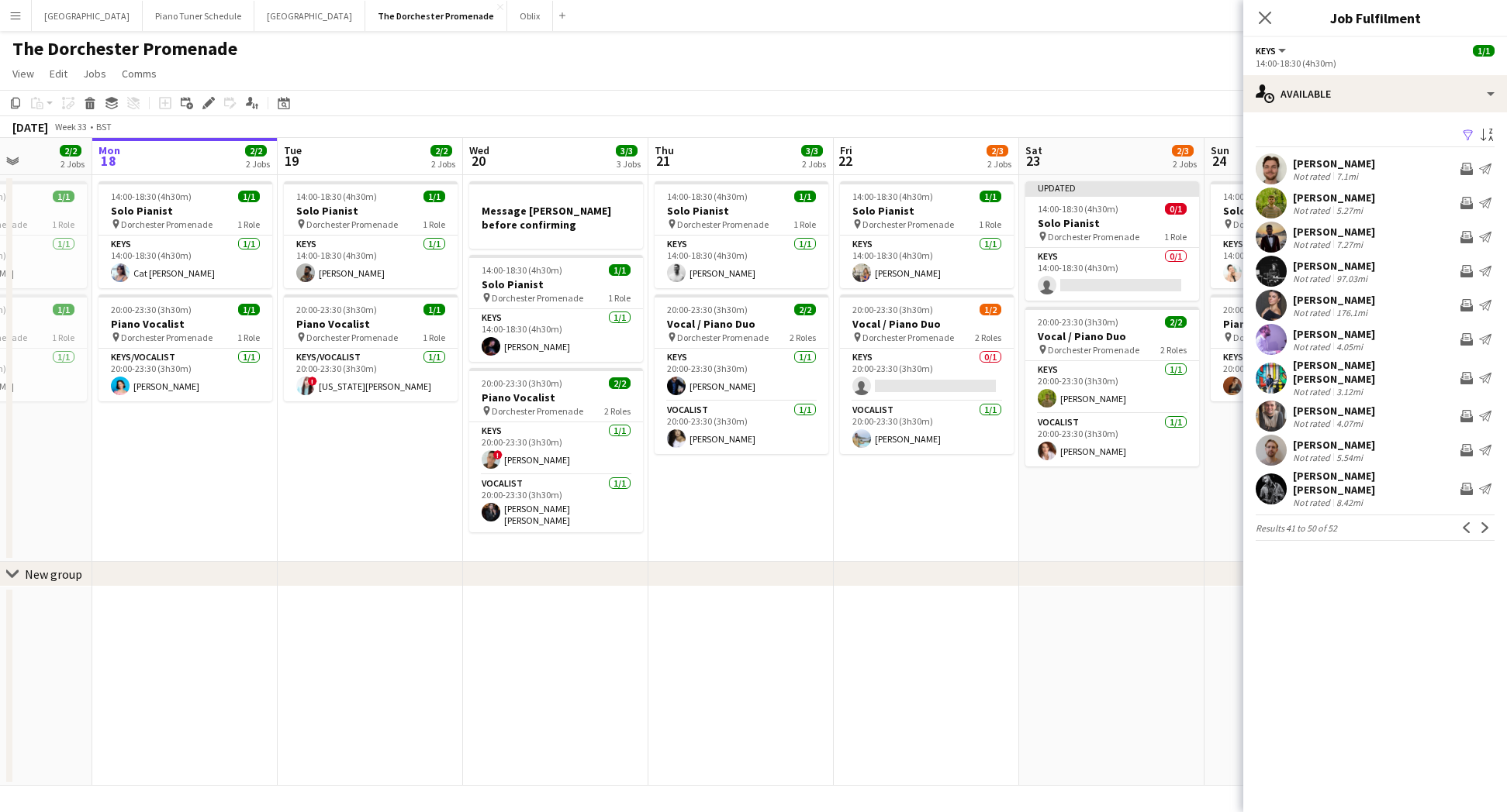
click at [22, 21] on button "Menu" at bounding box center [15, 15] width 31 height 31
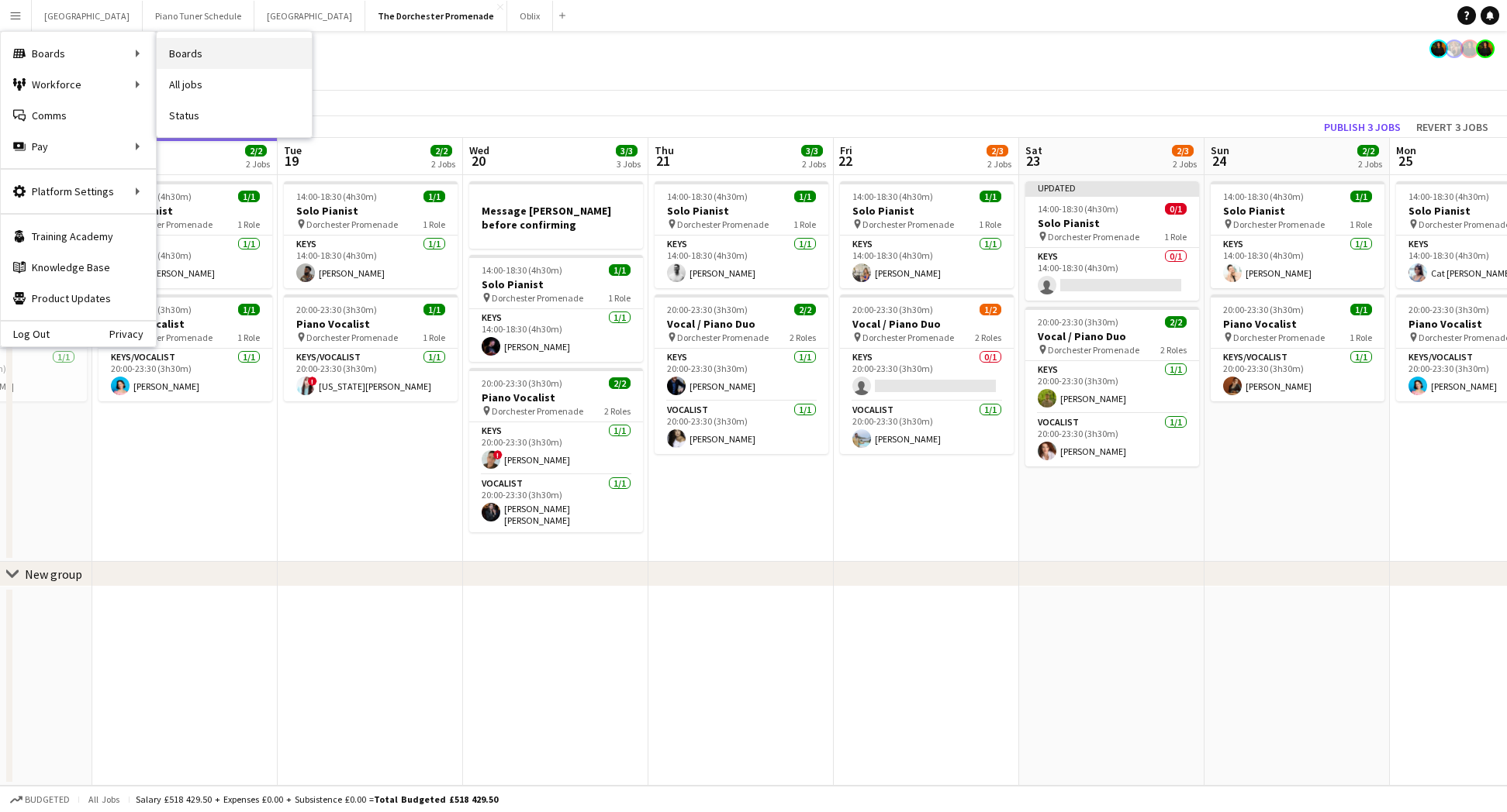
click at [199, 50] on link "Boards" at bounding box center [234, 53] width 155 height 31
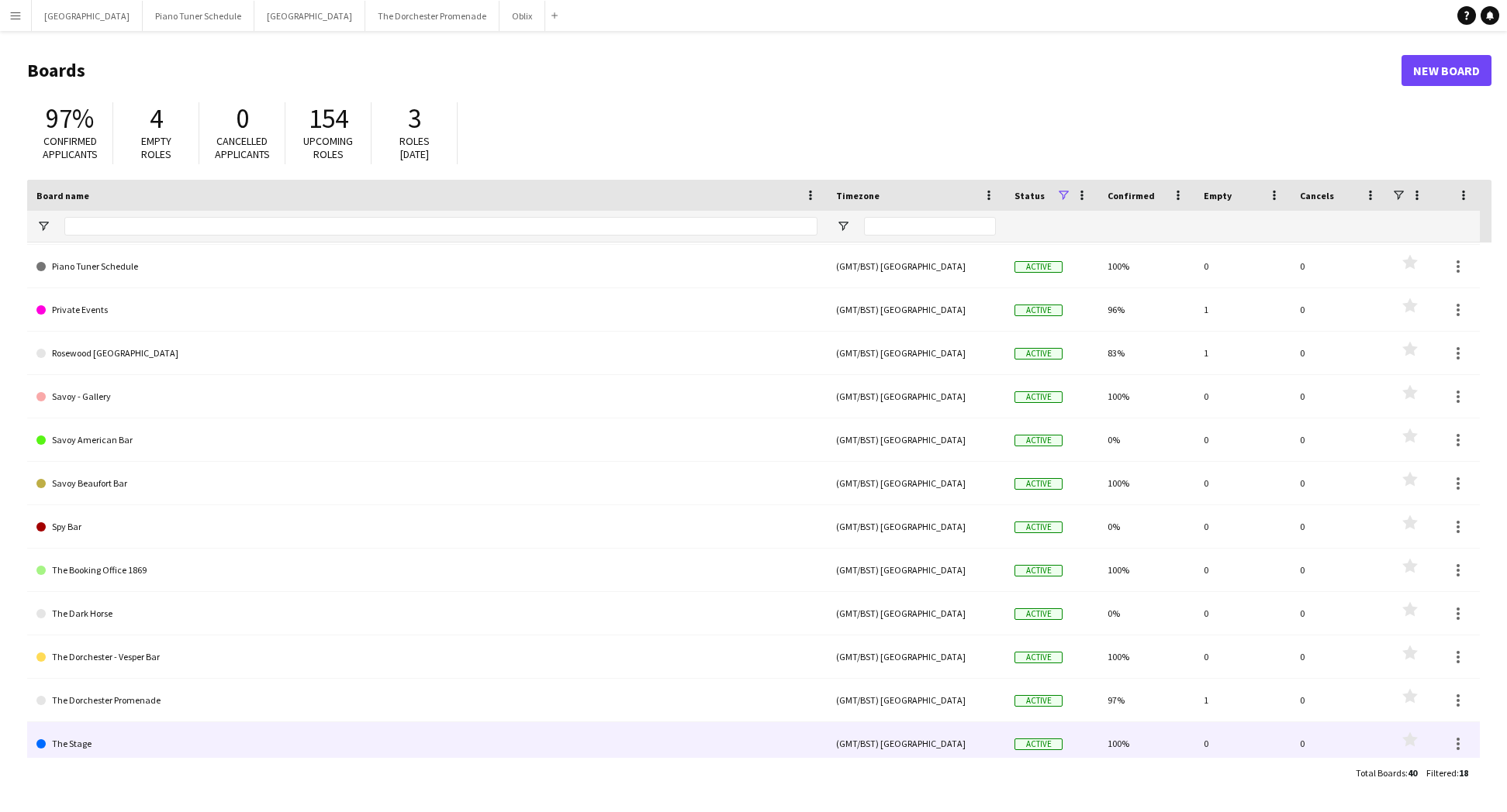
scroll to position [266, 0]
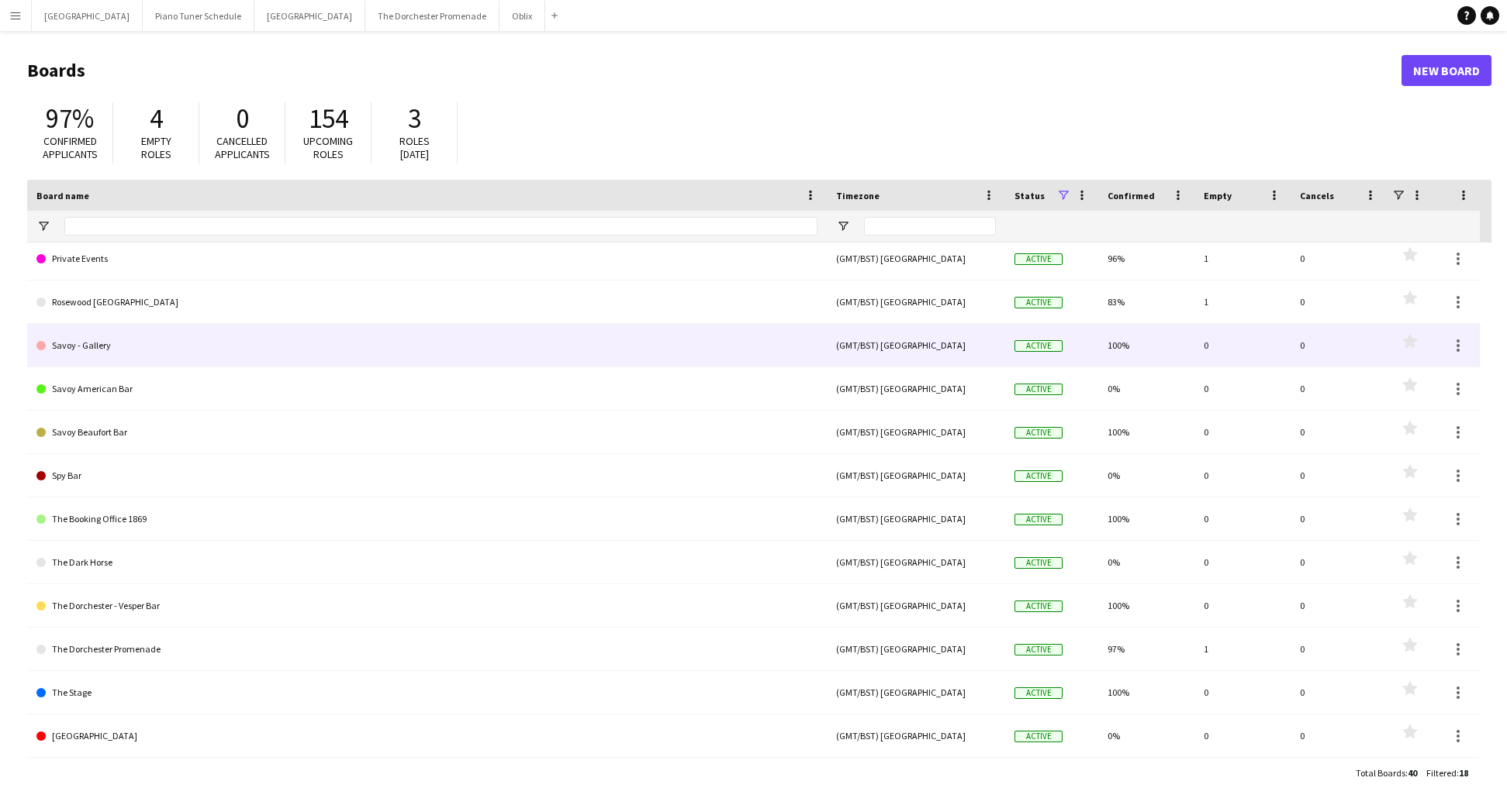
click at [150, 349] on link "Savoy - Gallery" at bounding box center [427, 346] width 781 height 44
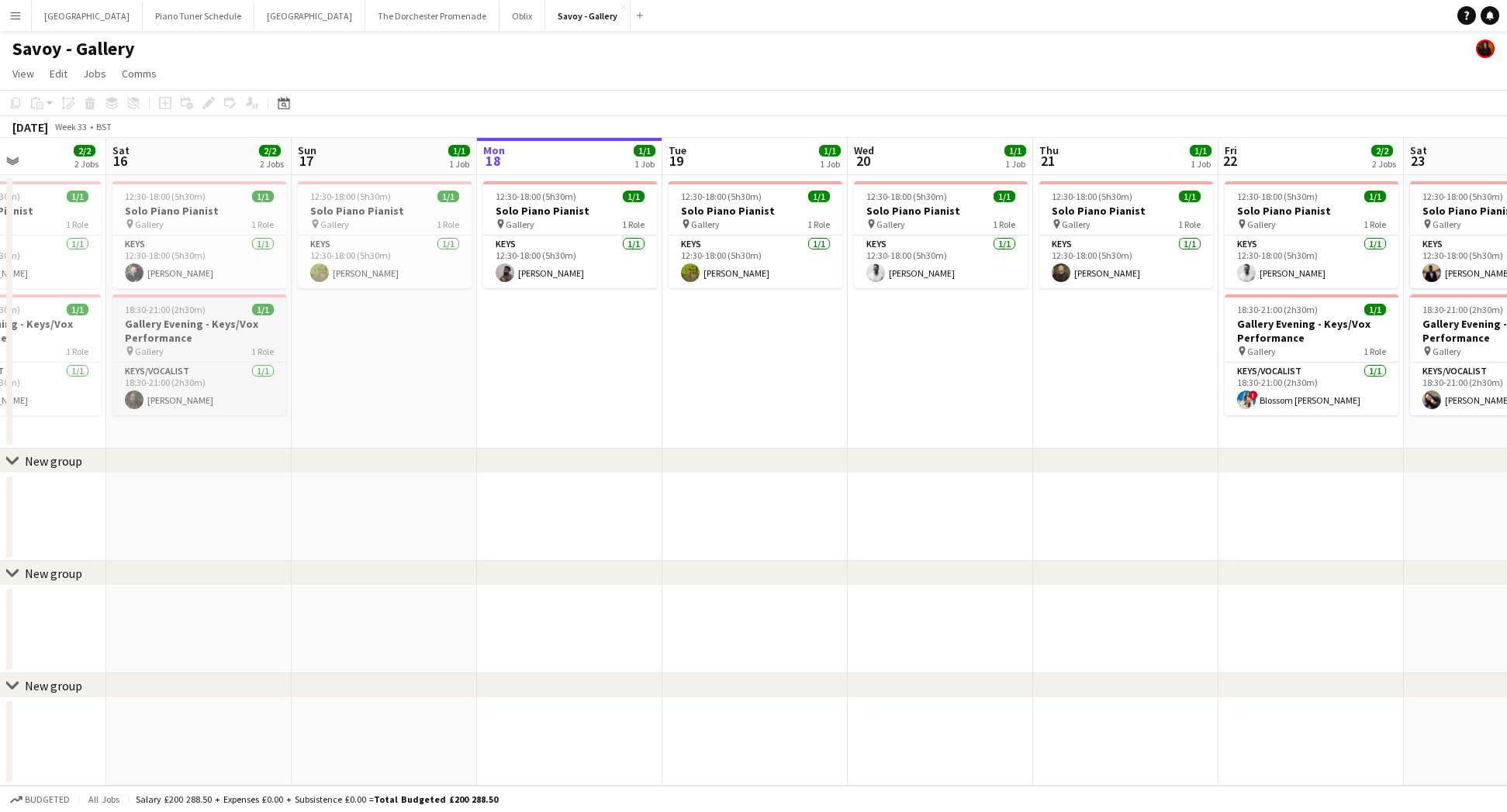
scroll to position [0, 654]
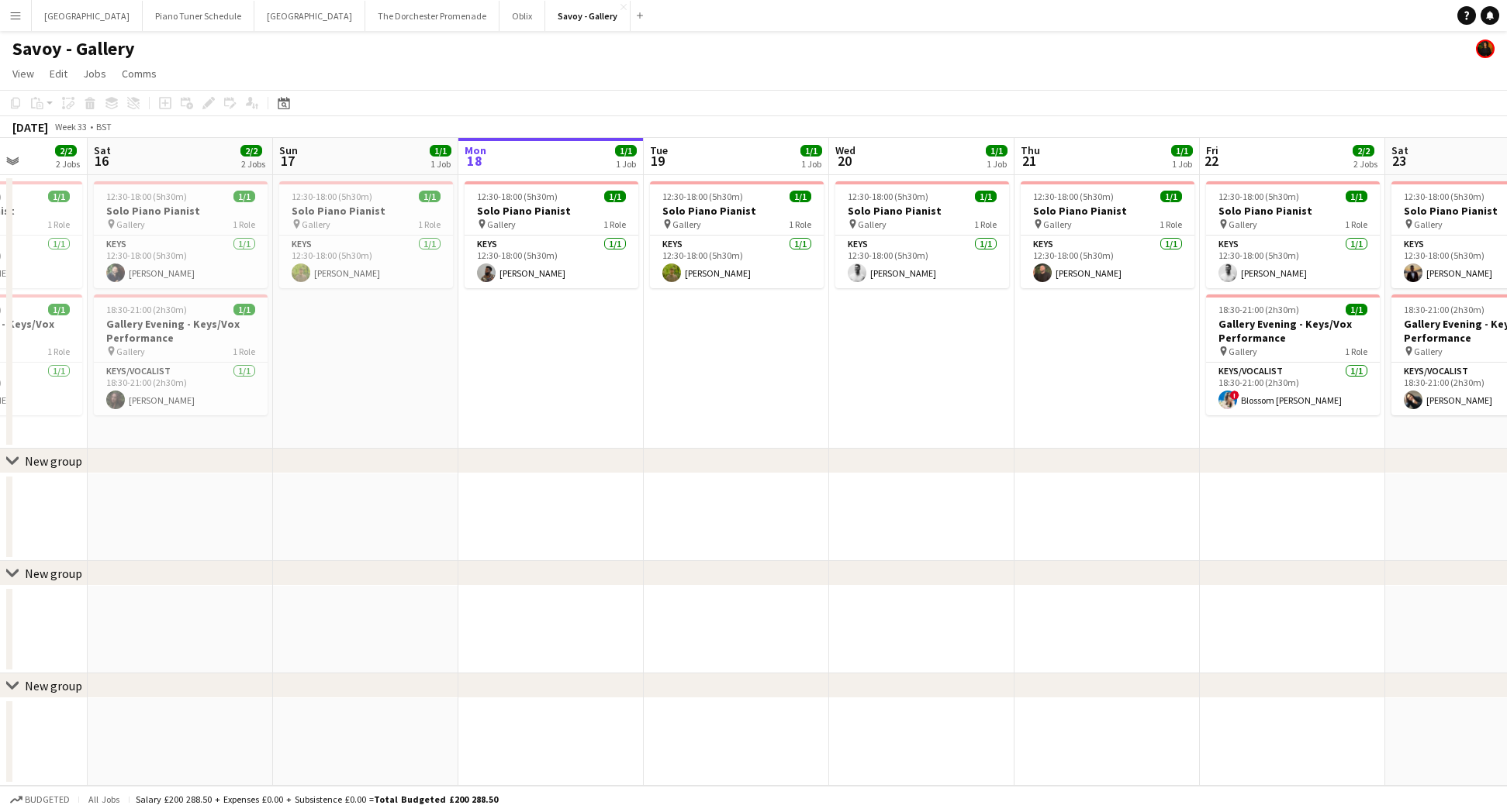
click at [19, 14] on app-icon "Menu" at bounding box center [15, 15] width 12 height 12
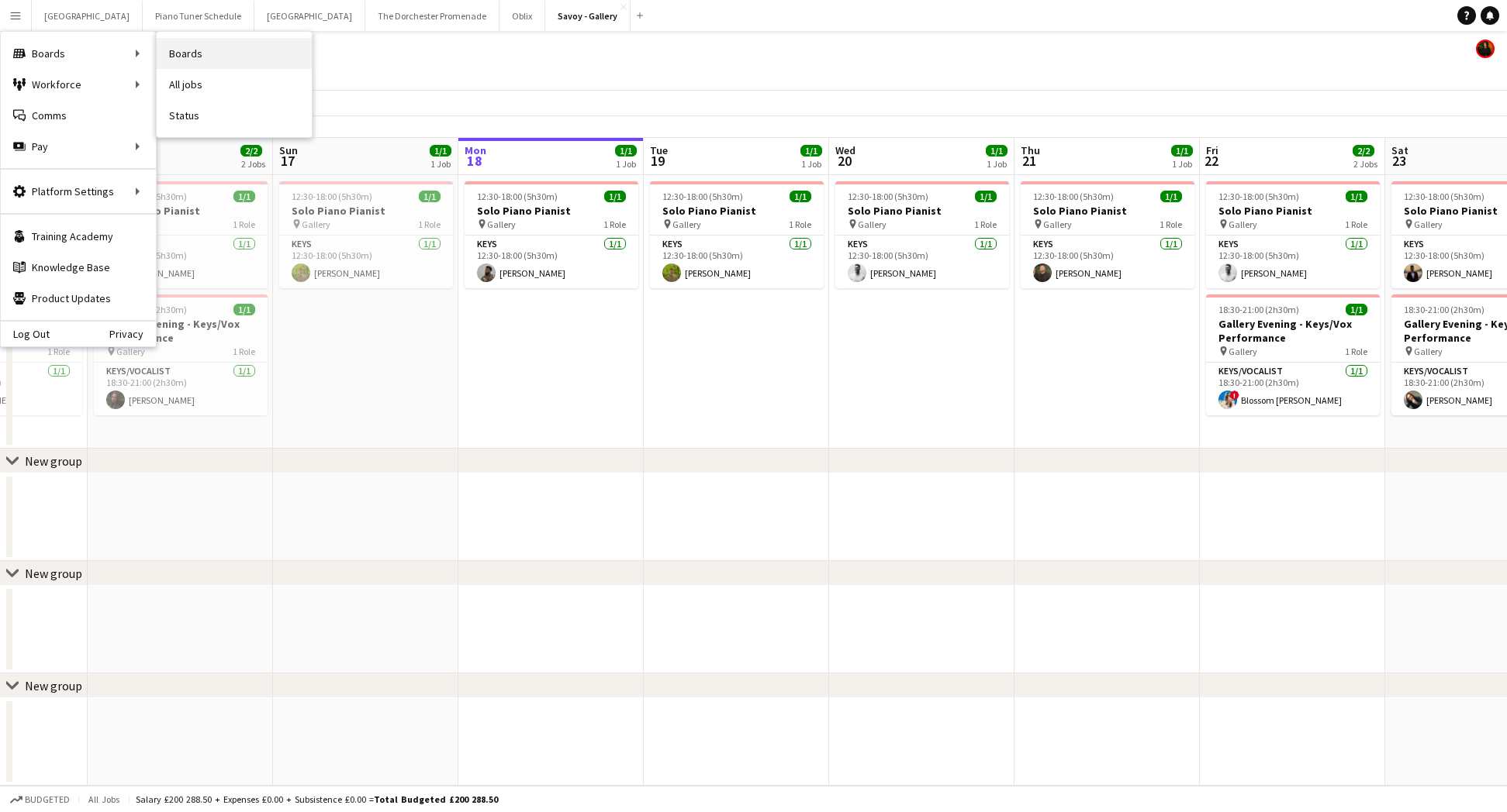
click at [219, 52] on link "Boards" at bounding box center [234, 53] width 155 height 31
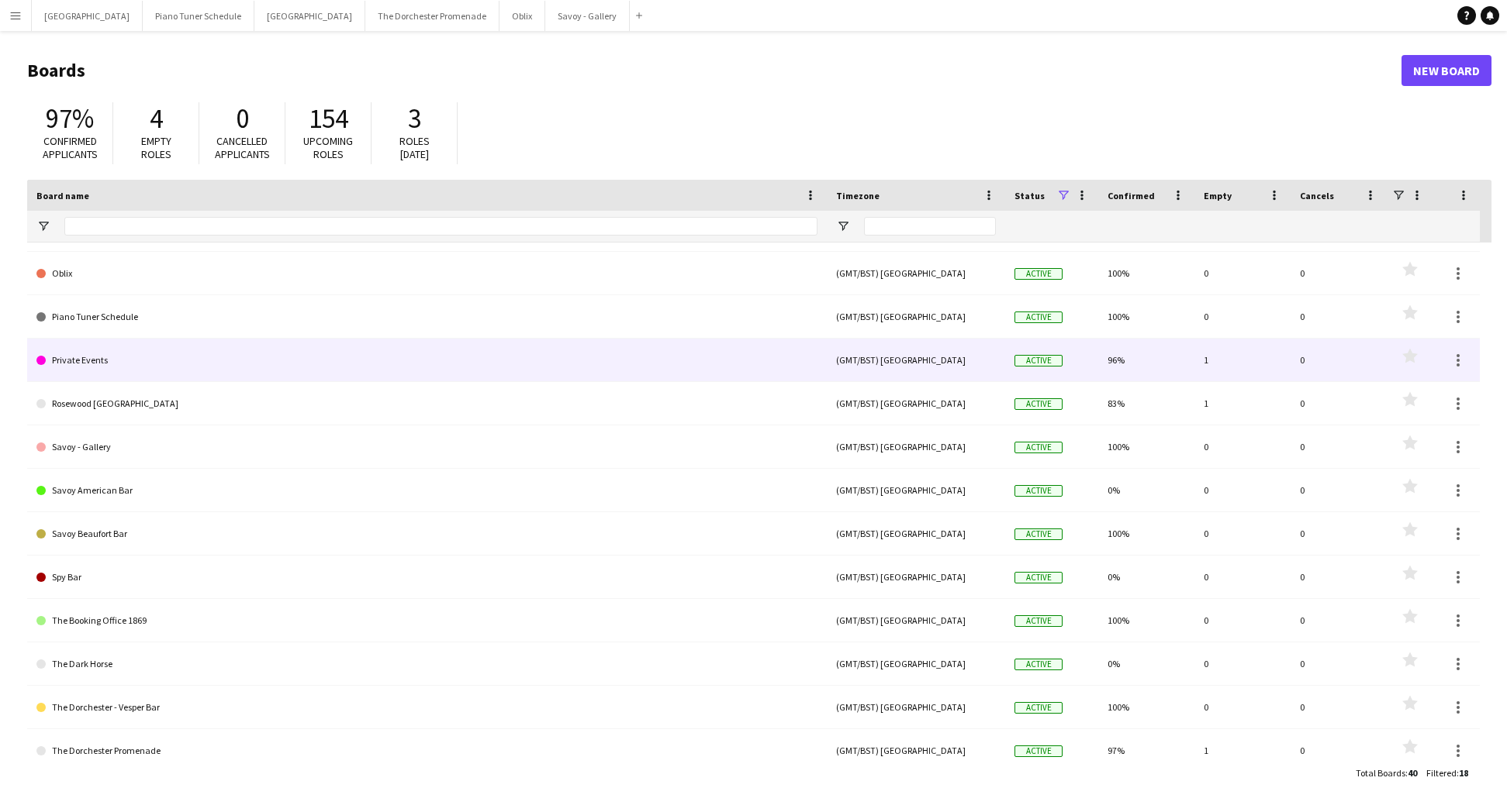
scroll to position [190, 0]
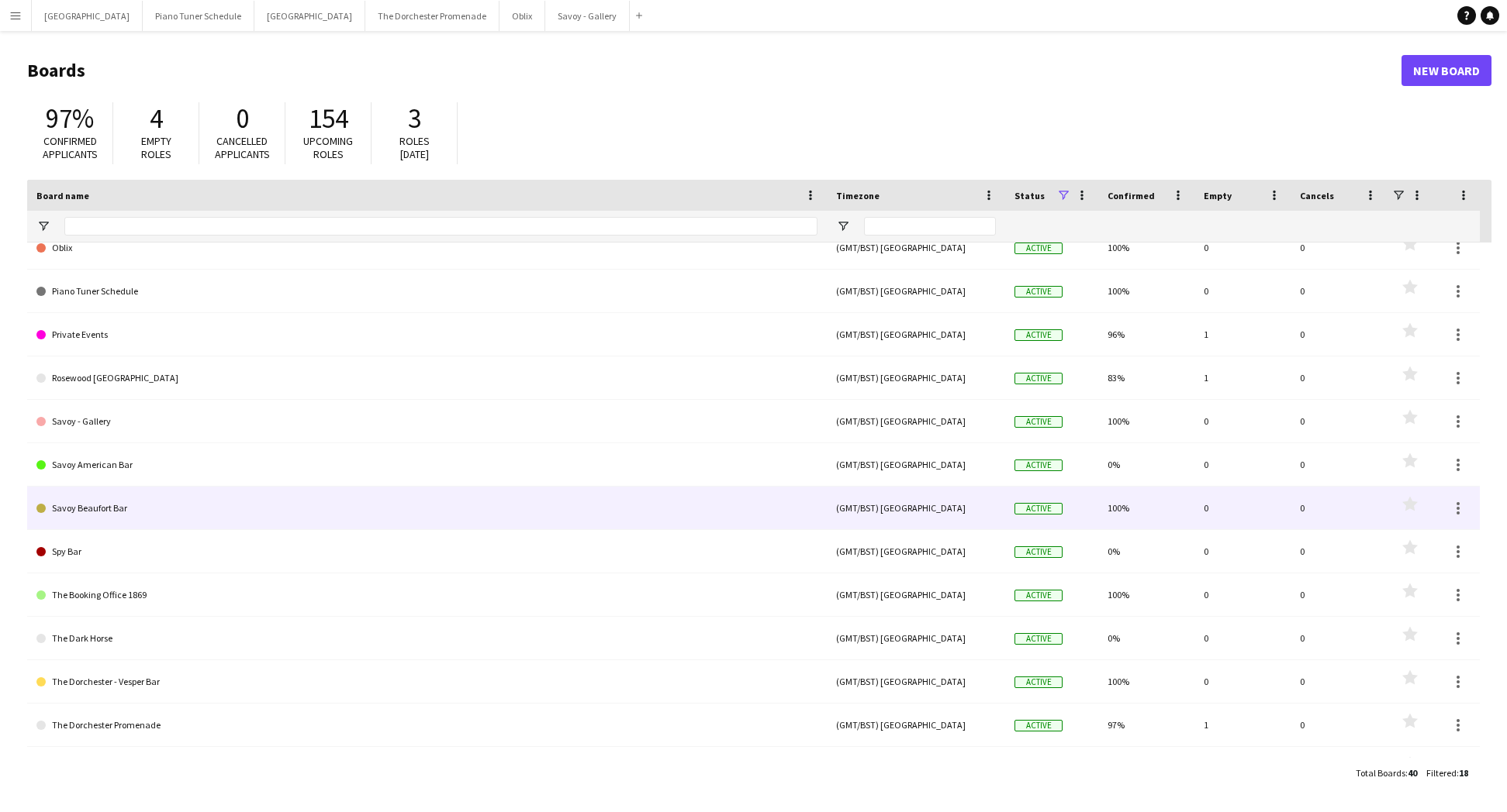
click at [211, 497] on link "Savoy Beaufort Bar" at bounding box center [427, 508] width 781 height 44
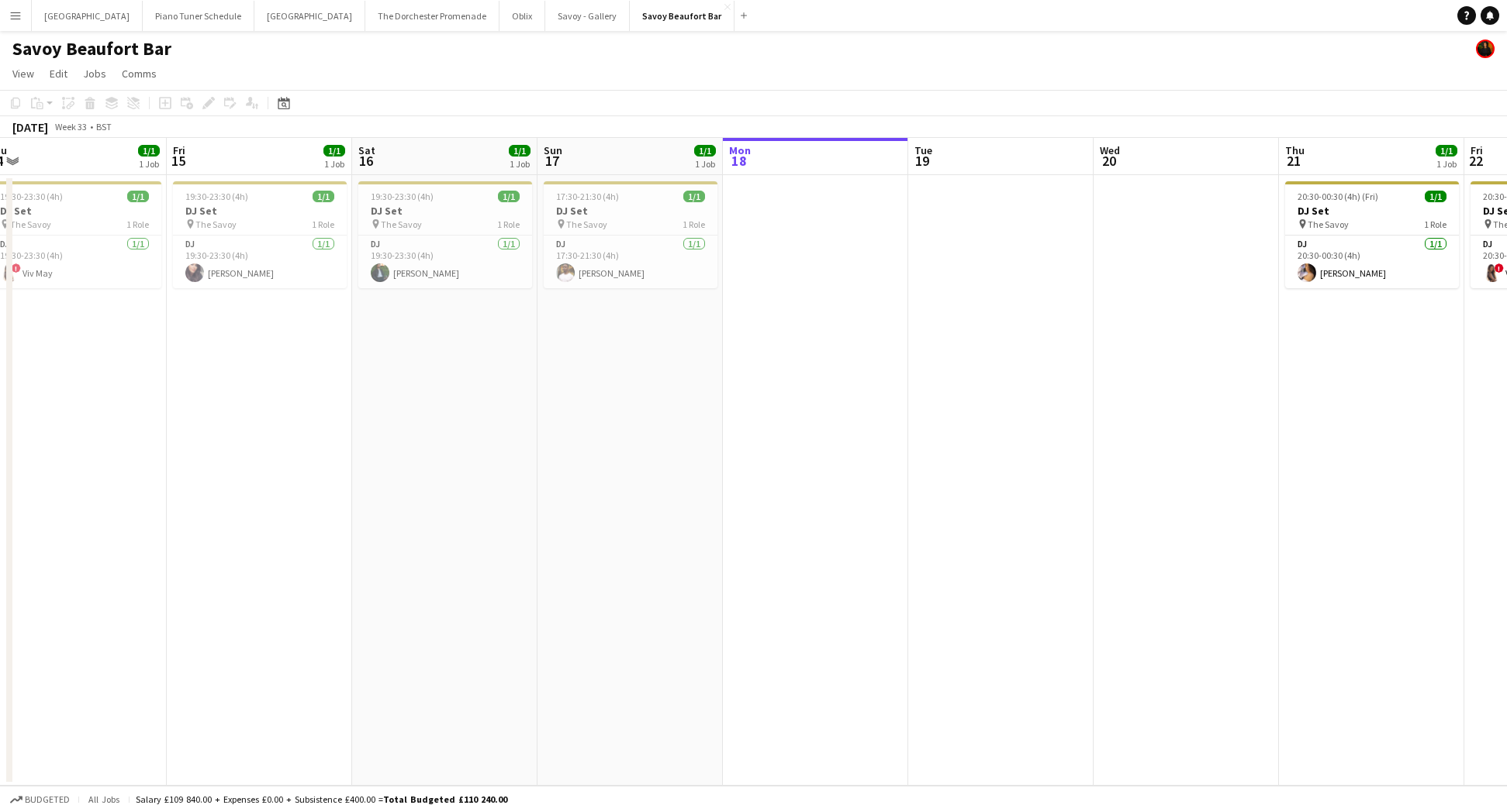
scroll to position [0, 474]
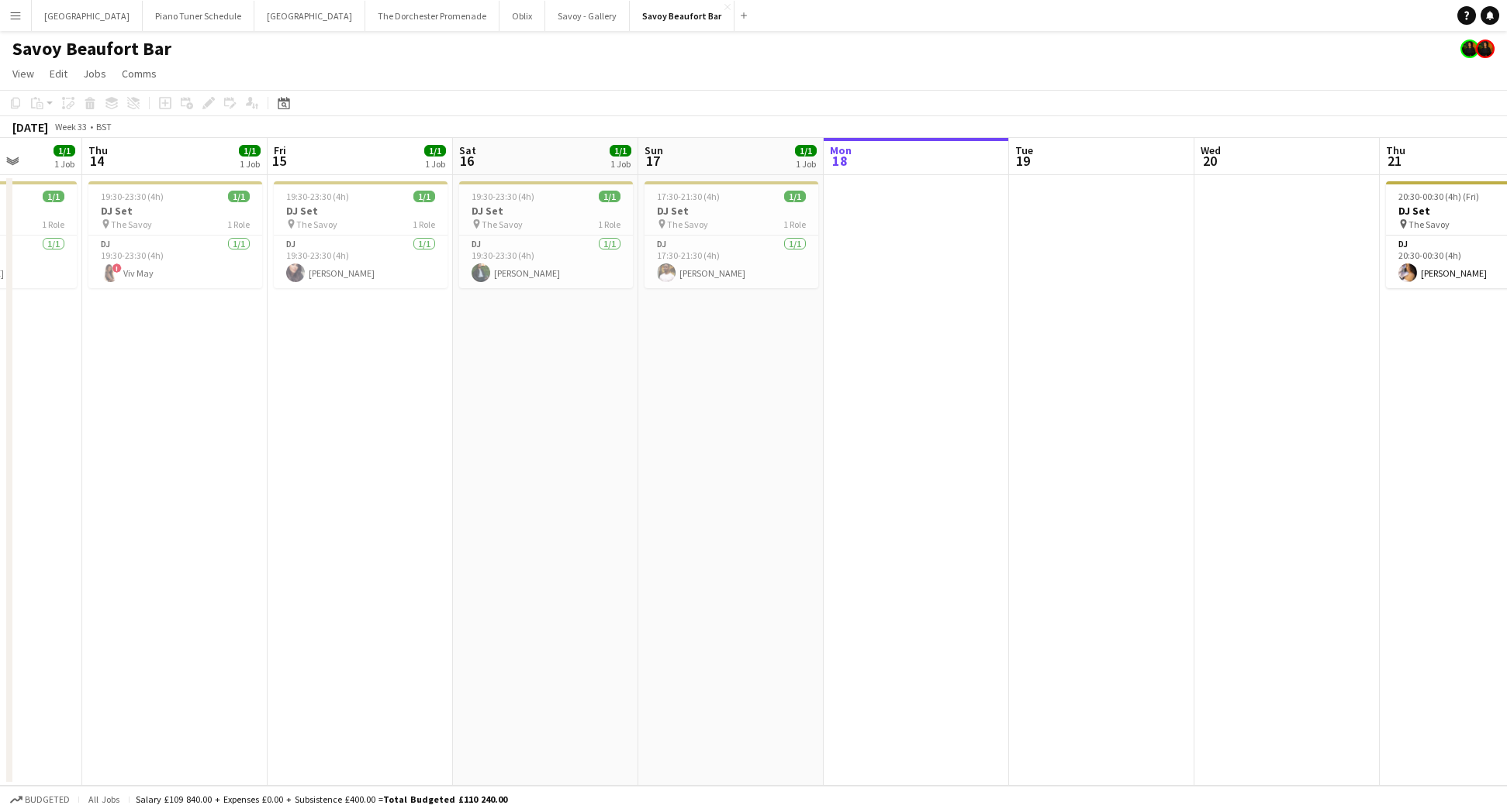
click at [19, 18] on app-icon "Menu" at bounding box center [15, 15] width 12 height 12
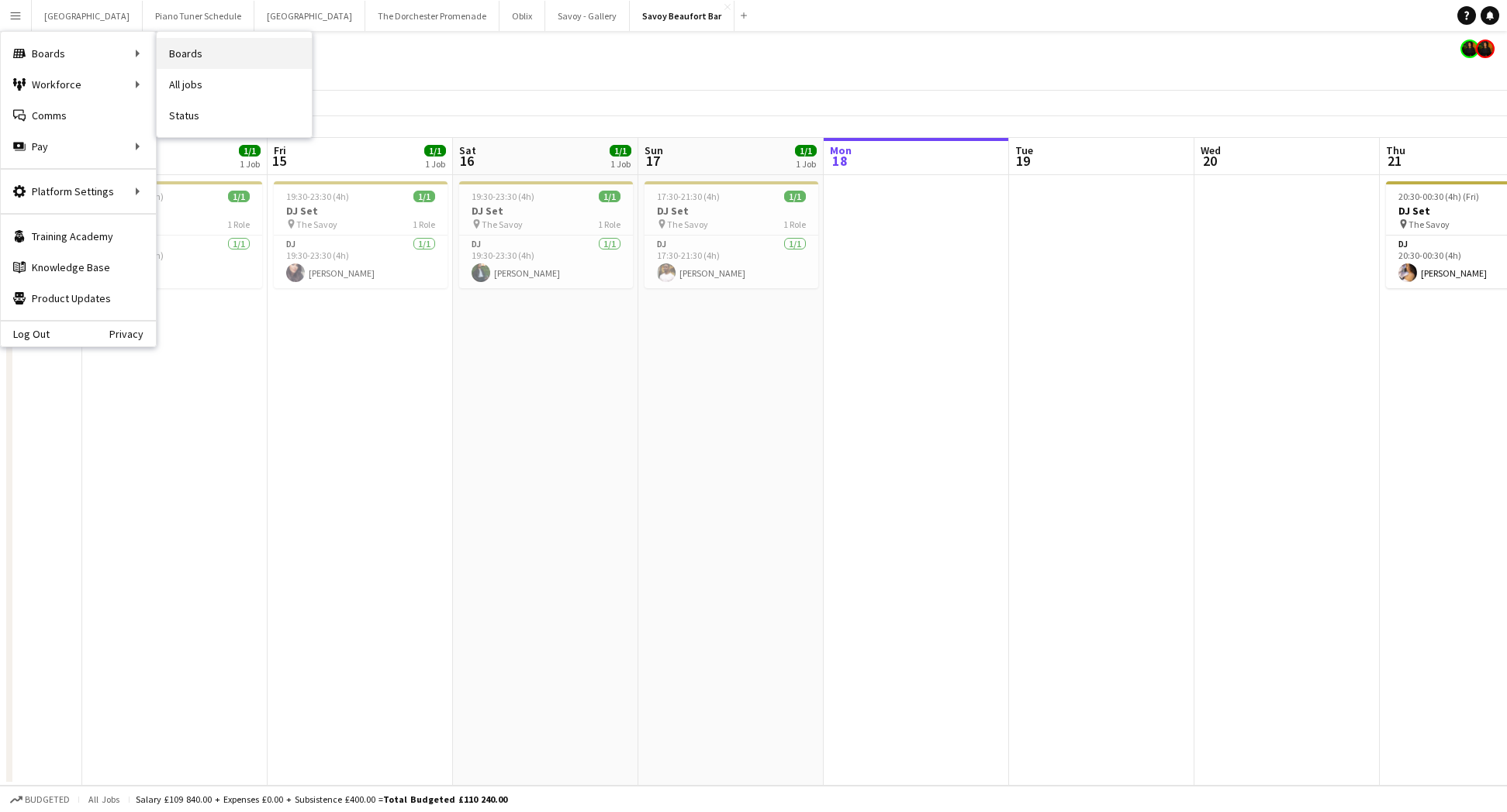
click at [183, 48] on link "Boards" at bounding box center [234, 53] width 155 height 31
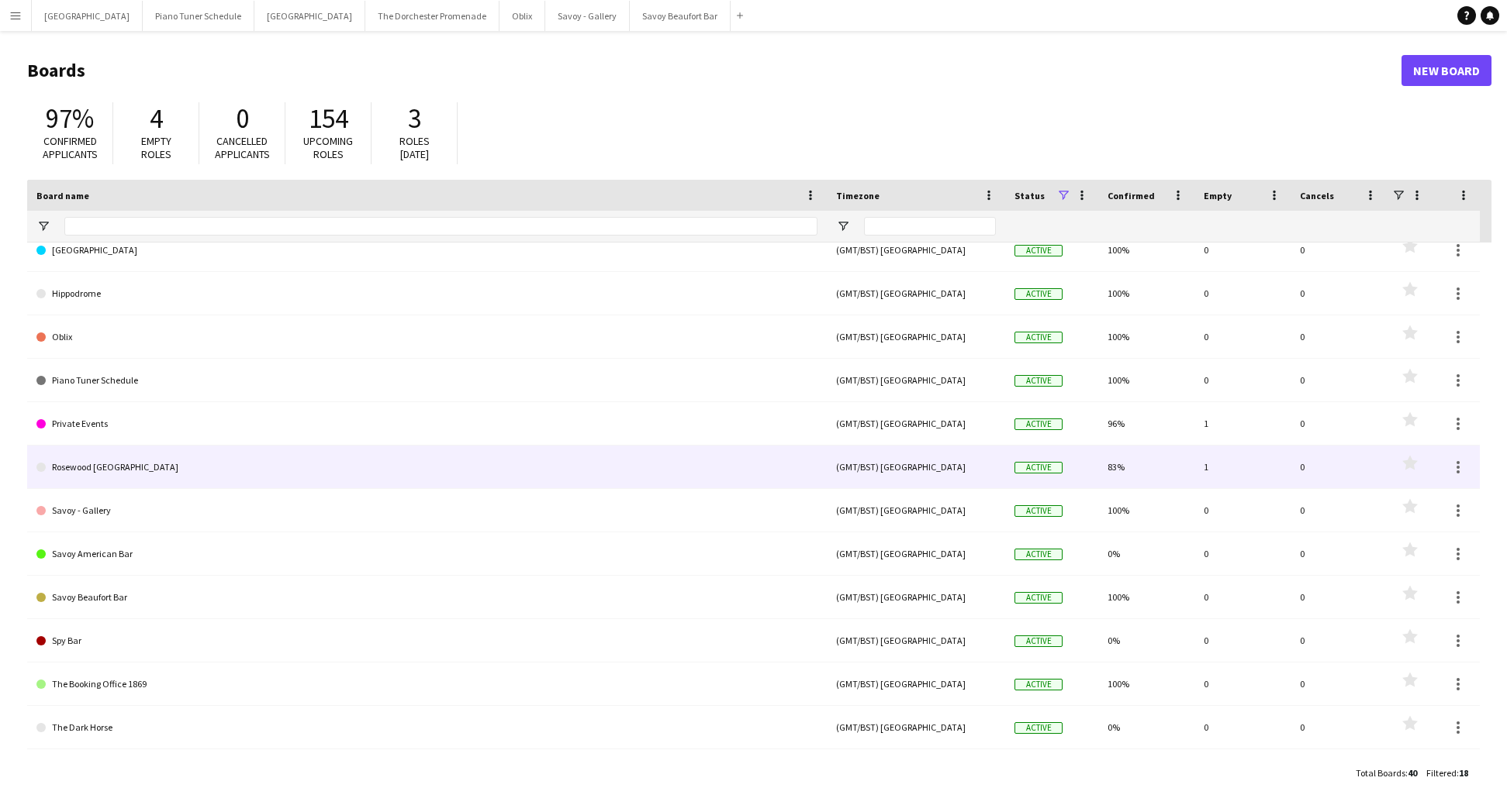
scroll to position [97, 0]
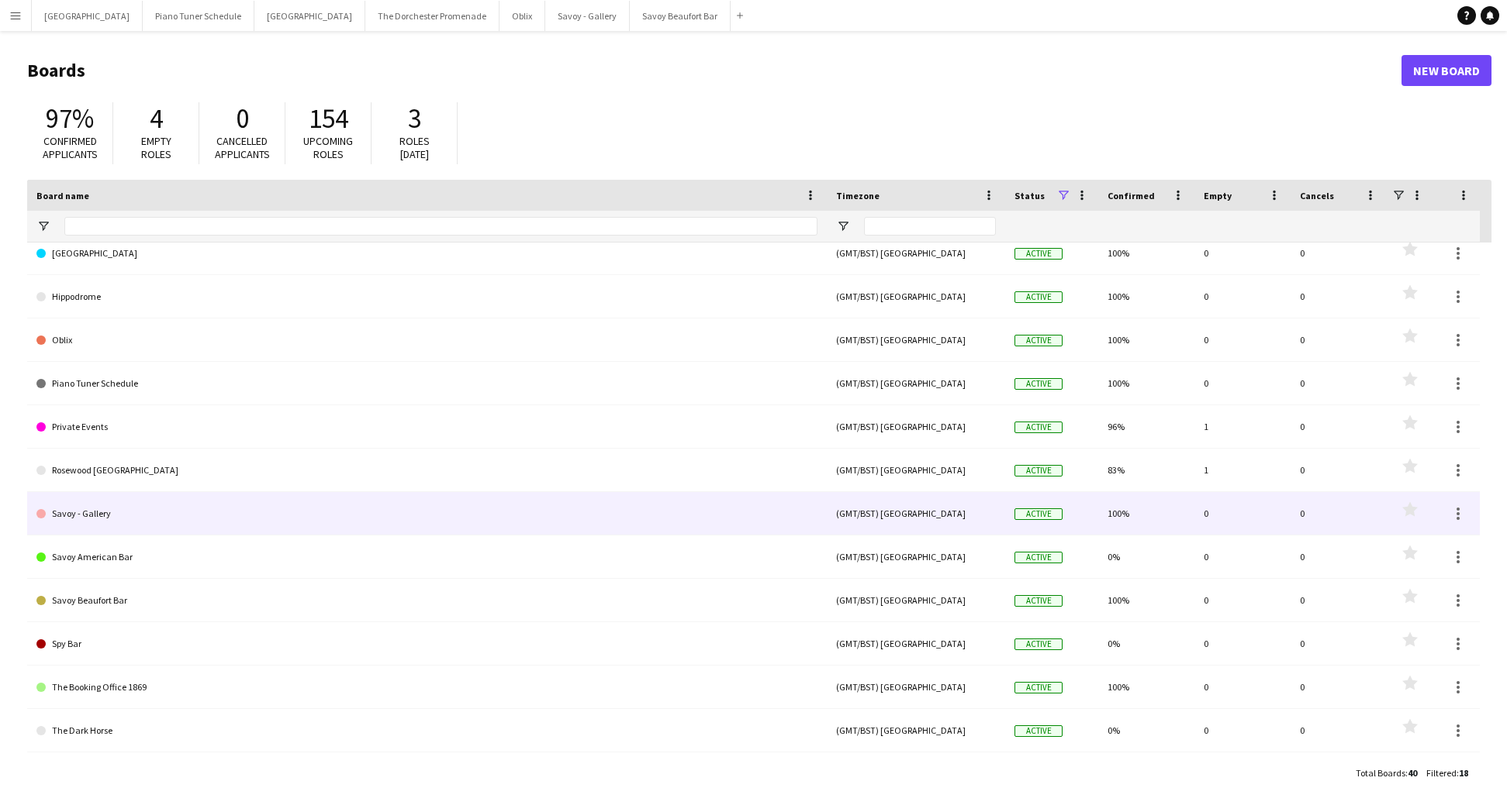
click at [258, 496] on link "Savoy - Gallery" at bounding box center [427, 514] width 781 height 44
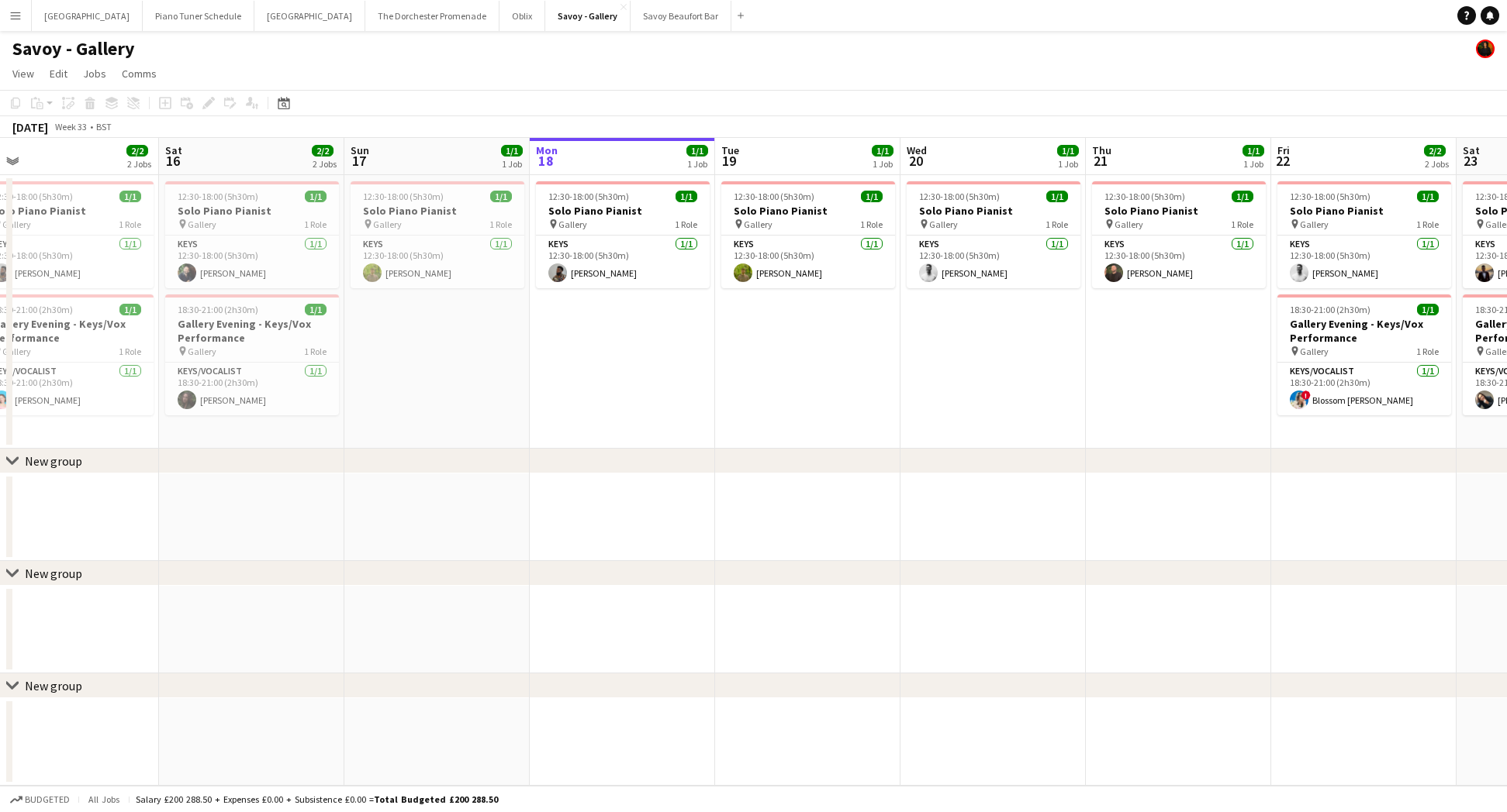
scroll to position [0, 398]
click at [409, 10] on button "The Dorchester Promenade Close" at bounding box center [432, 16] width 134 height 31
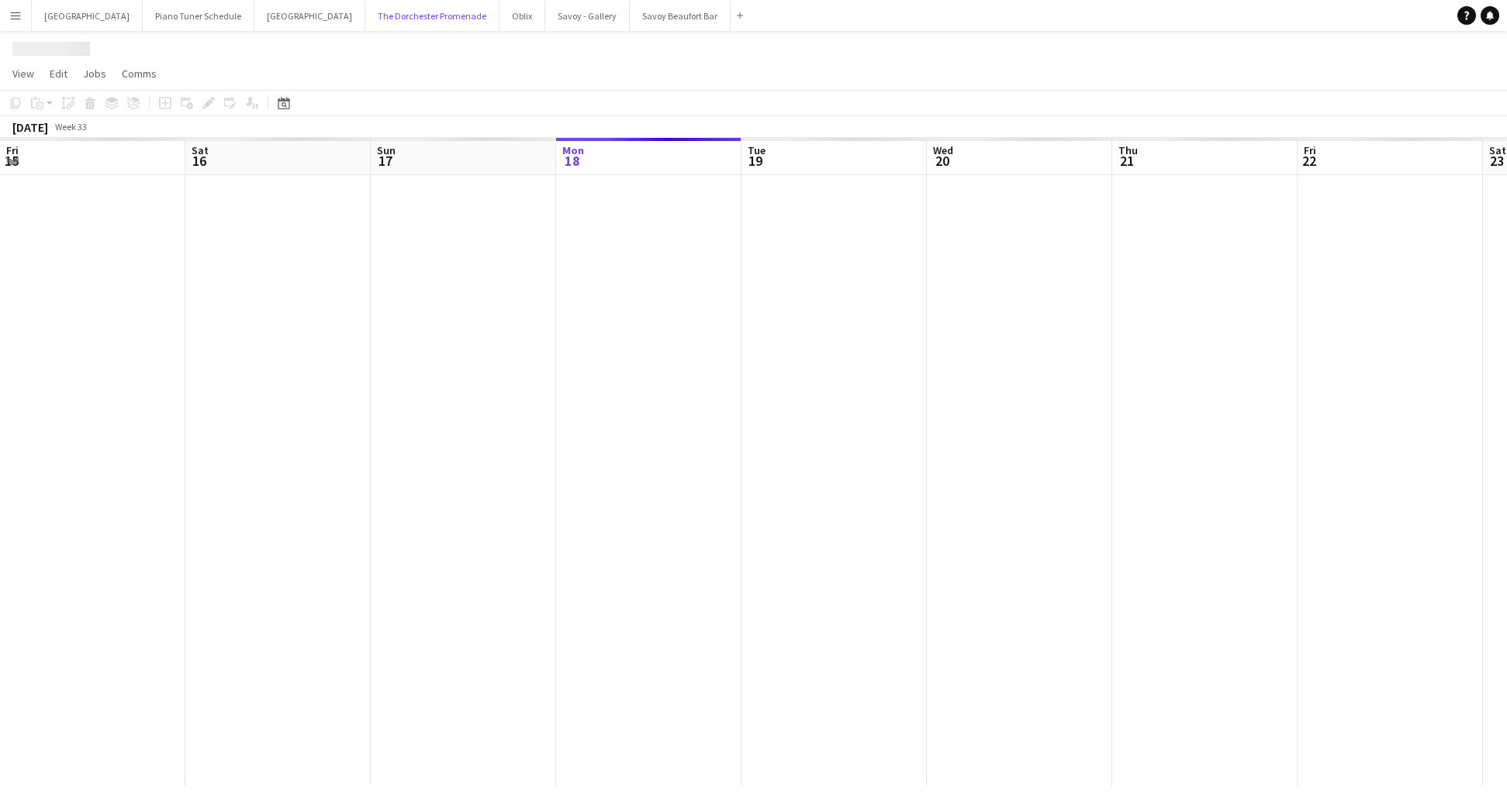
scroll to position [0, 371]
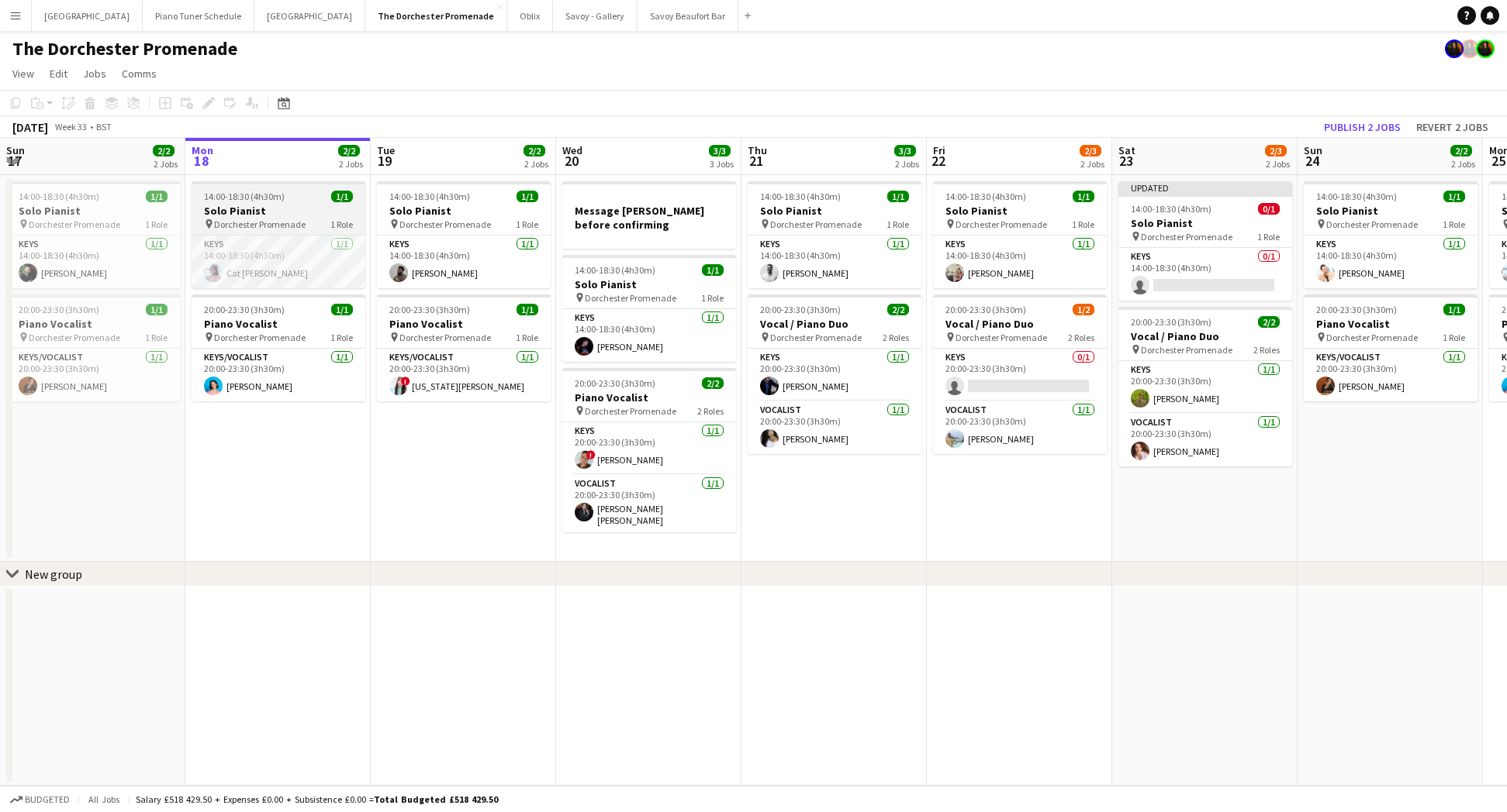
click at [315, 225] on div "pin Dorchester Promenade 1 Role" at bounding box center [278, 223] width 173 height 12
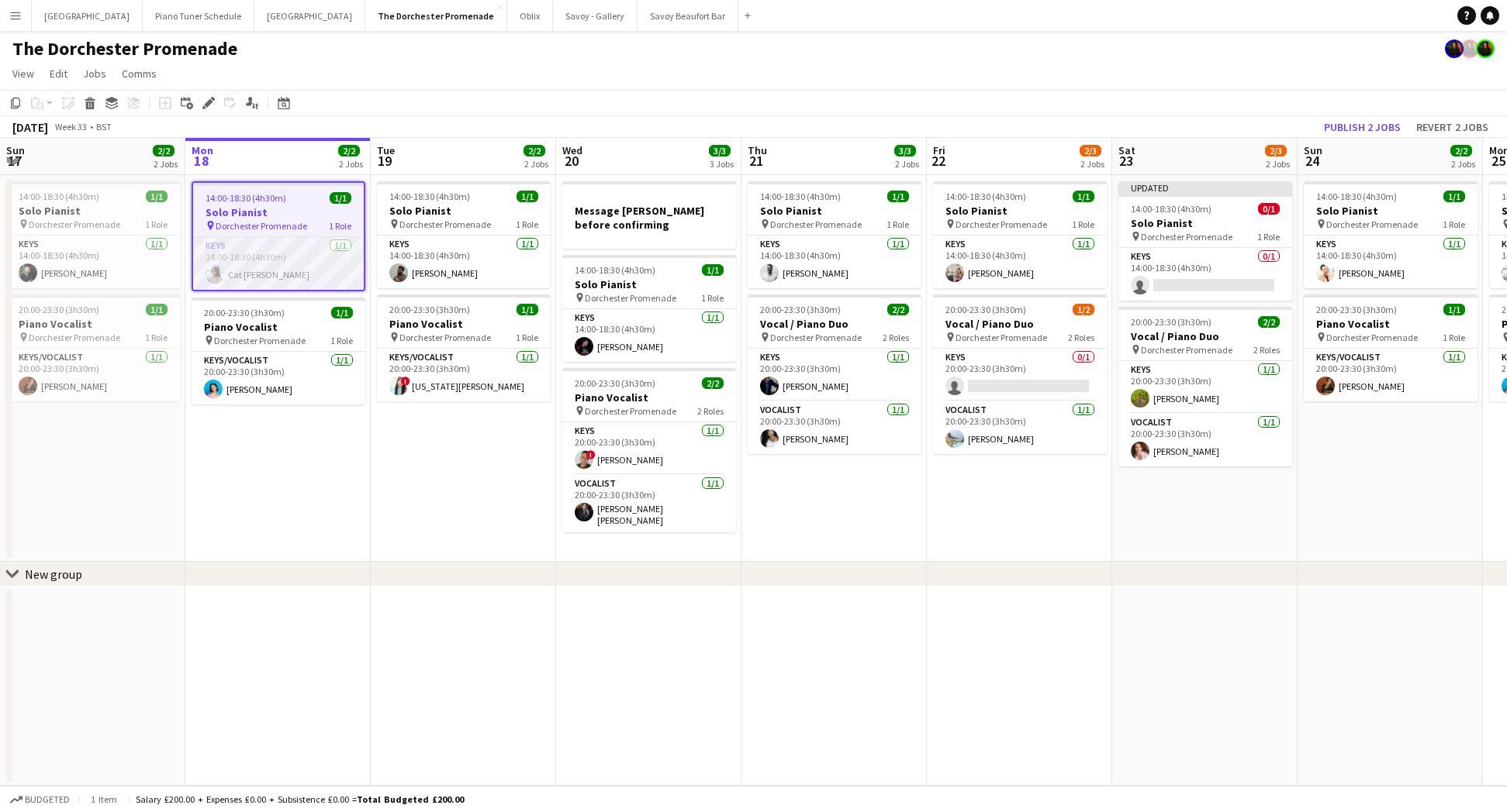
click at [263, 253] on app-card-role "Keys [DATE] 14:00-18:30 (4h30m) Cat [PERSON_NAME]" at bounding box center [278, 263] width 171 height 53
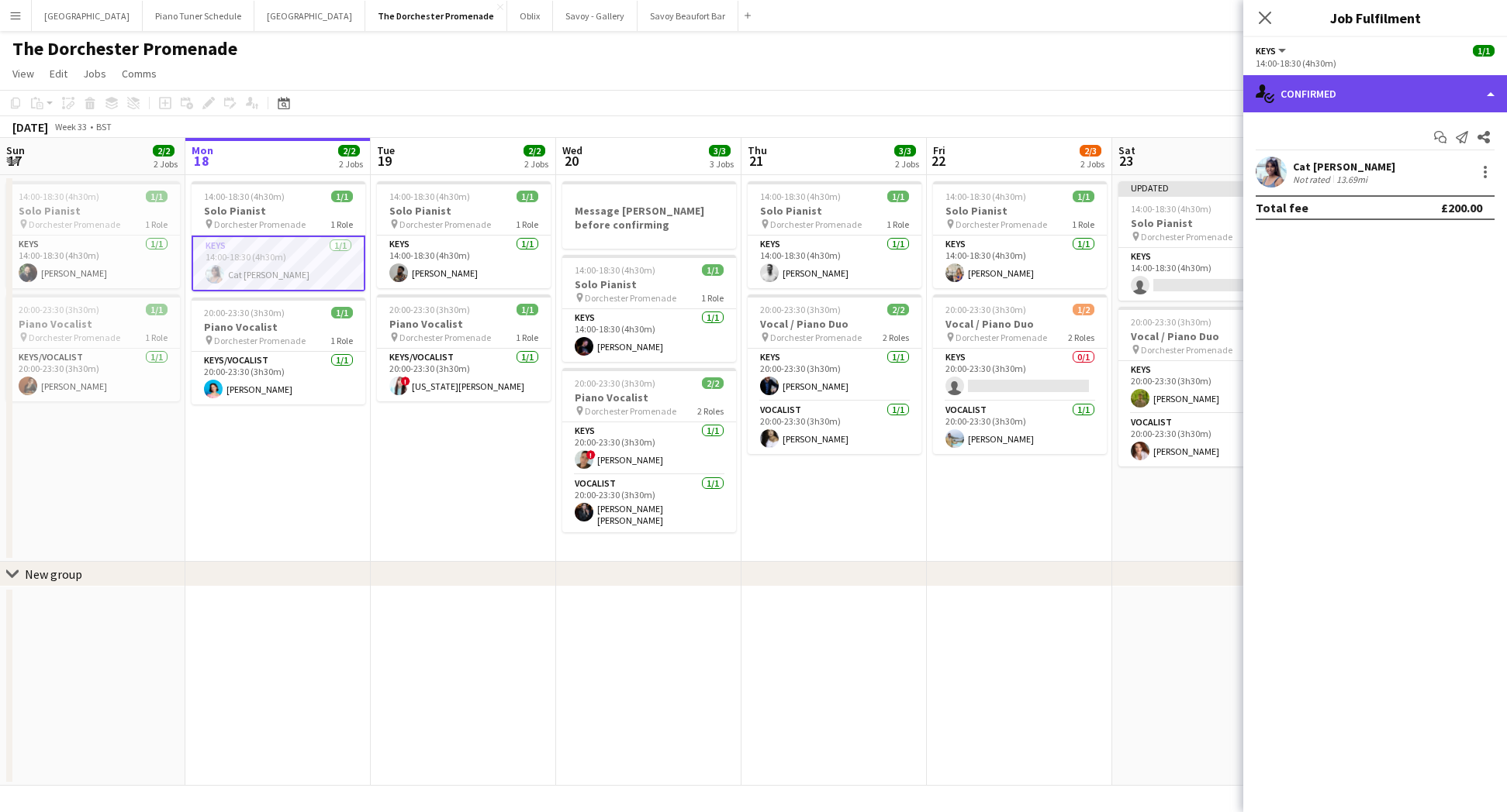
click at [1470, 100] on div "single-neutral-actions-check-2 Confirmed" at bounding box center [1375, 94] width 263 height 37
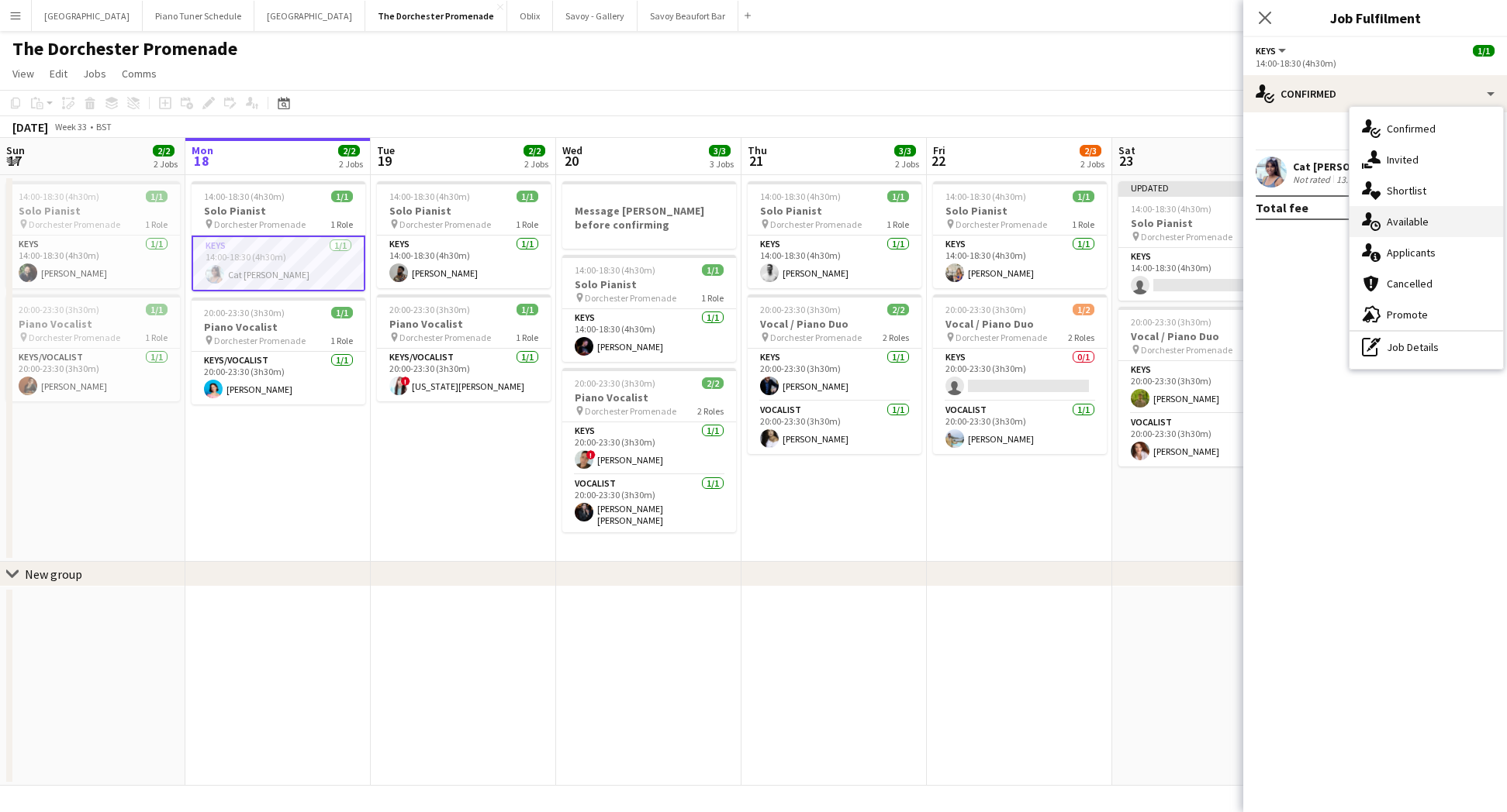
click at [1446, 220] on div "single-neutral-actions-upload Available" at bounding box center [1426, 221] width 154 height 31
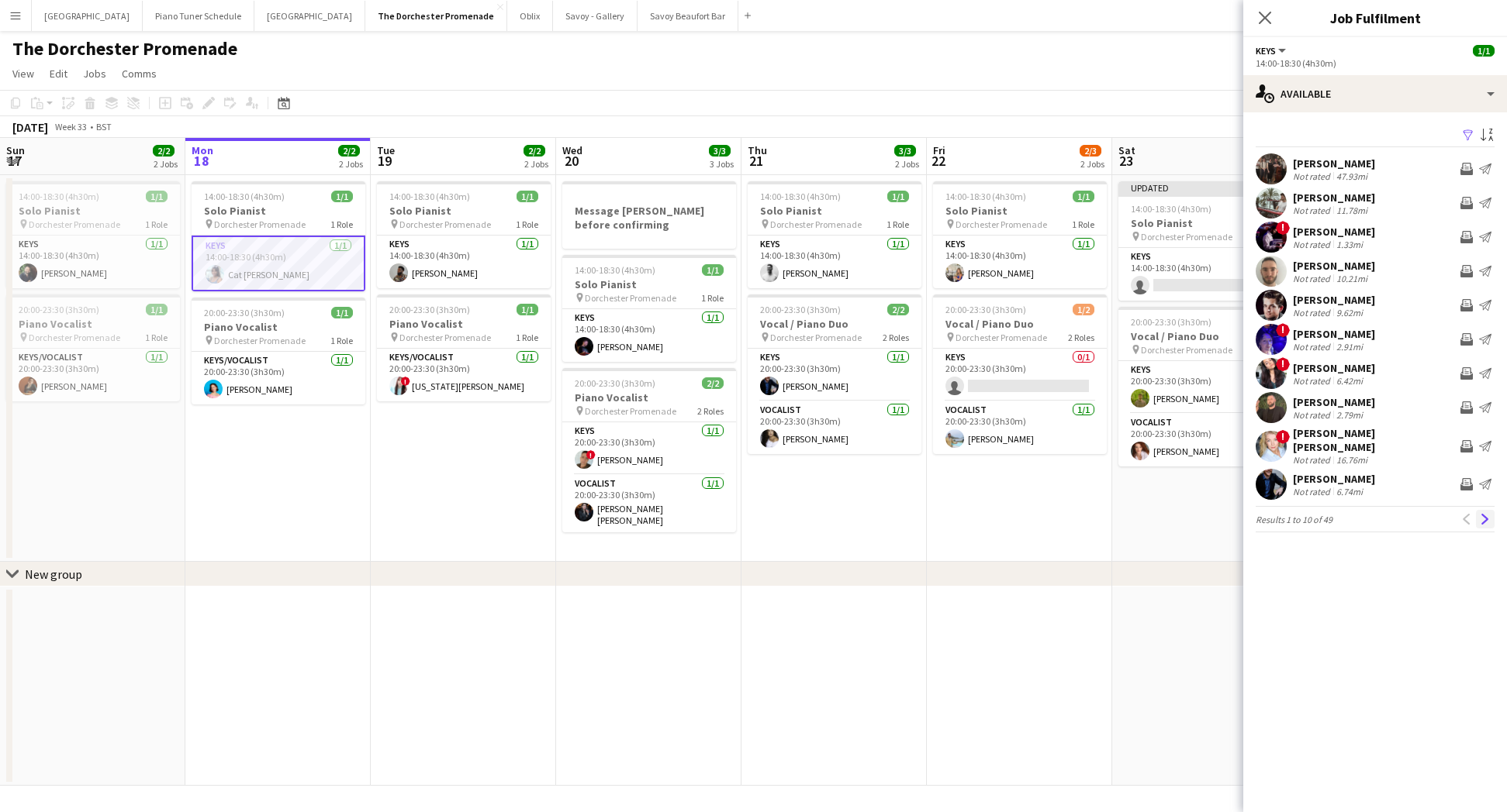
click at [1490, 513] on button "Next" at bounding box center [1486, 519] width 19 height 19
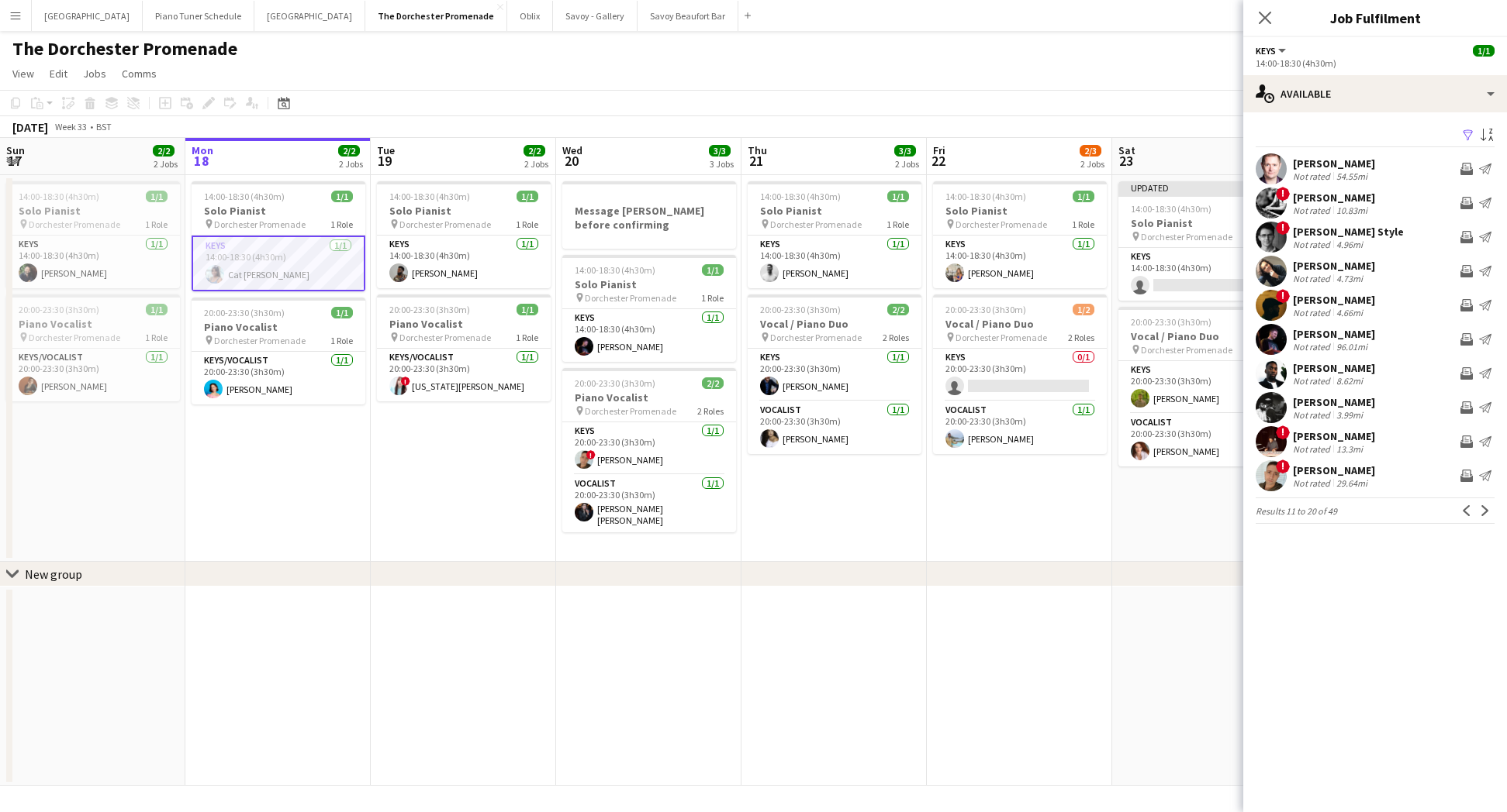
click at [1490, 513] on button "Next" at bounding box center [1486, 511] width 19 height 19
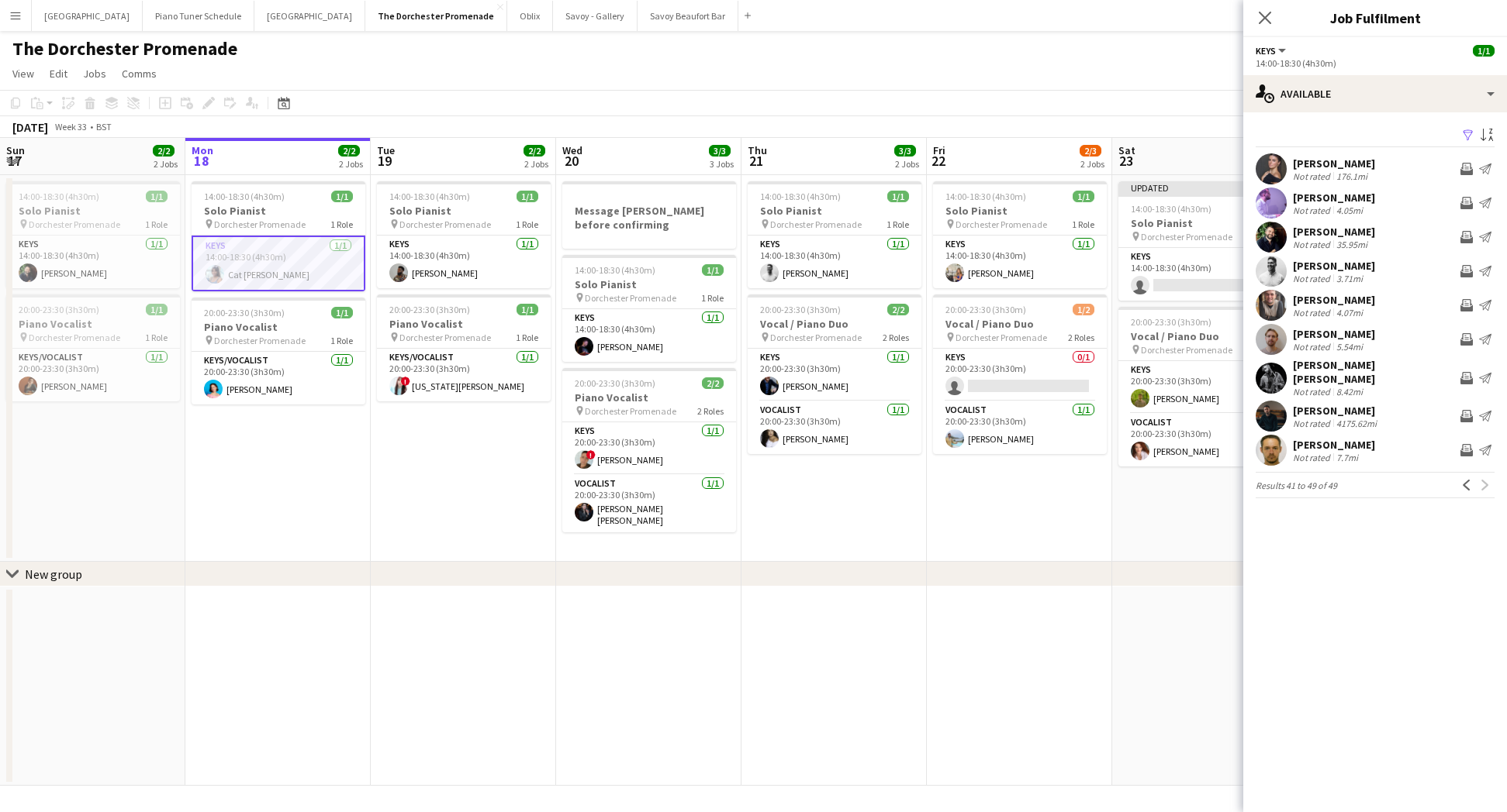
click at [1375, 209] on div "Not rated 4.05mi" at bounding box center [1334, 210] width 83 height 12
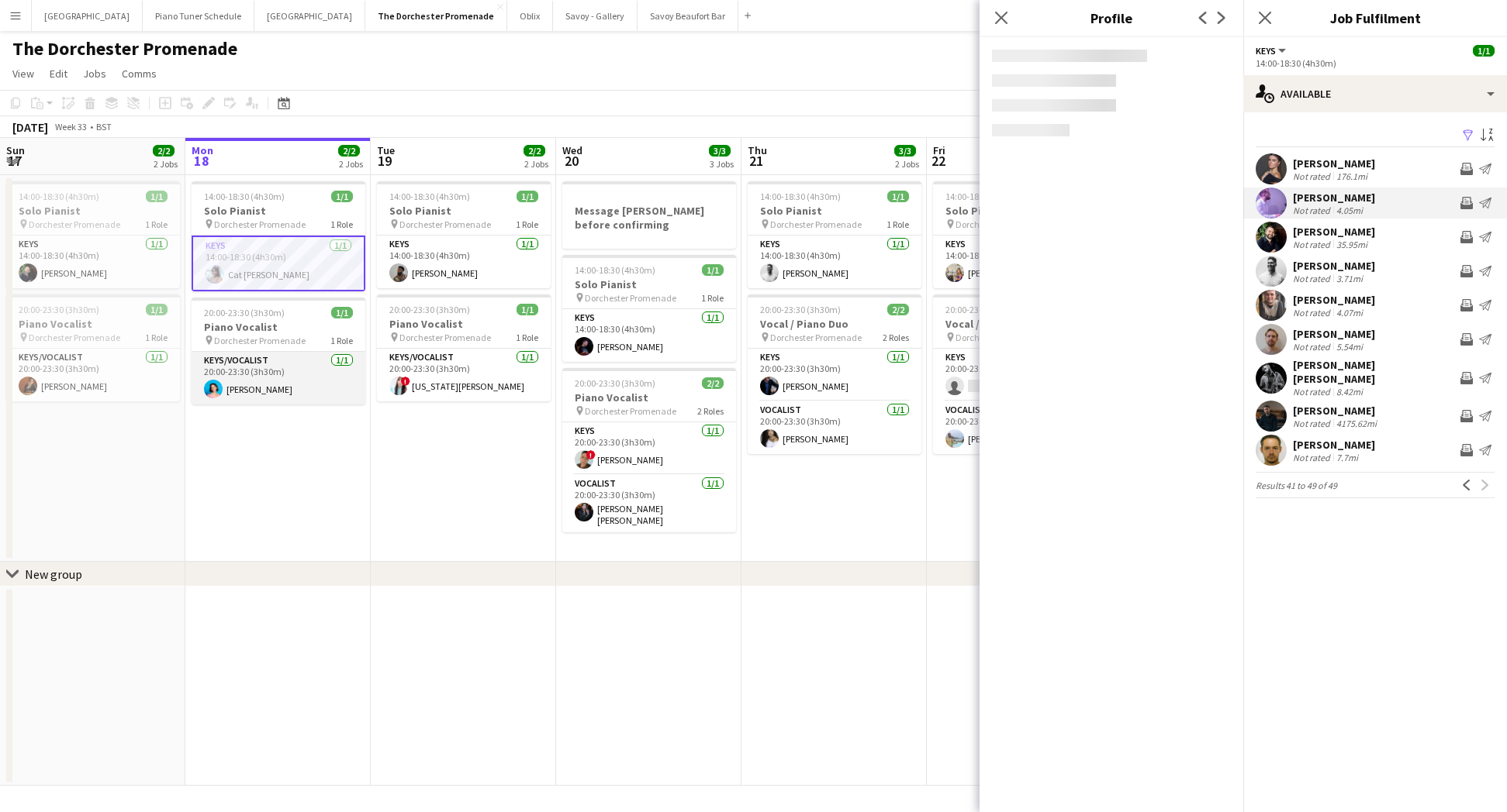
scroll to position [0, 328]
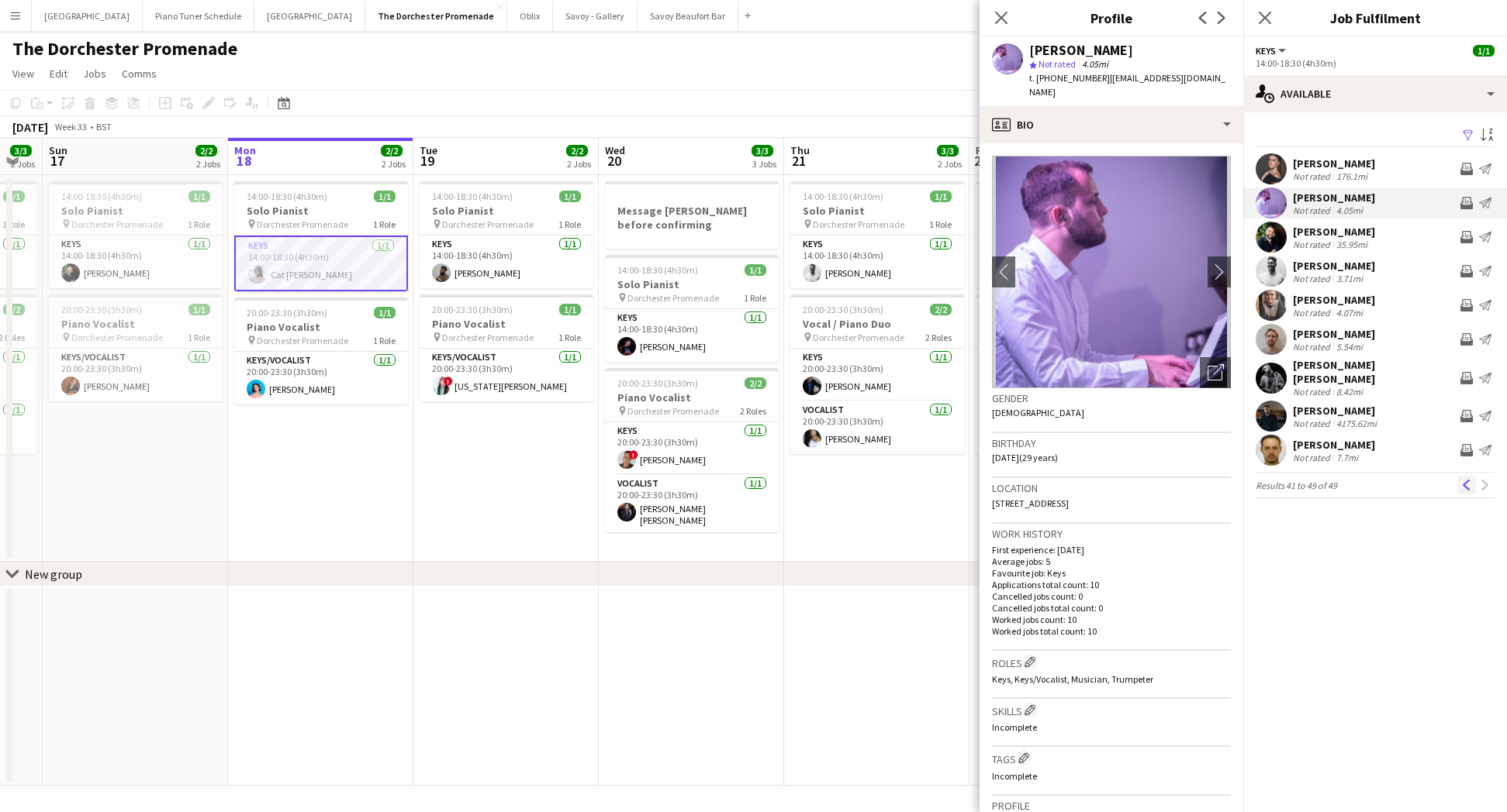
click at [1472, 476] on button "Previous" at bounding box center [1466, 486] width 19 height 19
